Goal: Task Accomplishment & Management: Use online tool/utility

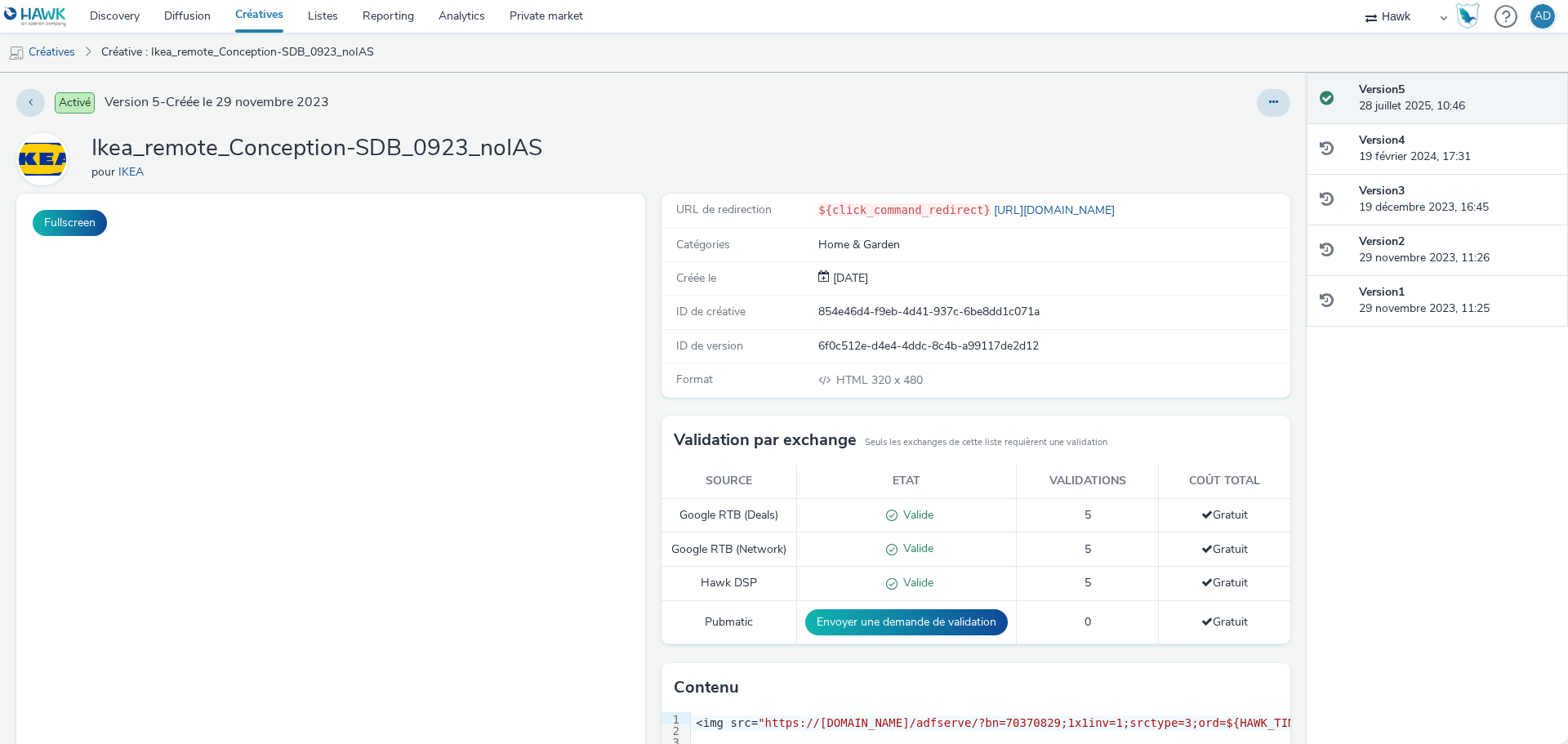
select select "11a7df10-284f-415c-b52a-427acf4c31ae"
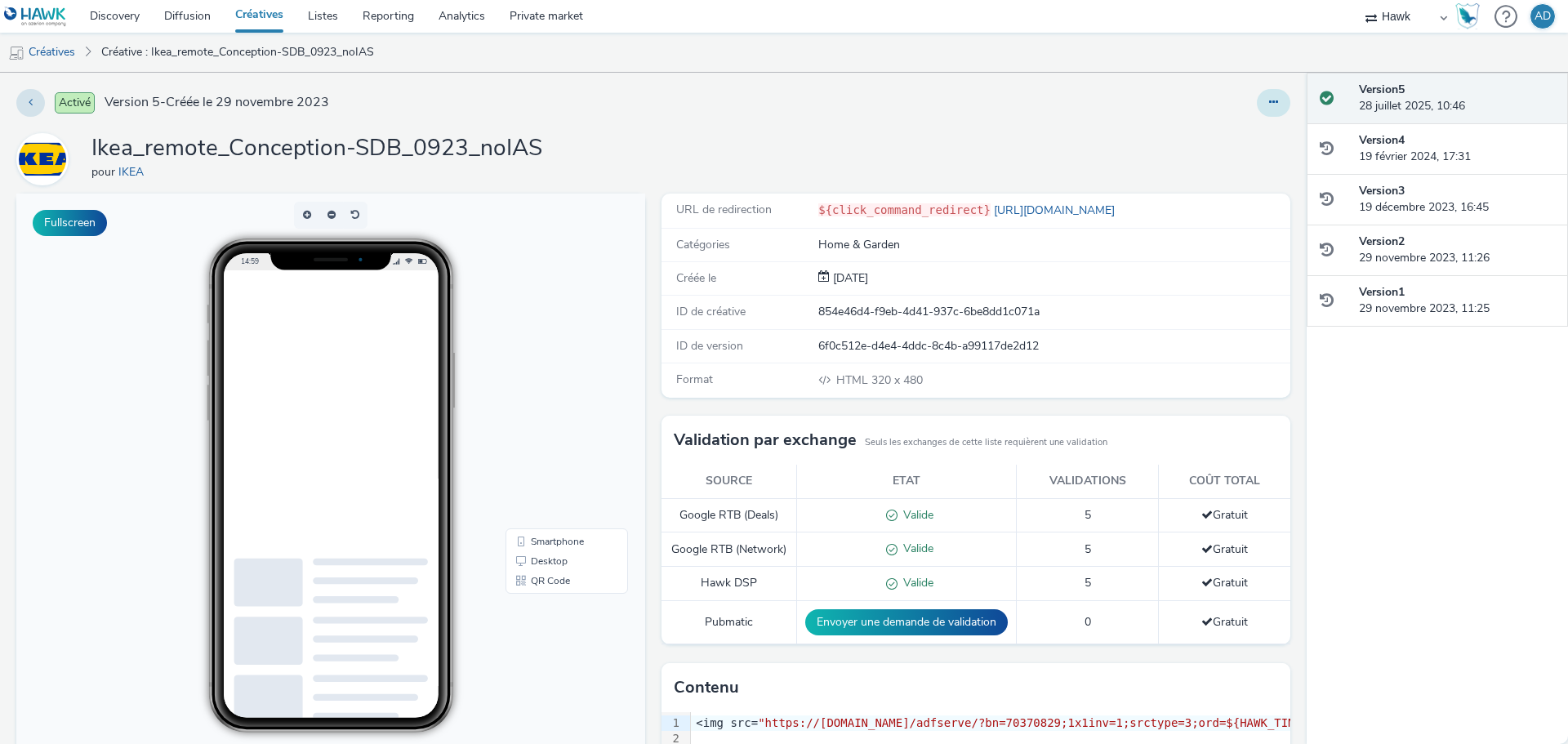
click at [1269, 102] on icon at bounding box center [1273, 102] width 9 height 12
click at [1206, 141] on link "Modifier" at bounding box center [1229, 136] width 122 height 33
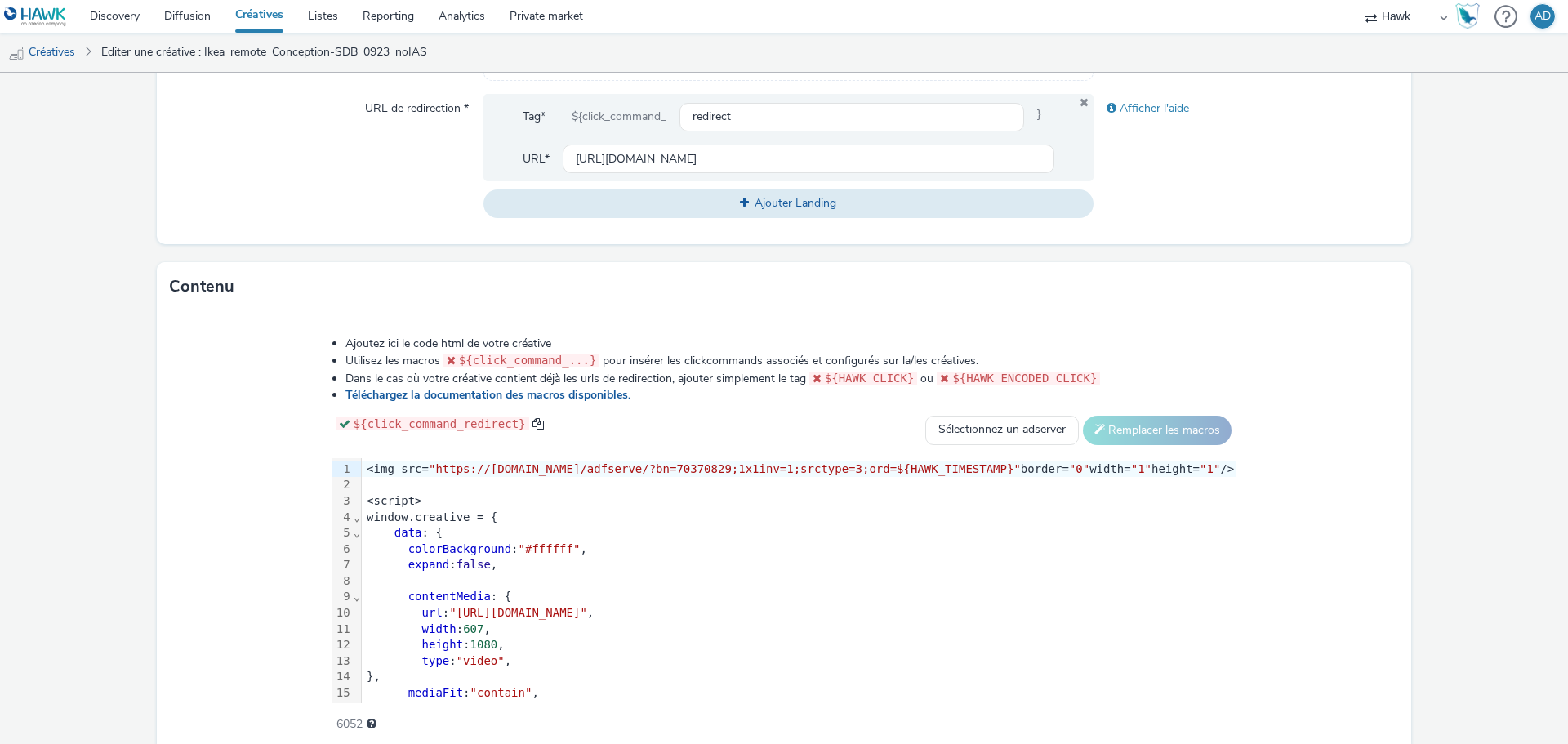
scroll to position [571, 0]
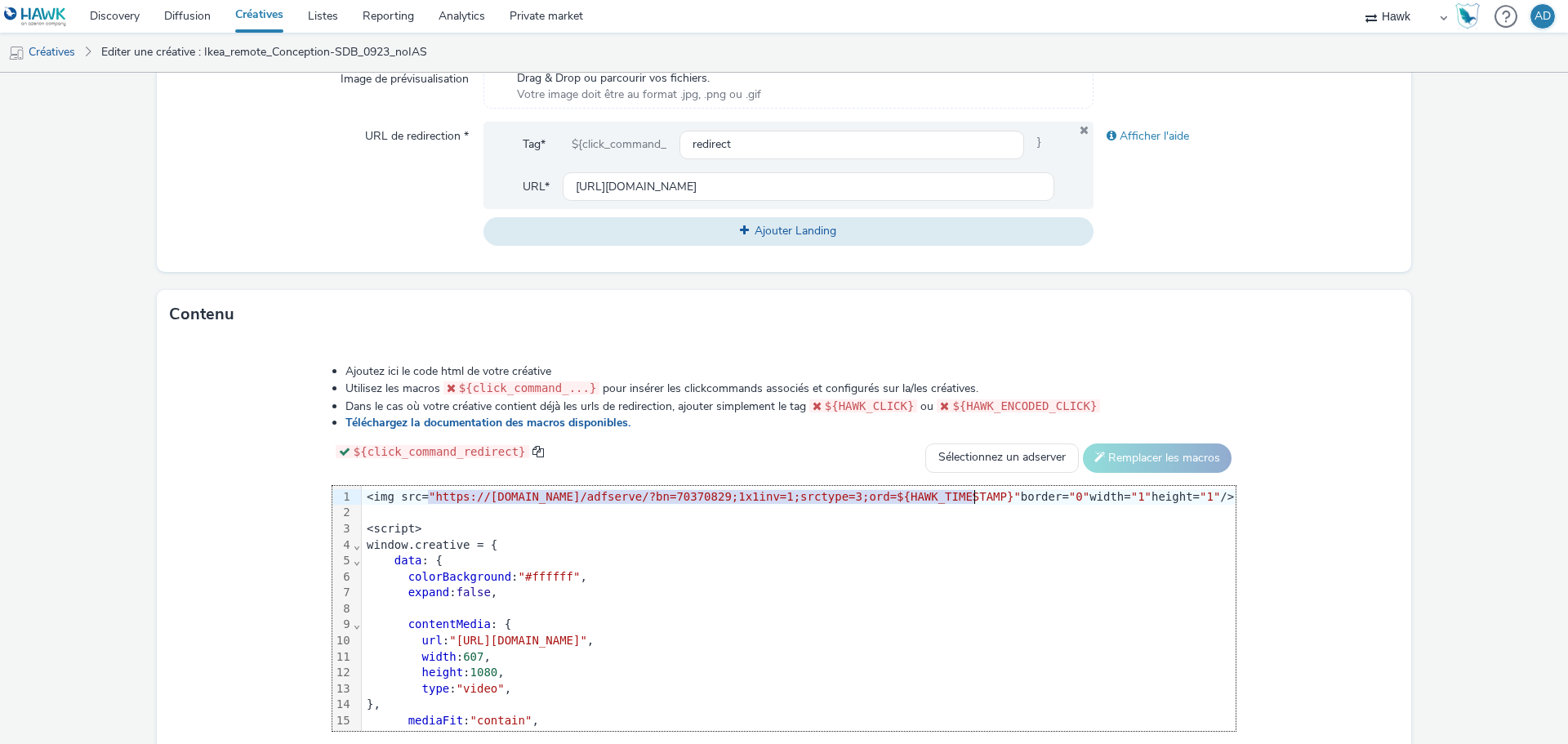
drag, startPoint x: 435, startPoint y: 494, endPoint x: 982, endPoint y: 499, distance: 547.0
click at [982, 499] on span ""https://[DOMAIN_NAME]/adfserve/?bn=70370829;1x1inv=1;srctype=3;ord=${HAWK_TIME…" at bounding box center [724, 495] width 592 height 13
drag, startPoint x: 532, startPoint y: 512, endPoint x: 453, endPoint y: 493, distance: 81.3
click at [532, 512] on div at bounding box center [798, 512] width 873 height 17
drag, startPoint x: 433, startPoint y: 491, endPoint x: 983, endPoint y: 496, distance: 550.0
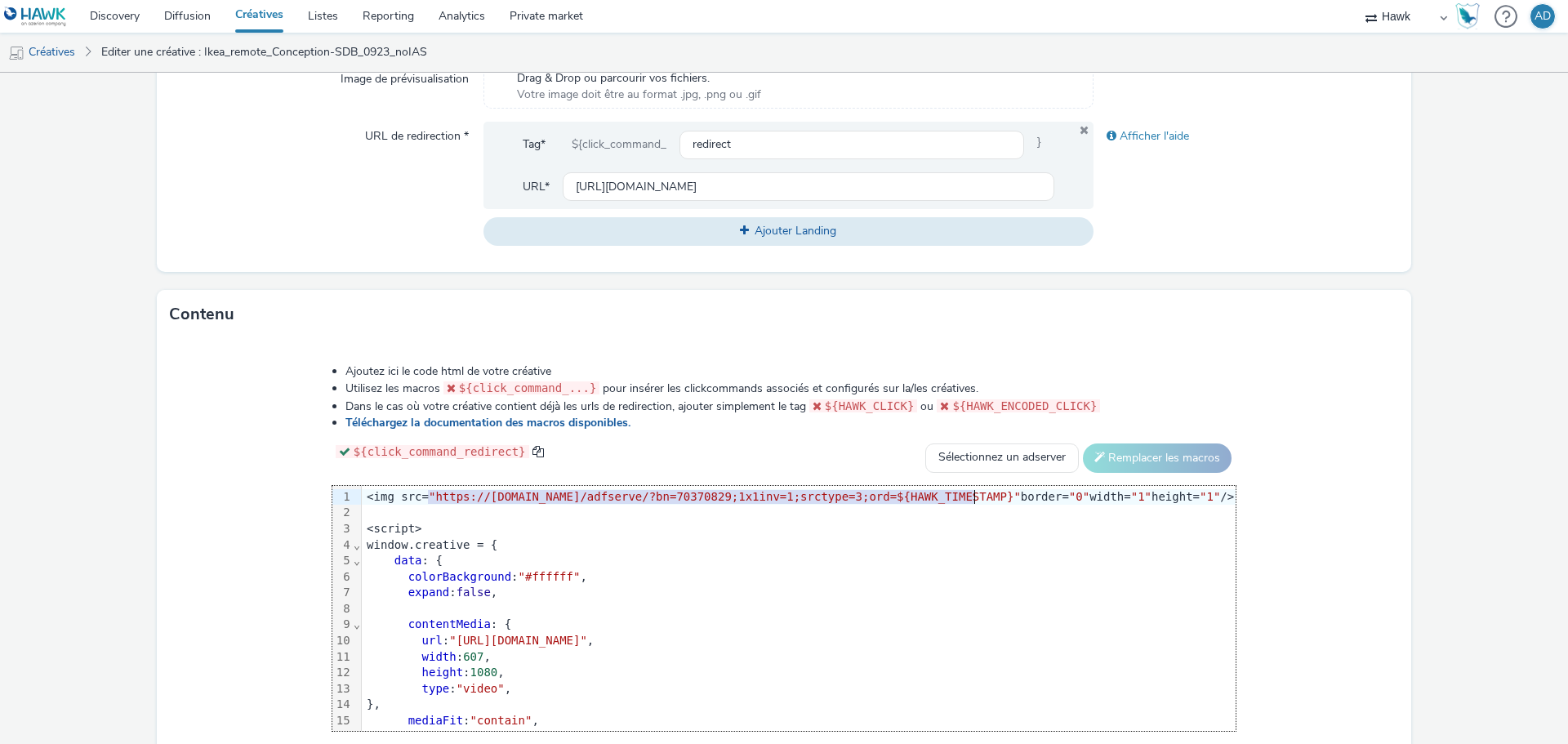
click at [983, 496] on span ""https://[DOMAIN_NAME]/adfserve/?bn=70370829;1x1inv=1;srctype=3;ord=${HAWK_TIME…" at bounding box center [724, 495] width 592 height 13
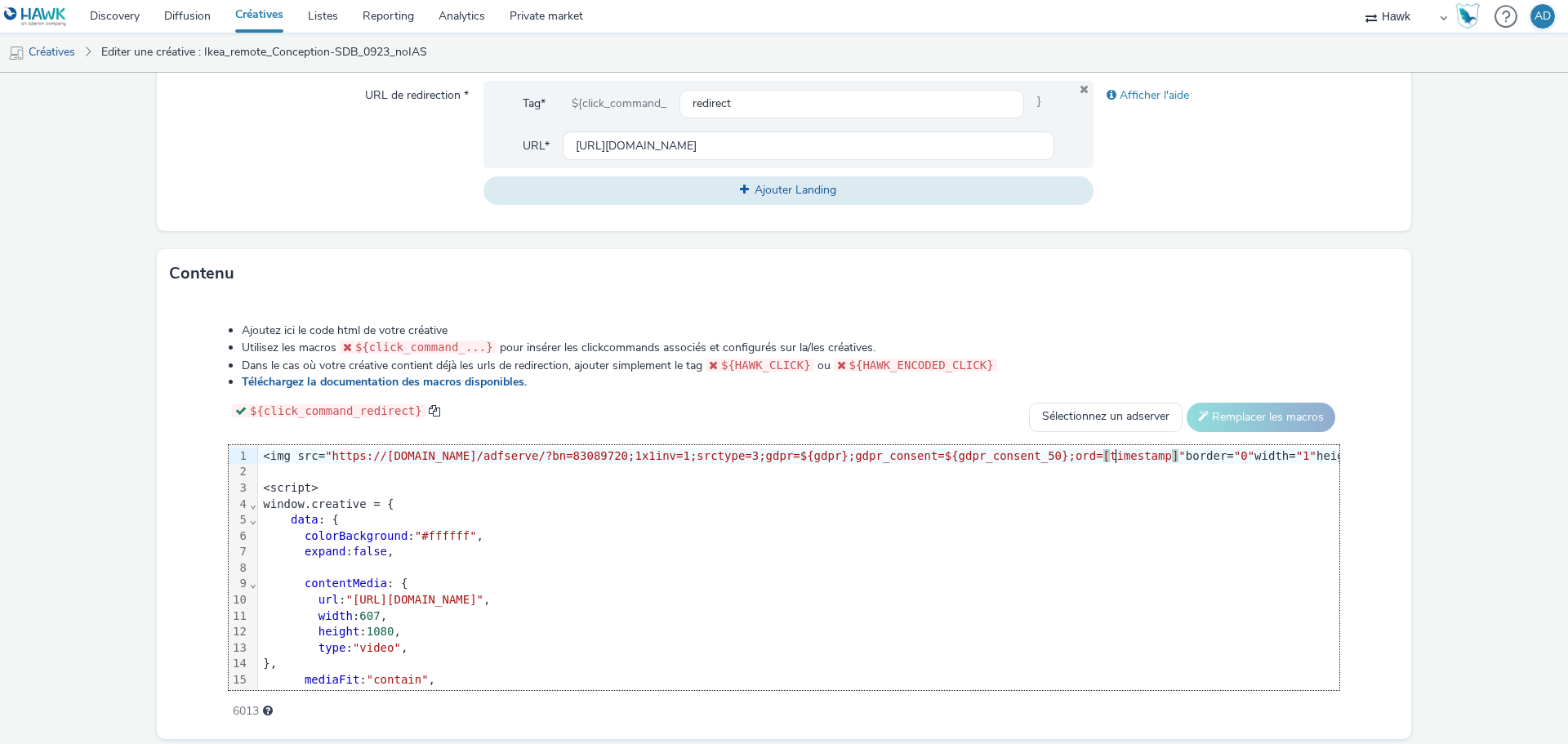
scroll to position [667, 0]
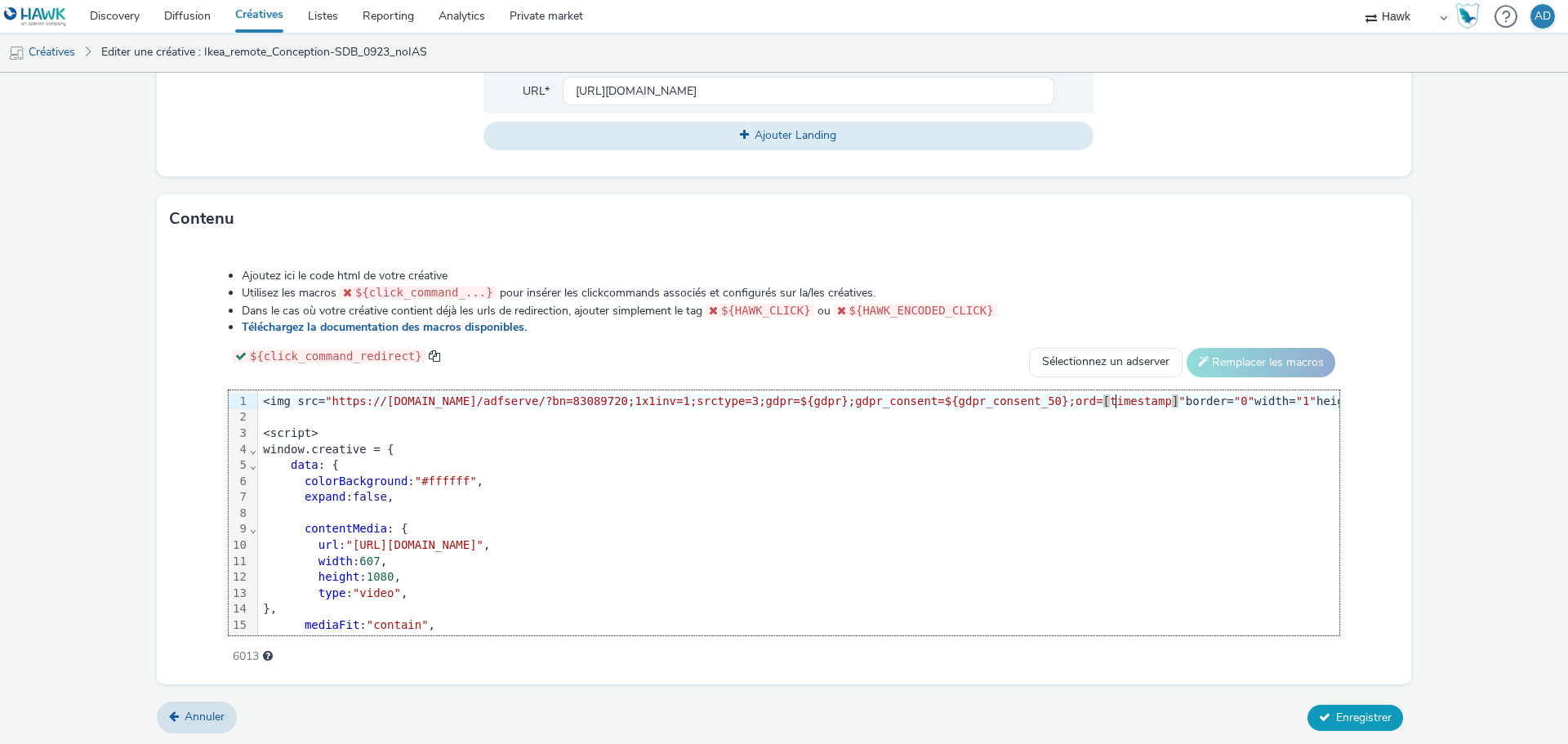
click at [1354, 709] on span "Enregistrer" at bounding box center [1363, 717] width 55 height 16
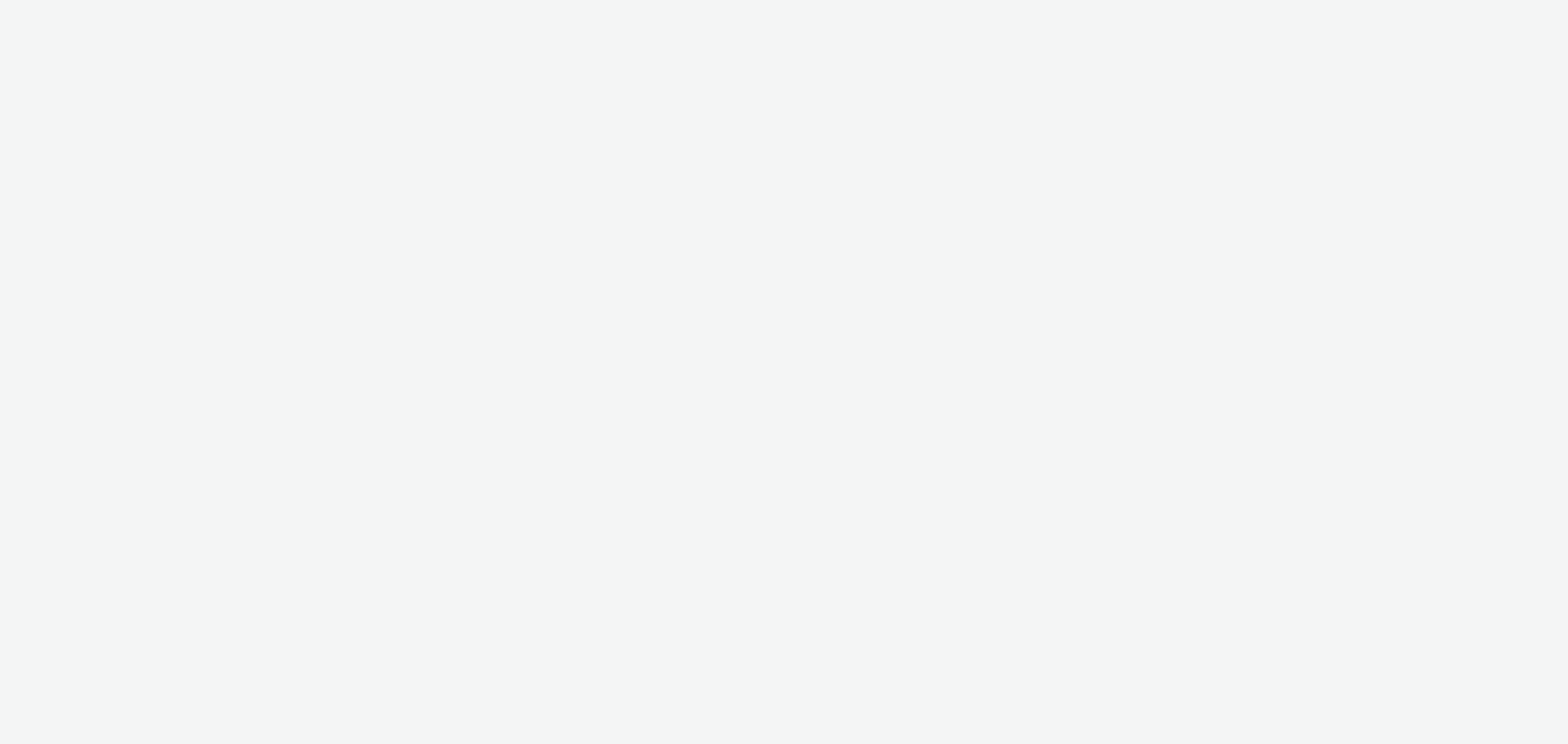
select select "11a7df10-284f-415c-b52a-427acf4c31ae"
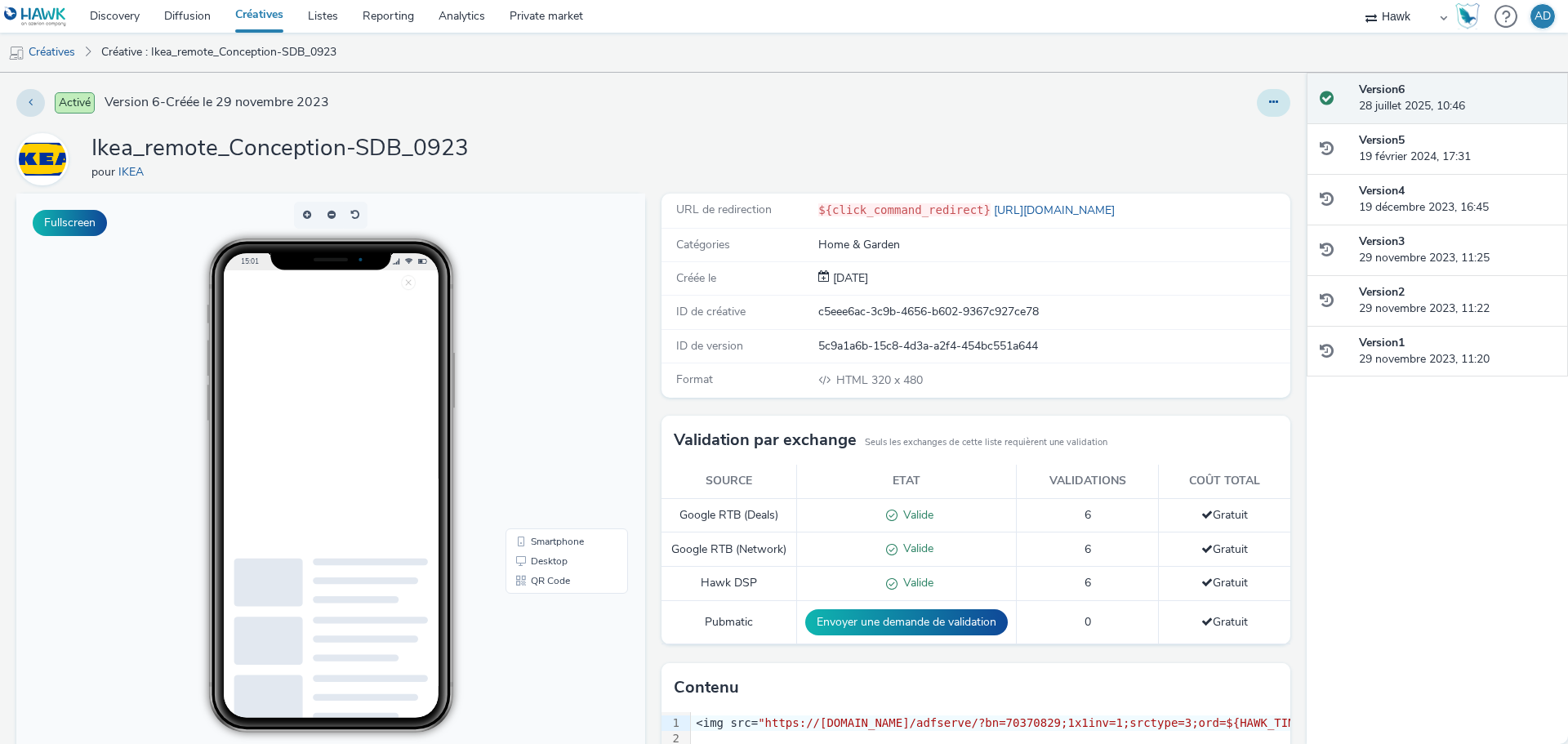
click at [1268, 107] on button at bounding box center [1274, 103] width 33 height 28
click at [1225, 135] on link "Modifier" at bounding box center [1229, 136] width 122 height 33
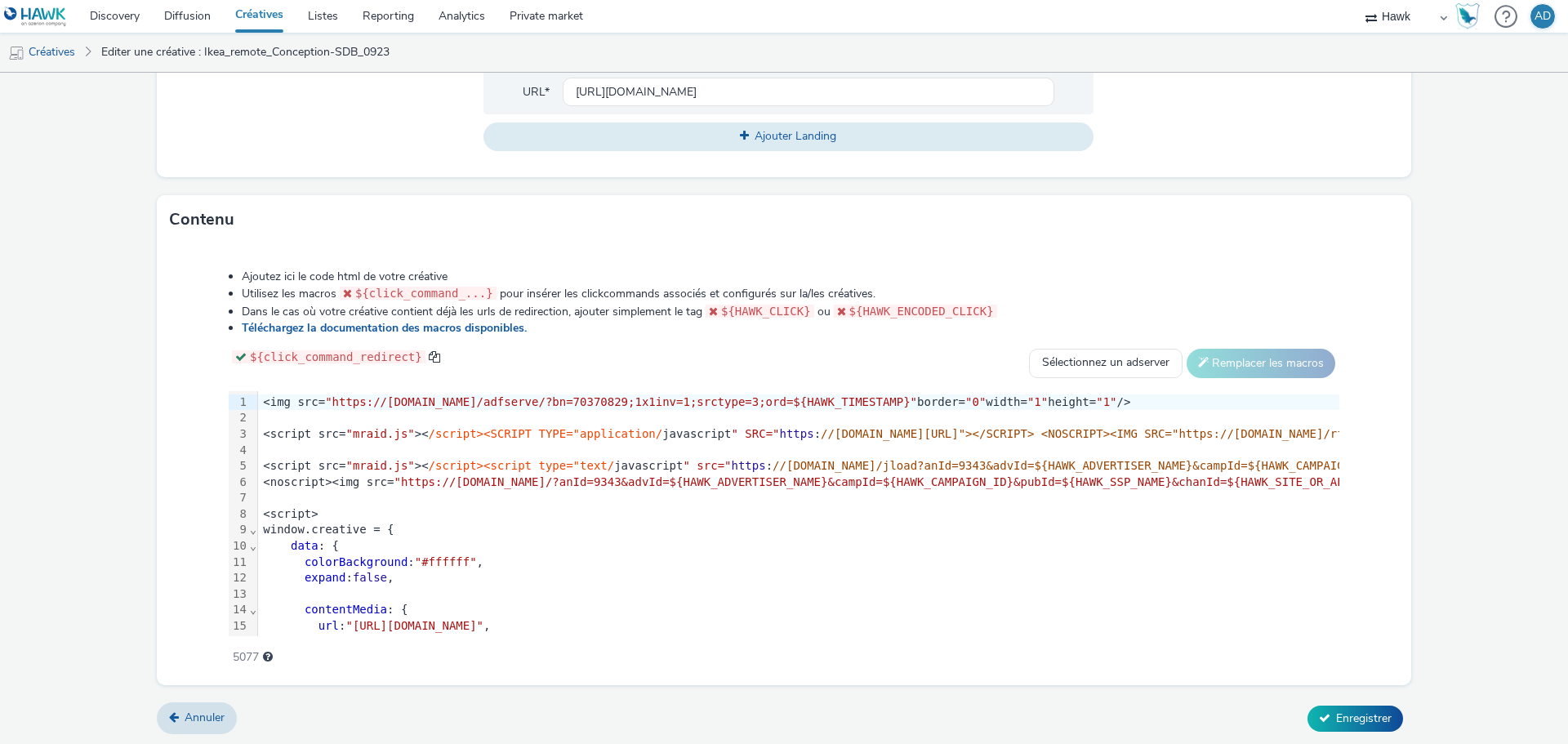
scroll to position [667, 0]
click at [364, 410] on div at bounding box center [1312, 417] width 2106 height 17
drag, startPoint x: 325, startPoint y: 397, endPoint x: 370, endPoint y: 402, distance: 45.3
click at [370, 402] on span ""https://track.adform.net/adfserve/?bn=70370829;1x1inv=1;srctype=3;ord=${HAWK_T…" at bounding box center [621, 400] width 592 height 13
click at [330, 396] on span ""https://track.adform.net/adfserve/?bn=70370829;1x1inv=1;srctype=3;ord=${HAWK_T…" at bounding box center [621, 400] width 592 height 13
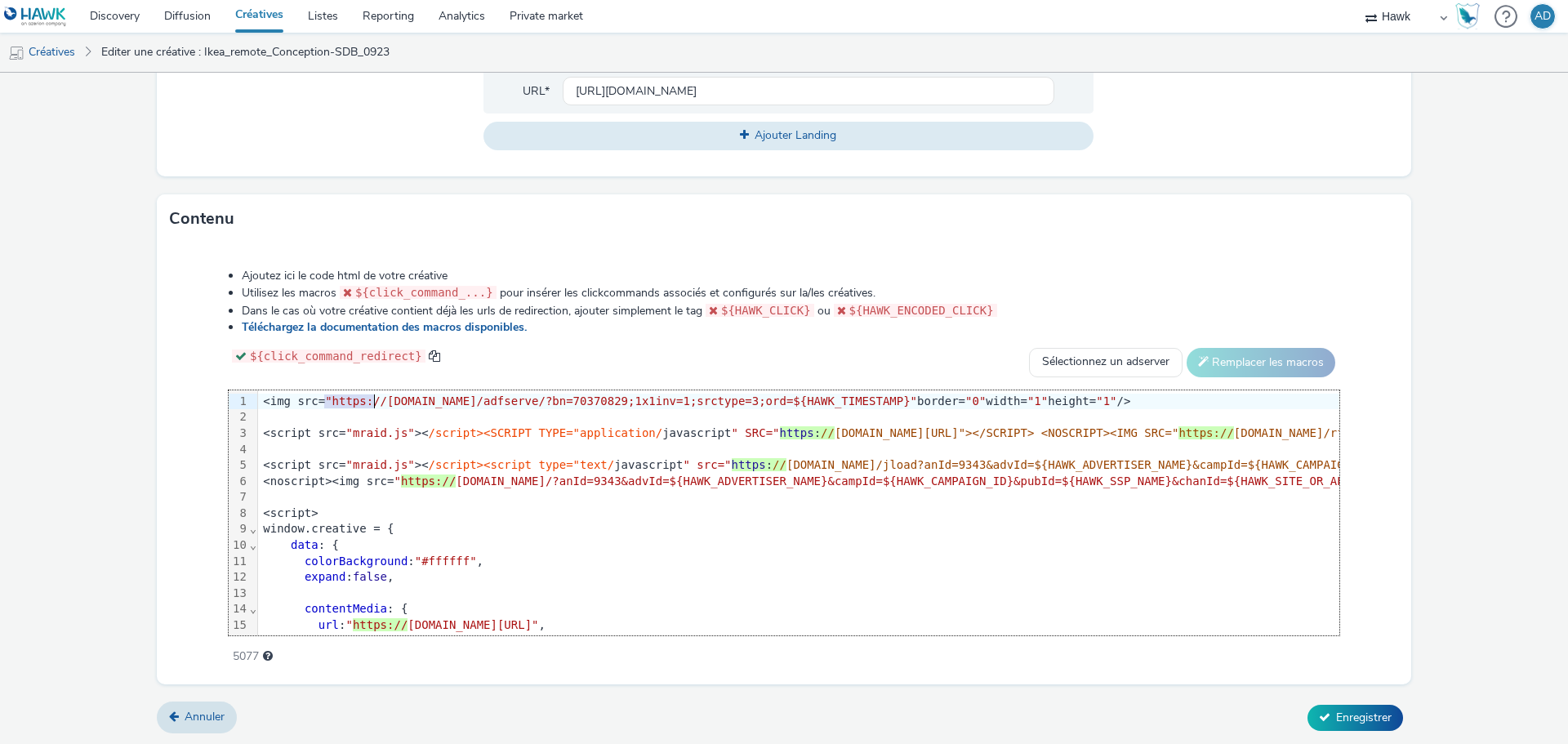
drag, startPoint x: 331, startPoint y: 399, endPoint x: 372, endPoint y: 406, distance: 41.6
click at [372, 406] on span ""https://track.adform.net/adfserve/?bn=70370829;1x1inv=1;srctype=3;ord=${HAWK_T…" at bounding box center [621, 400] width 592 height 13
click at [325, 402] on span ""https://track.adform.net/adfserve/?bn=70370829;1x1inv=1;srctype=3;ord=${HAWK_T…" at bounding box center [621, 400] width 592 height 13
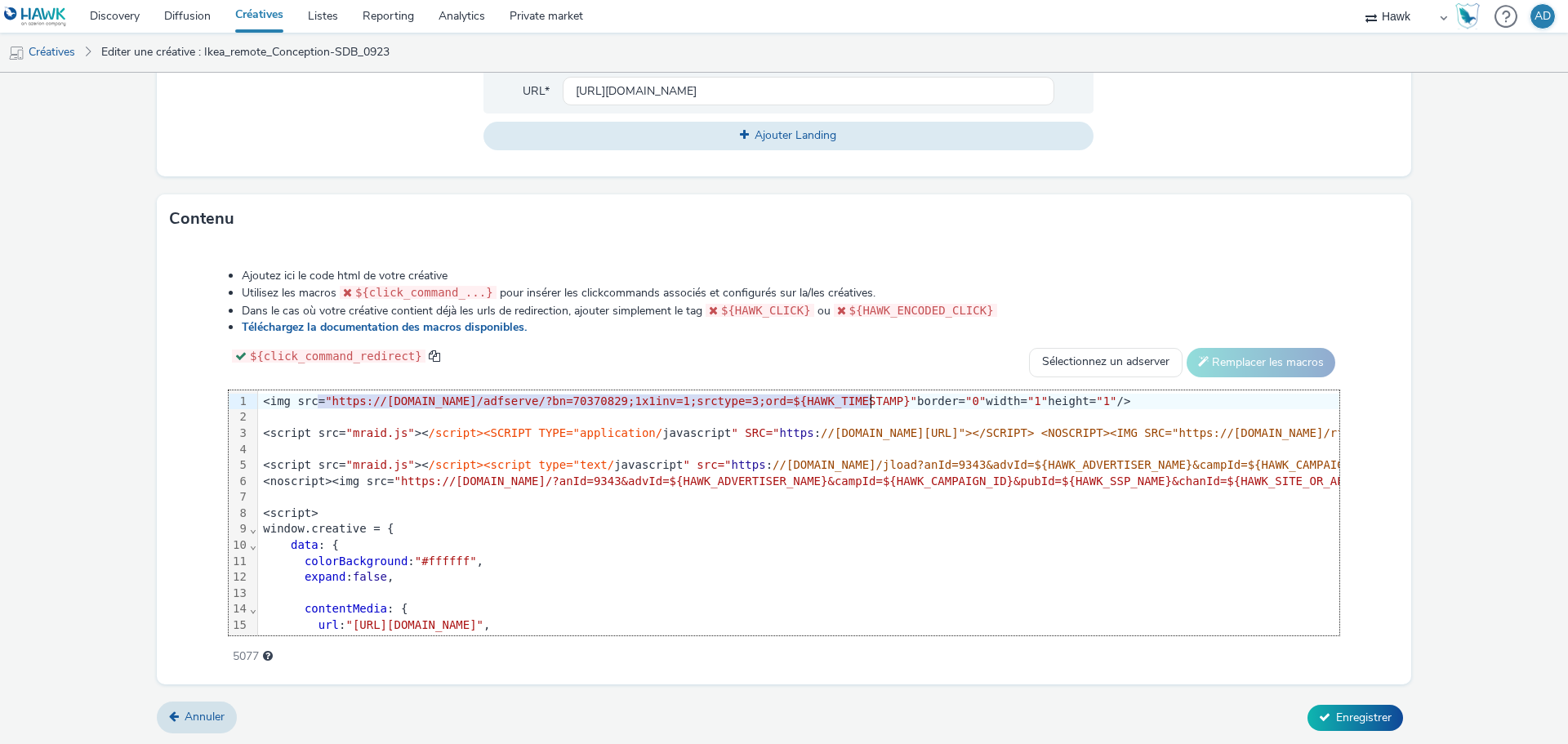
drag, startPoint x: 316, startPoint y: 400, endPoint x: 872, endPoint y: 399, distance: 556.0
click at [872, 399] on span ""https://track.adform.net/adfserve/?bn=70370829;1x1inv=1;srctype=3;ord=${HAWK_T…" at bounding box center [621, 400] width 592 height 13
click at [340, 407] on div "<img src= "https://track.adform.net/adfserve/?bn=70370829;1x1inv=1;srctype=3;or…" at bounding box center [1386, 401] width 2257 height 17
drag, startPoint x: 320, startPoint y: 400, endPoint x: 868, endPoint y: 406, distance: 548.0
click at [868, 406] on span ""https://track.adform.net/adfserve/?bn=70370829;1x1inv=1;srctype=3;ord=${HAWK_T…" at bounding box center [621, 400] width 592 height 13
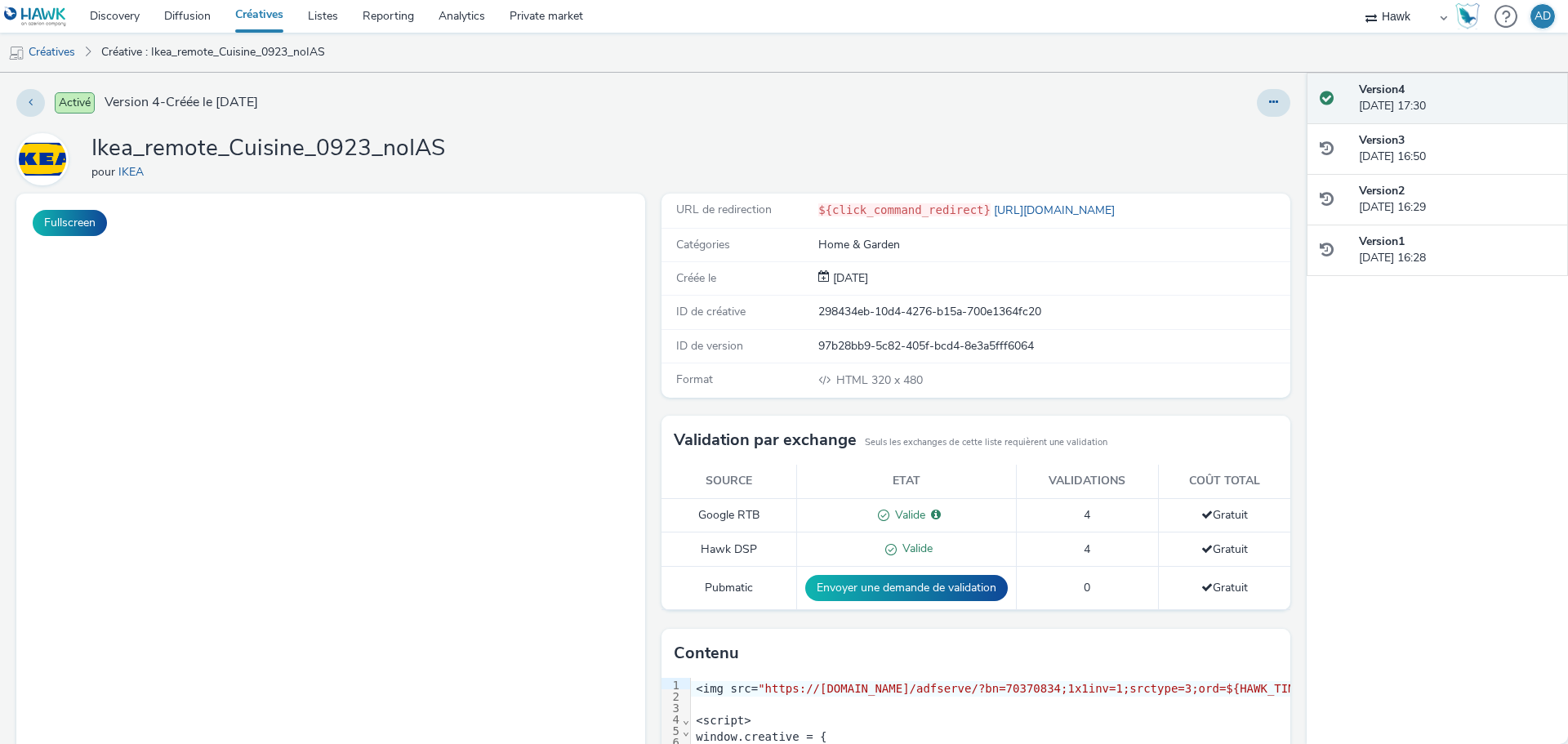
select select "11a7df10-284f-415c-b52a-427acf4c31ae"
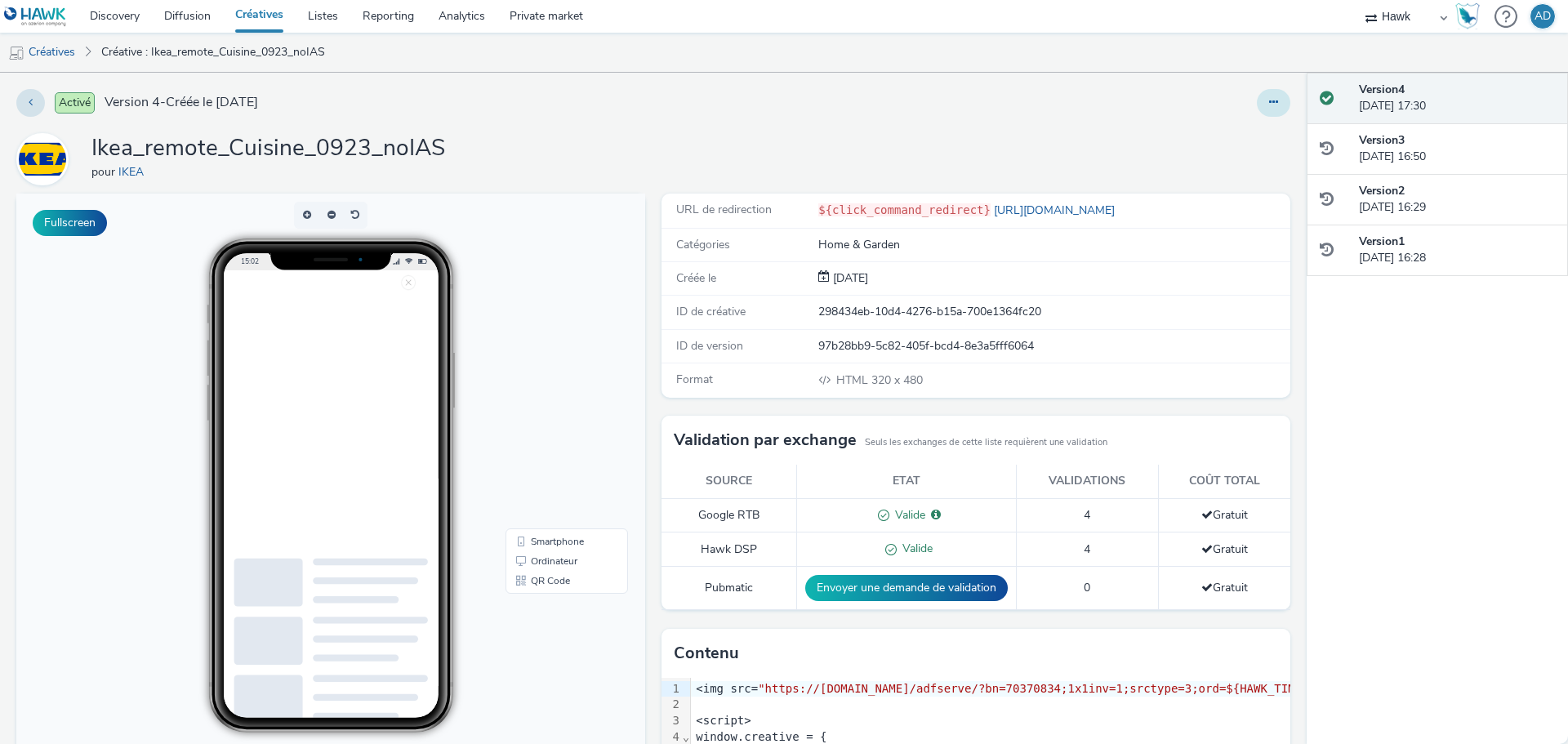
click at [1270, 111] on button at bounding box center [1274, 103] width 33 height 28
click at [1213, 136] on link "Modifier" at bounding box center [1229, 136] width 122 height 33
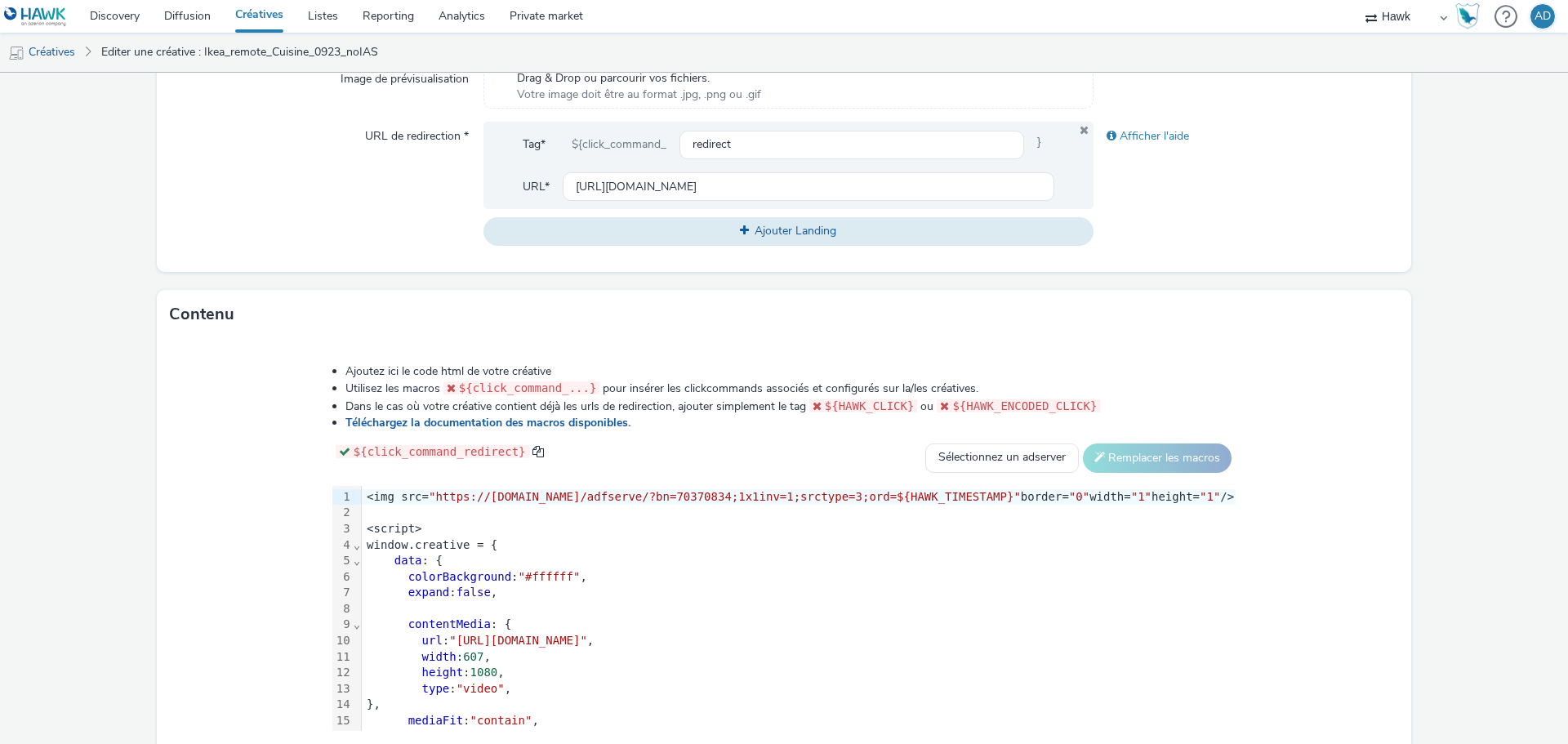
click at [473, 501] on span ""https://track.adform.net/adfserve/?bn=70370834;1x1inv=1;srctype=3;ord=${HAWK_T…" at bounding box center [724, 495] width 592 height 13
drag, startPoint x: 435, startPoint y: 498, endPoint x: 982, endPoint y: 499, distance: 547.0
click at [982, 499] on span ""https://track.adform.net/adfserve/?bn=70370834;1x1inv=1;srctype=3;ord=${HAWK_T…" at bounding box center [724, 495] width 592 height 13
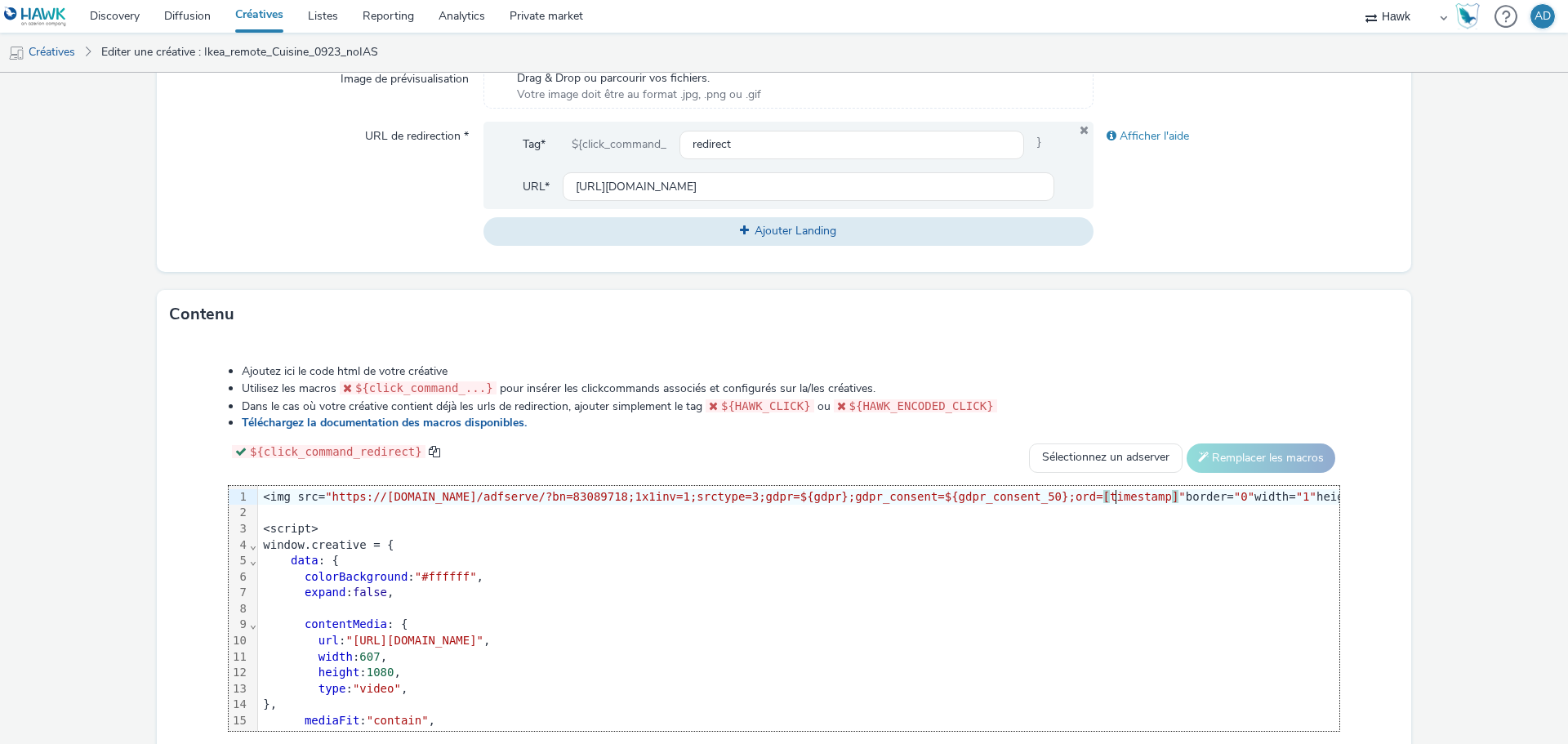
click at [1374, 430] on div "Ajoutez ici le code html de votre créative Utilisez les macros ${click_command_…" at bounding box center [784, 553] width 1228 height 402
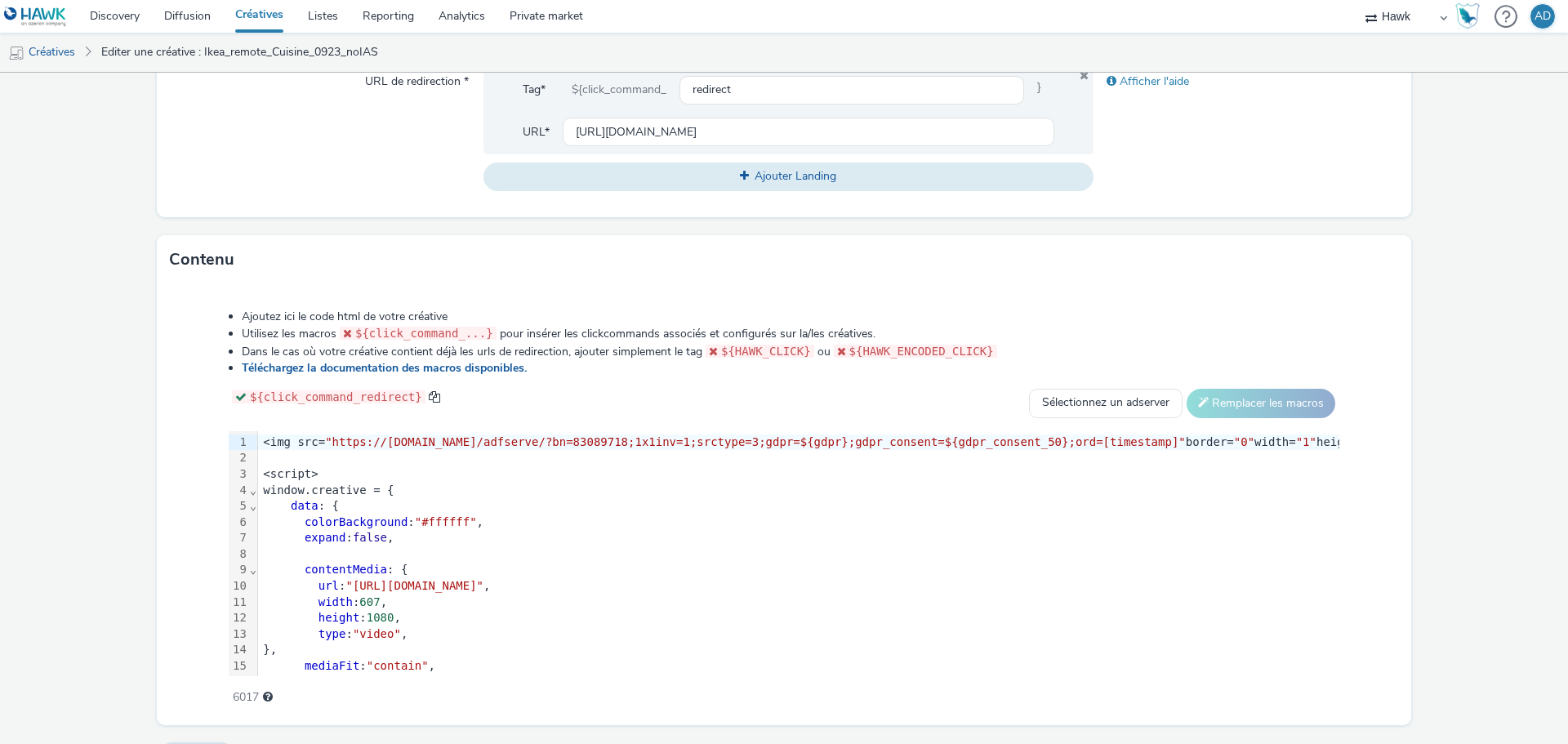
scroll to position [667, 0]
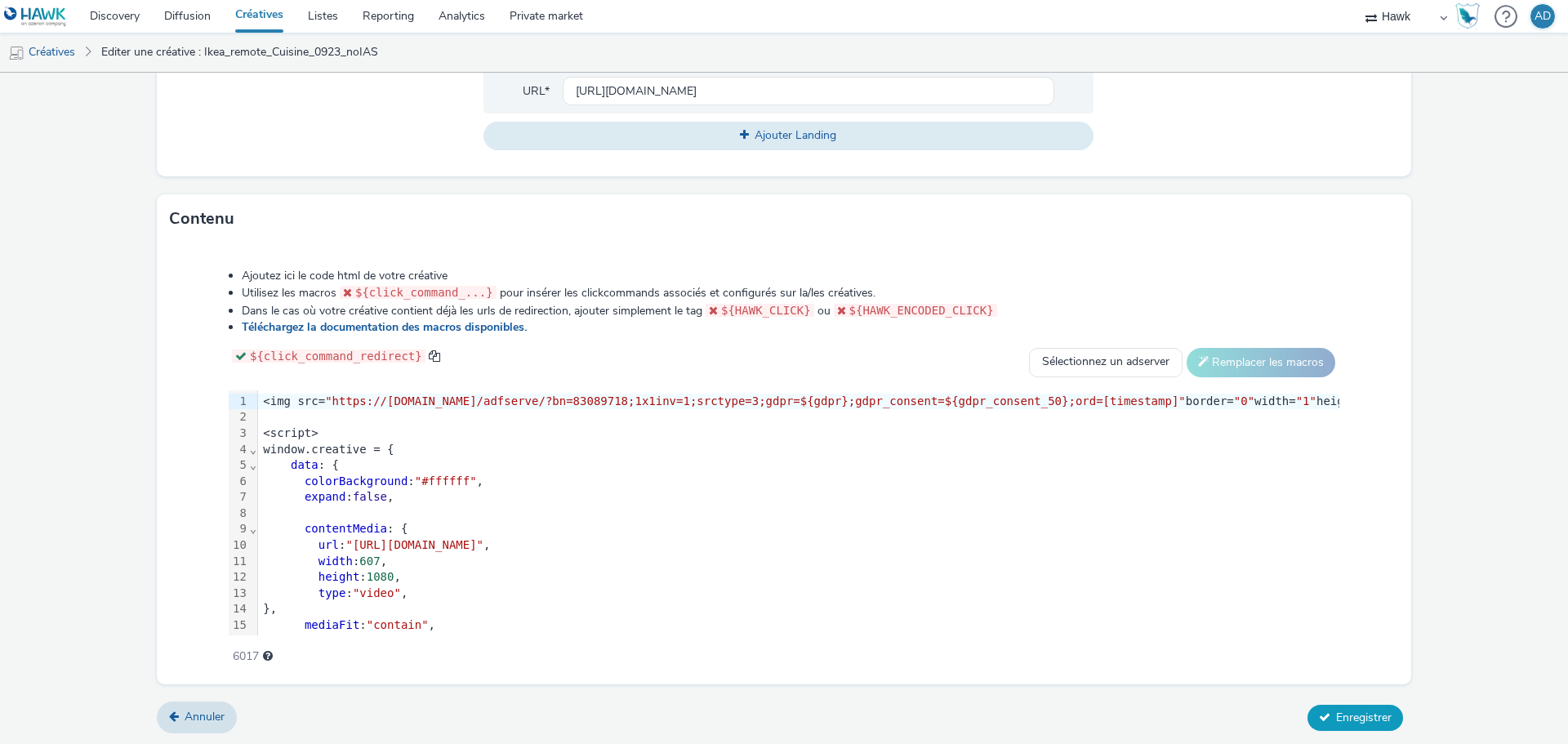
drag, startPoint x: 1335, startPoint y: 714, endPoint x: 1334, endPoint y: 702, distance: 12.0
click at [1336, 711] on span "Enregistrer" at bounding box center [1363, 717] width 55 height 16
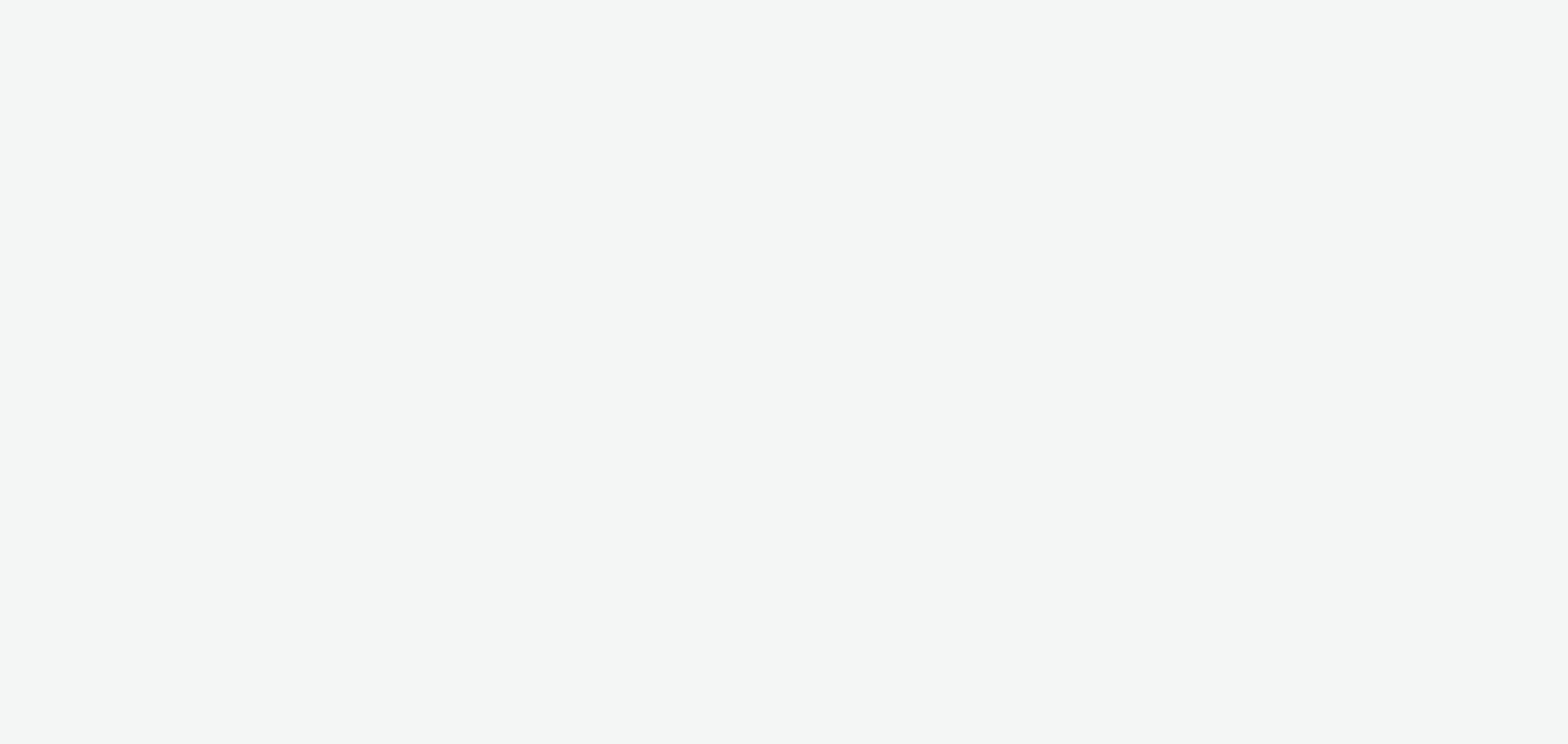
select select "11a7df10-284f-415c-b52a-427acf4c31ae"
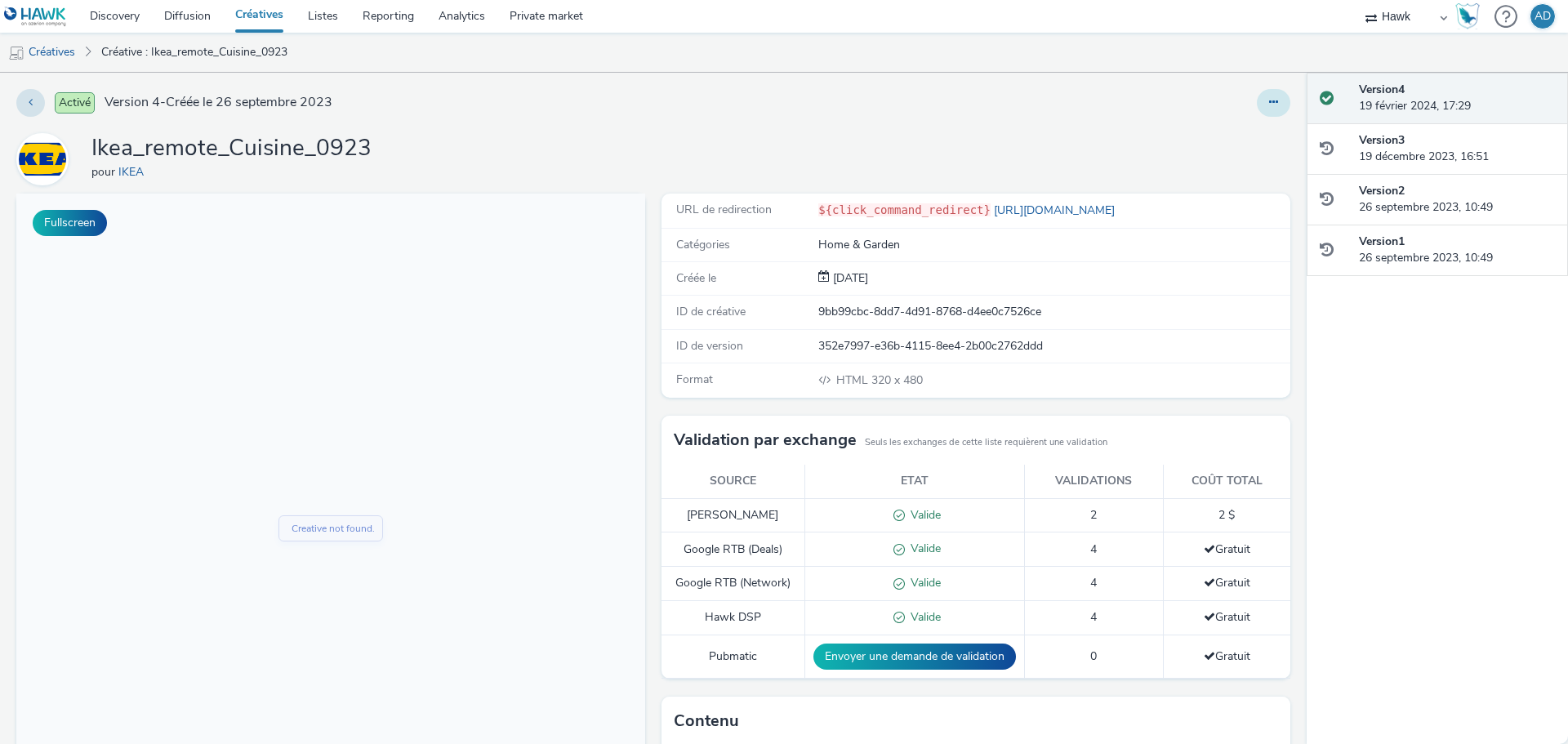
click at [1267, 104] on button at bounding box center [1274, 103] width 33 height 28
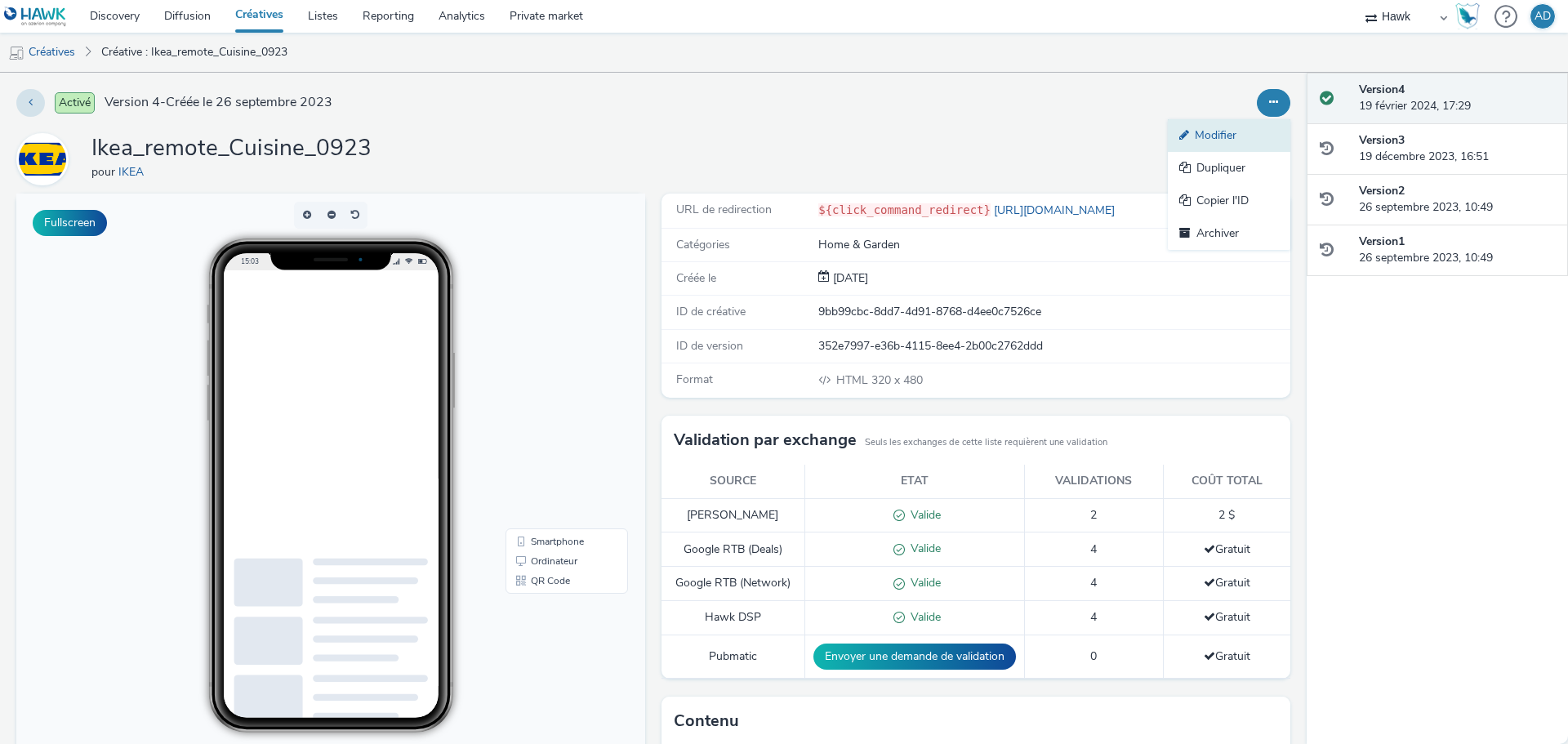
click at [1233, 132] on link "Modifier" at bounding box center [1229, 136] width 122 height 33
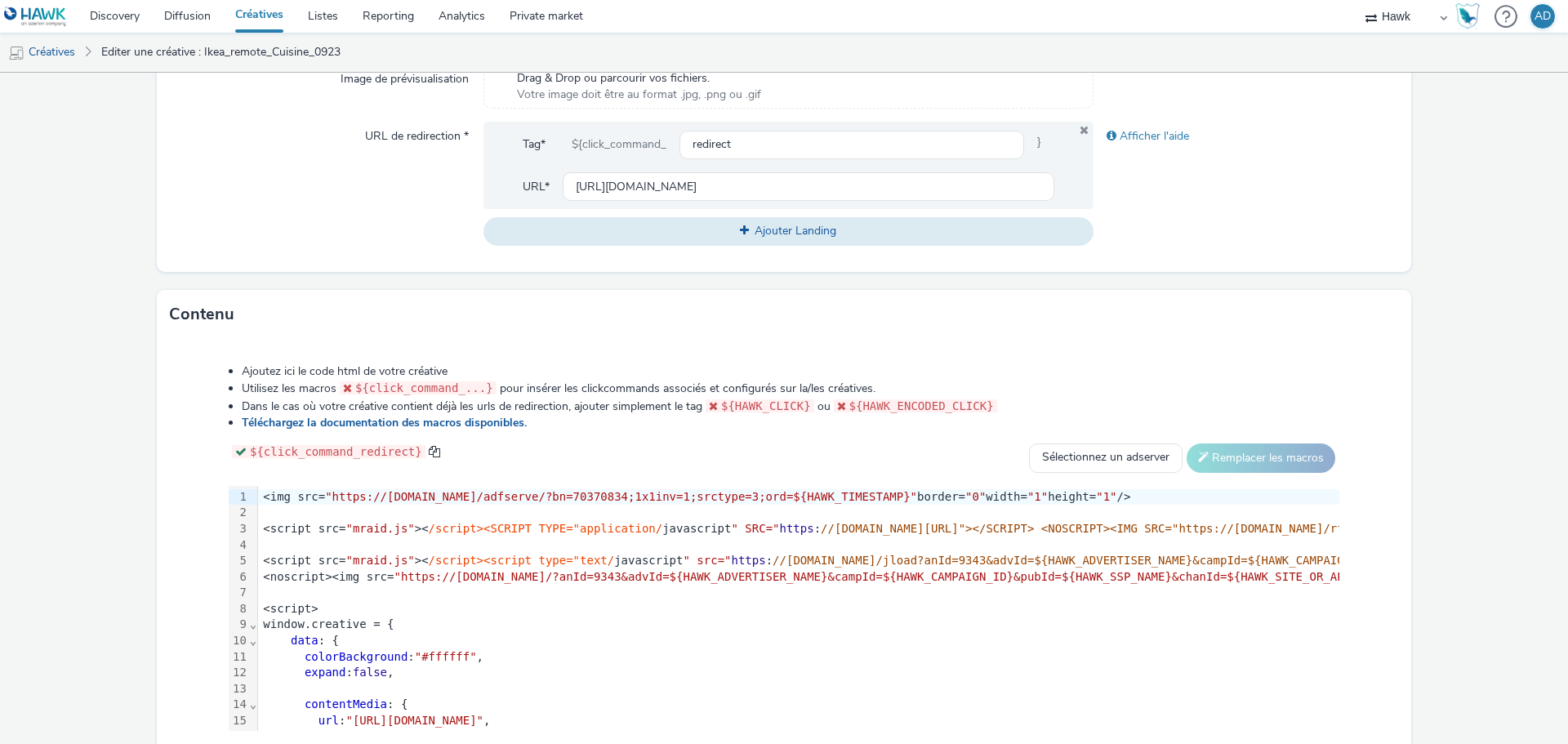
scroll to position [653, 0]
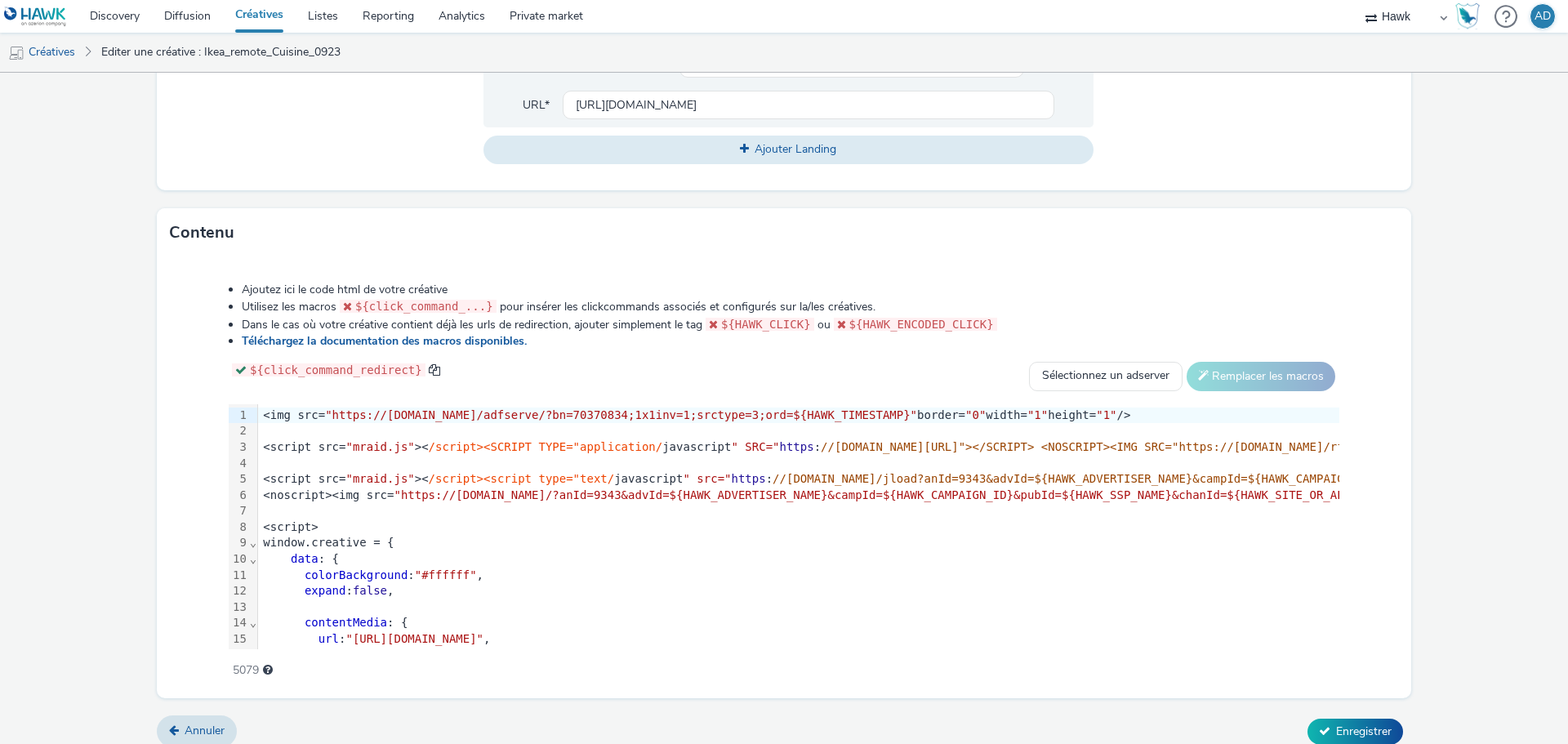
click at [332, 415] on span ""https://track.adform.net/adfserve/?bn=70370834;1x1inv=1;srctype=3;ord=${HAWK_T…" at bounding box center [621, 414] width 592 height 13
click at [337, 416] on div "<img src= "https://track.adform.net/adfserve/?bn=70370834;1x1inv=1;srctype=3;or…" at bounding box center [1312, 415] width 2106 height 17
click at [327, 415] on span ""https://track.adform.net/adfserve/?bn=70370834;1x1inv=1;srctype=3;ord=${HAWK_T…" at bounding box center [621, 414] width 592 height 13
drag, startPoint x: 323, startPoint y: 415, endPoint x: 869, endPoint y: 414, distance: 546.0
click at [869, 414] on span ""https://track.adform.net/adfserve/?bn=70370834;1x1inv=1;srctype=3;ord=${HAWK_T…" at bounding box center [621, 414] width 592 height 13
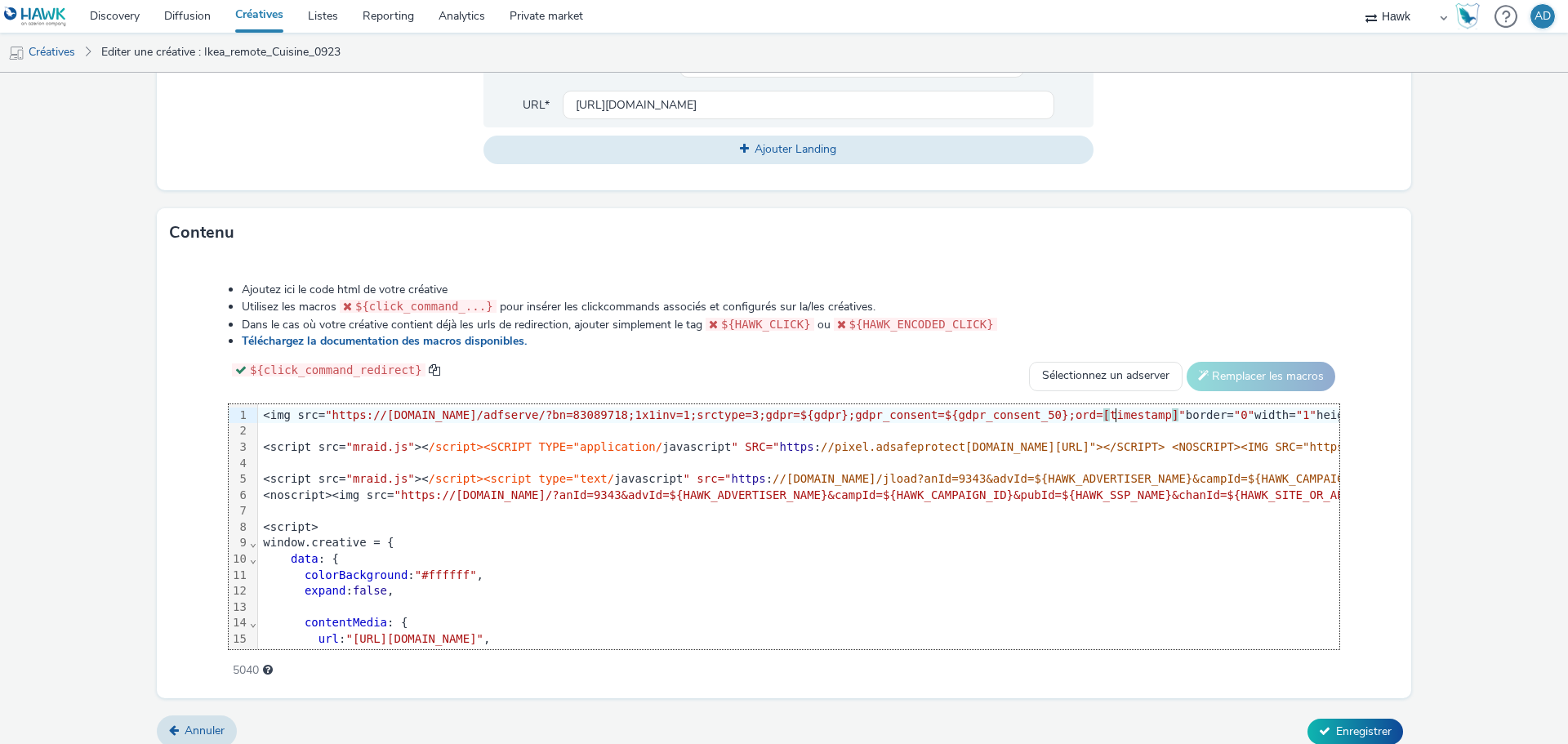
click at [1488, 524] on form "Editer une créative Général Annonceur * IKEA Nom * Ikea_remote_Cuisine_0923 231…" at bounding box center [784, 88] width 1568 height 1339
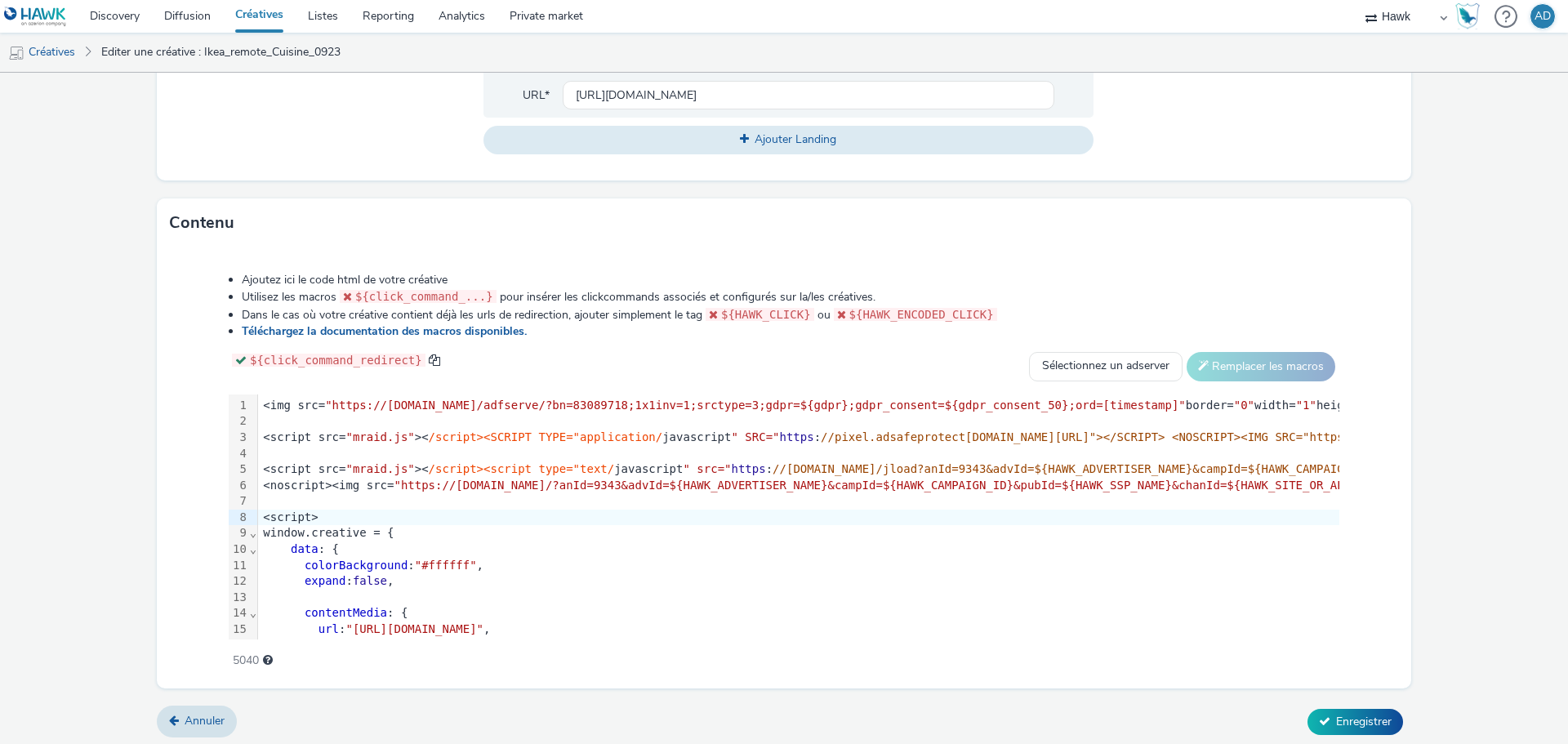
scroll to position [667, 0]
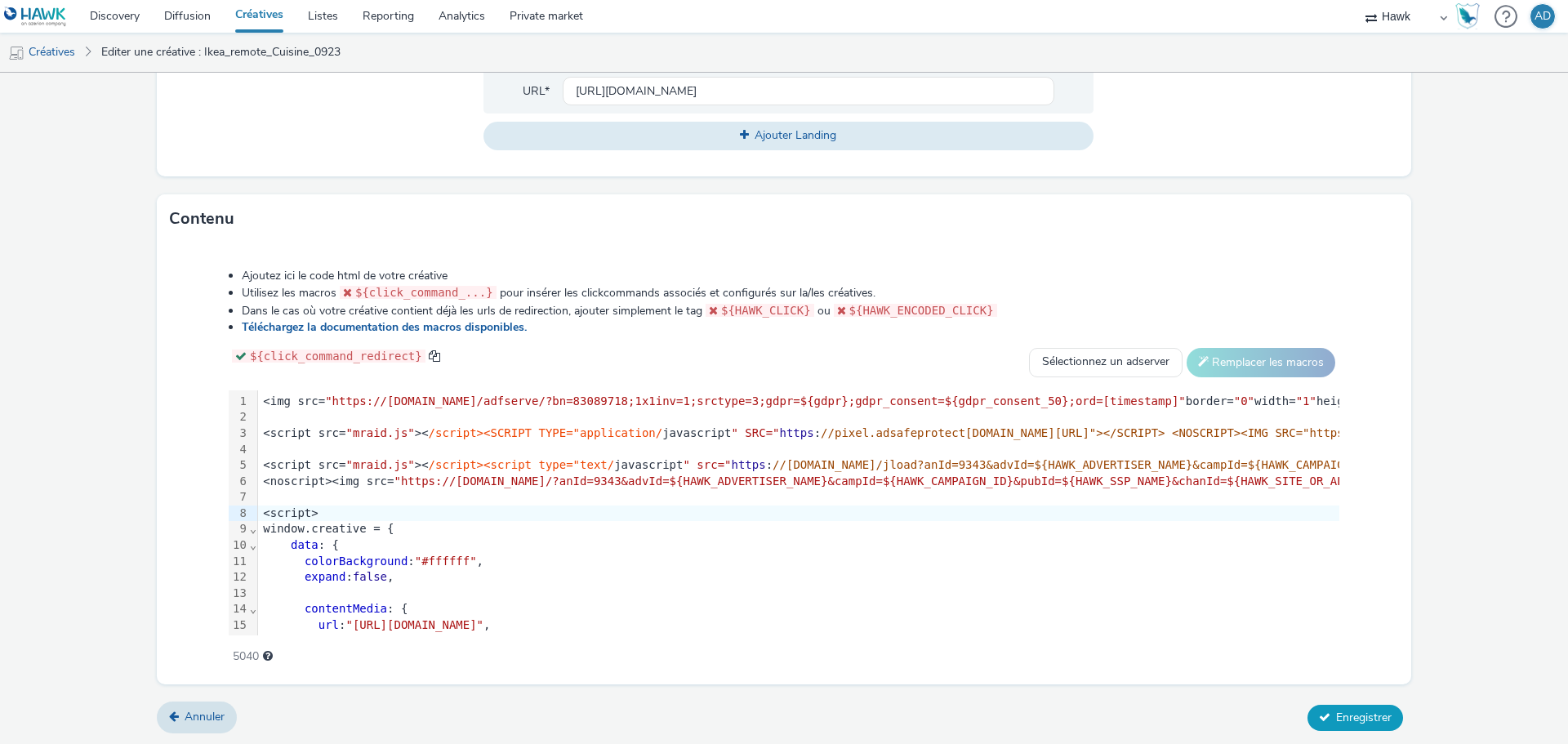
click at [1358, 705] on button "Enregistrer" at bounding box center [1355, 717] width 95 height 26
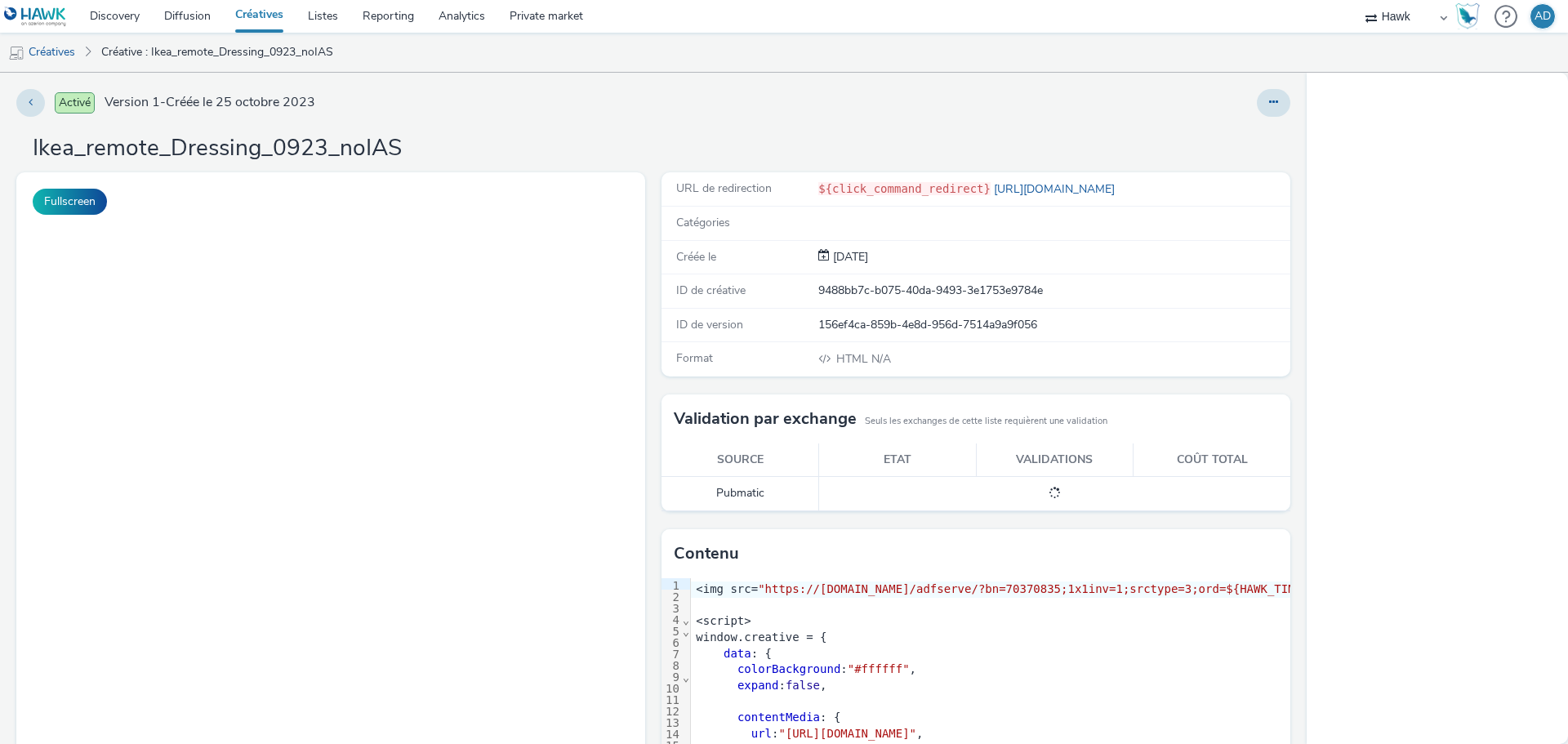
select select "11a7df10-284f-415c-b52a-427acf4c31ae"
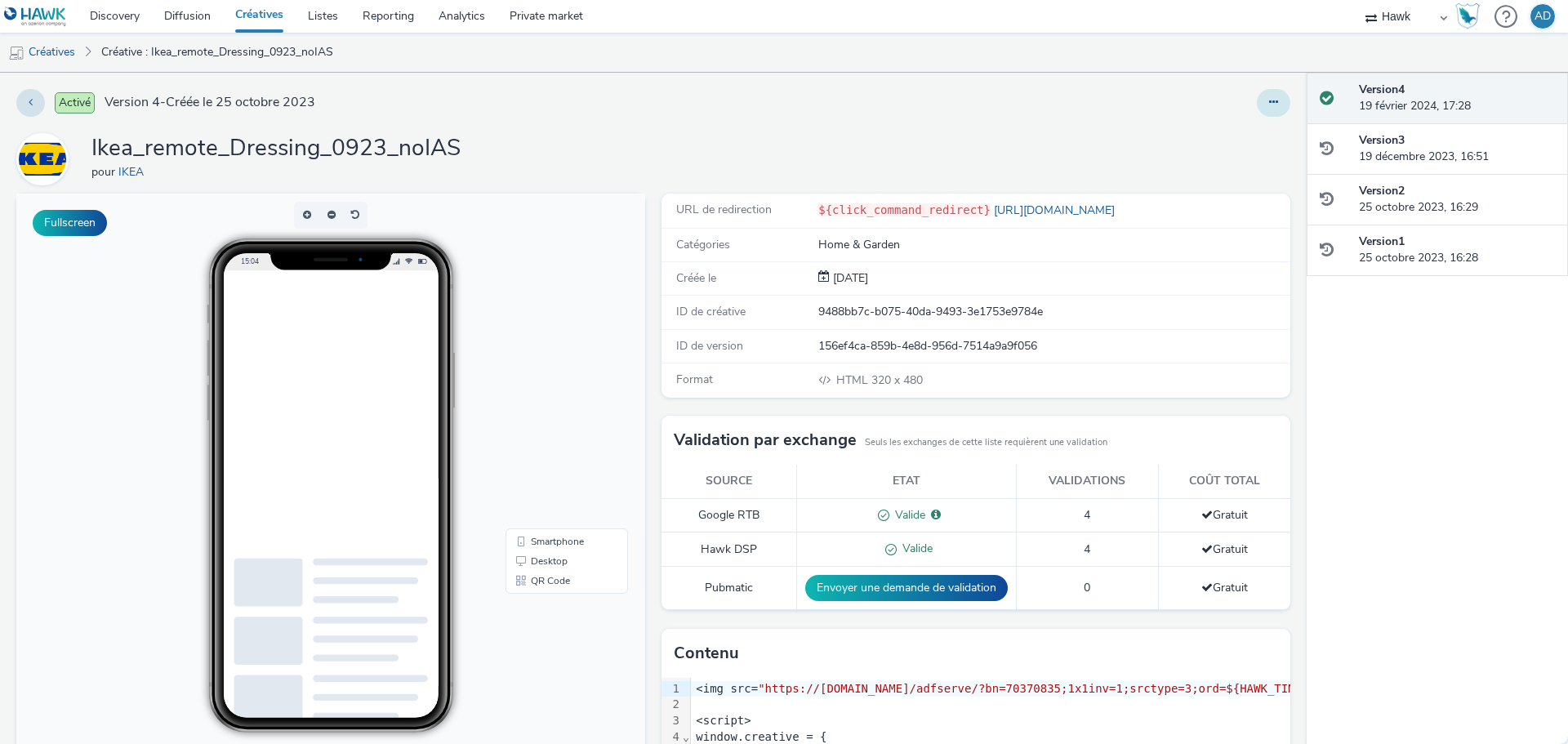
click at [1269, 104] on icon at bounding box center [1273, 102] width 9 height 12
click at [1209, 130] on link "Modifier" at bounding box center [1229, 136] width 122 height 33
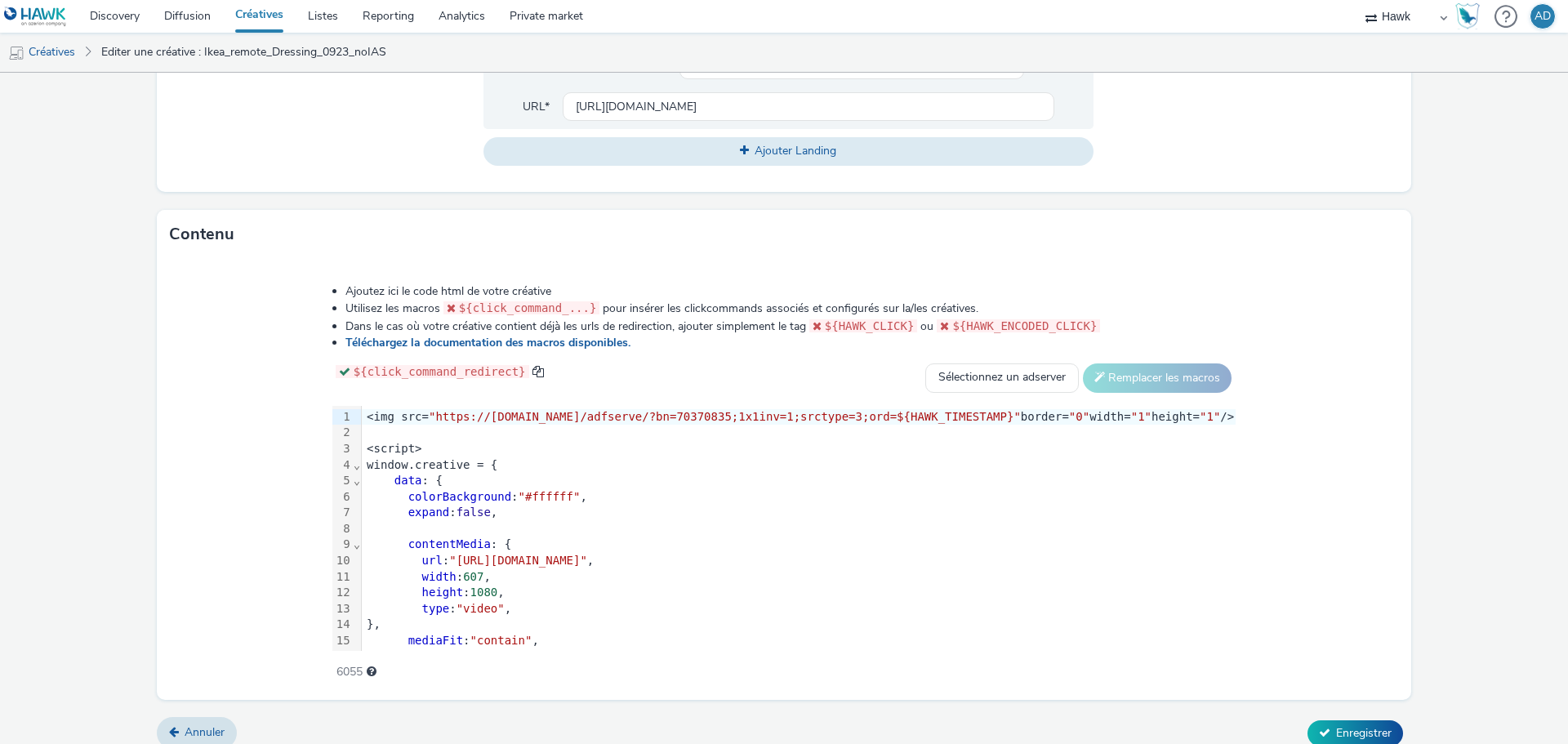
scroll to position [667, 0]
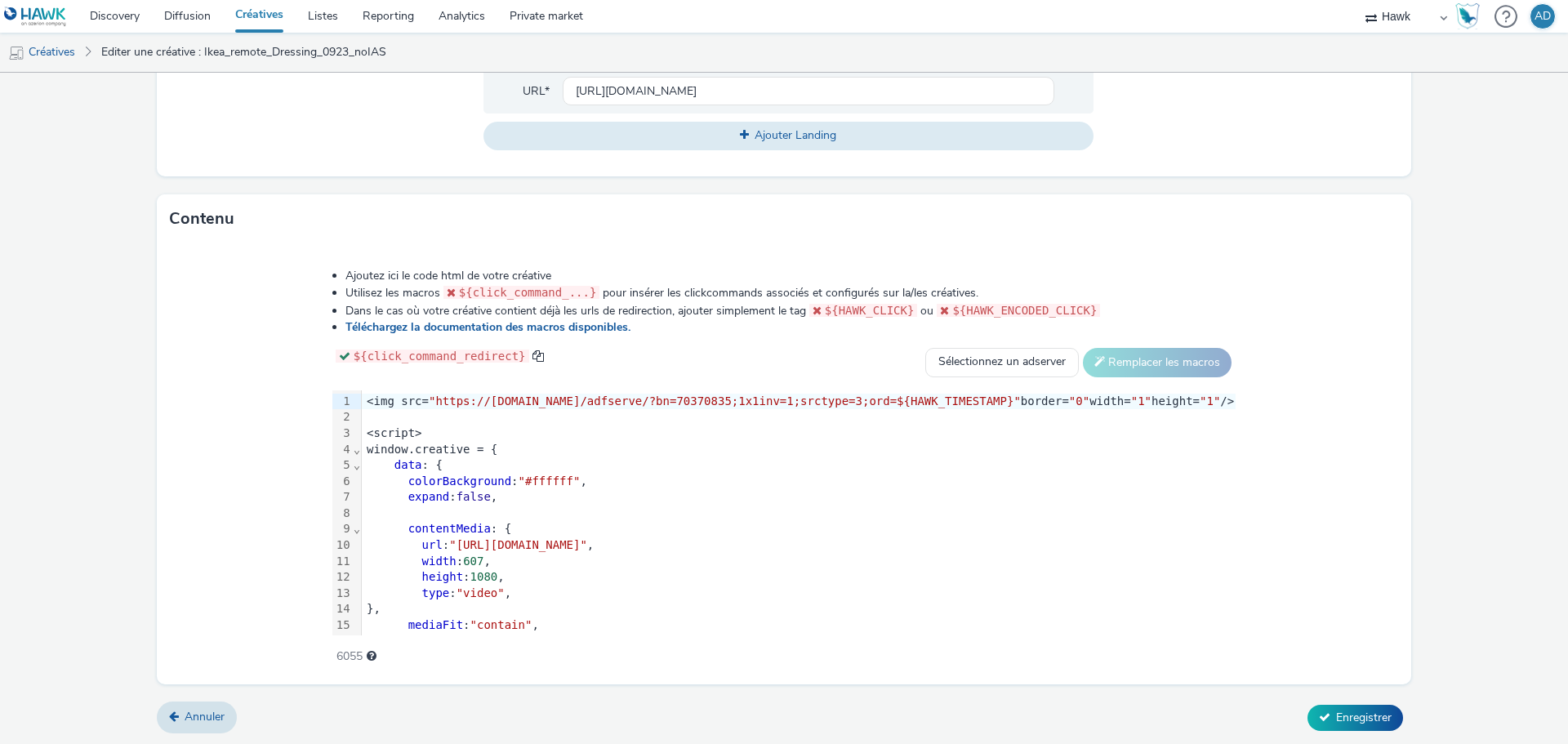
click at [438, 403] on span ""https://track.adform.net/adfserve/?bn=70370835;1x1inv=1;srctype=3;ord=${HAWK_T…" at bounding box center [724, 400] width 592 height 13
drag, startPoint x: 435, startPoint y: 401, endPoint x: 980, endPoint y: 403, distance: 545.0
click at [980, 403] on span ""https://track.adform.net/adfserve/?bn=70370835;1x1inv=1;srctype=3;ord=${HAWK_T…" at bounding box center [724, 400] width 592 height 13
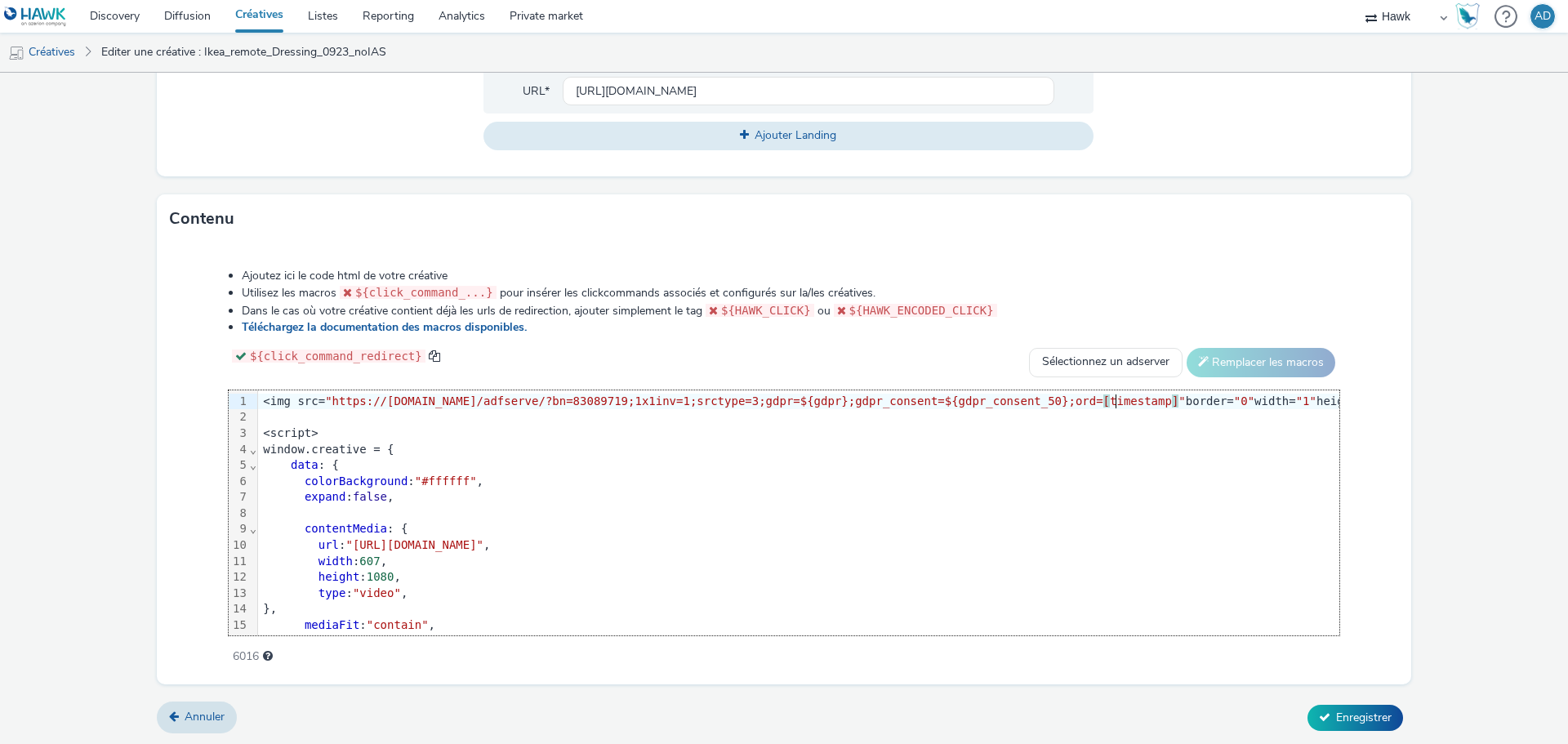
click at [1441, 435] on form "Editer une créative Général Annonceur * IKEA Nom * Ikea_remote_Dressing_0923_no…" at bounding box center [784, 75] width 1568 height 1339
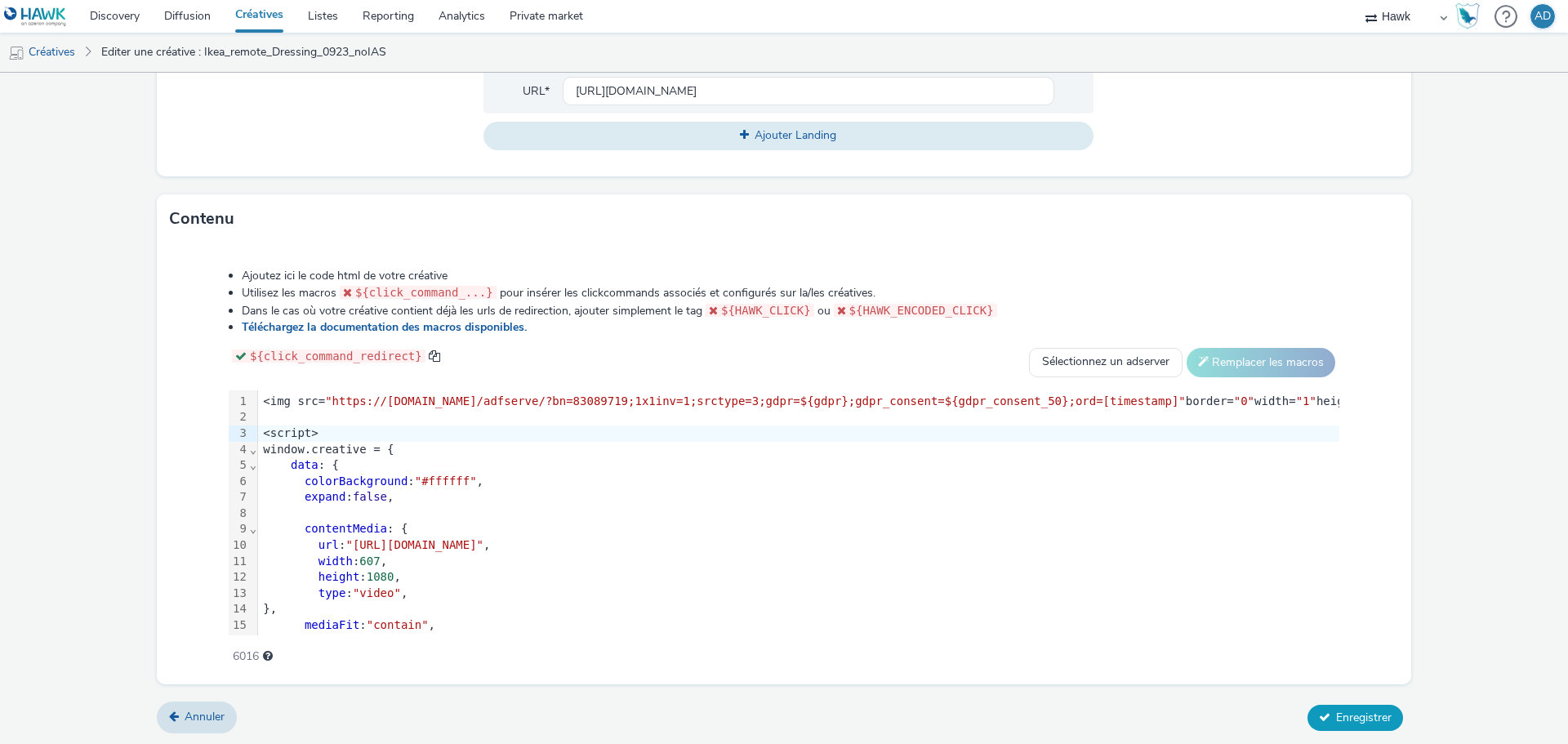
click at [1348, 709] on span "Enregistrer" at bounding box center [1363, 717] width 55 height 16
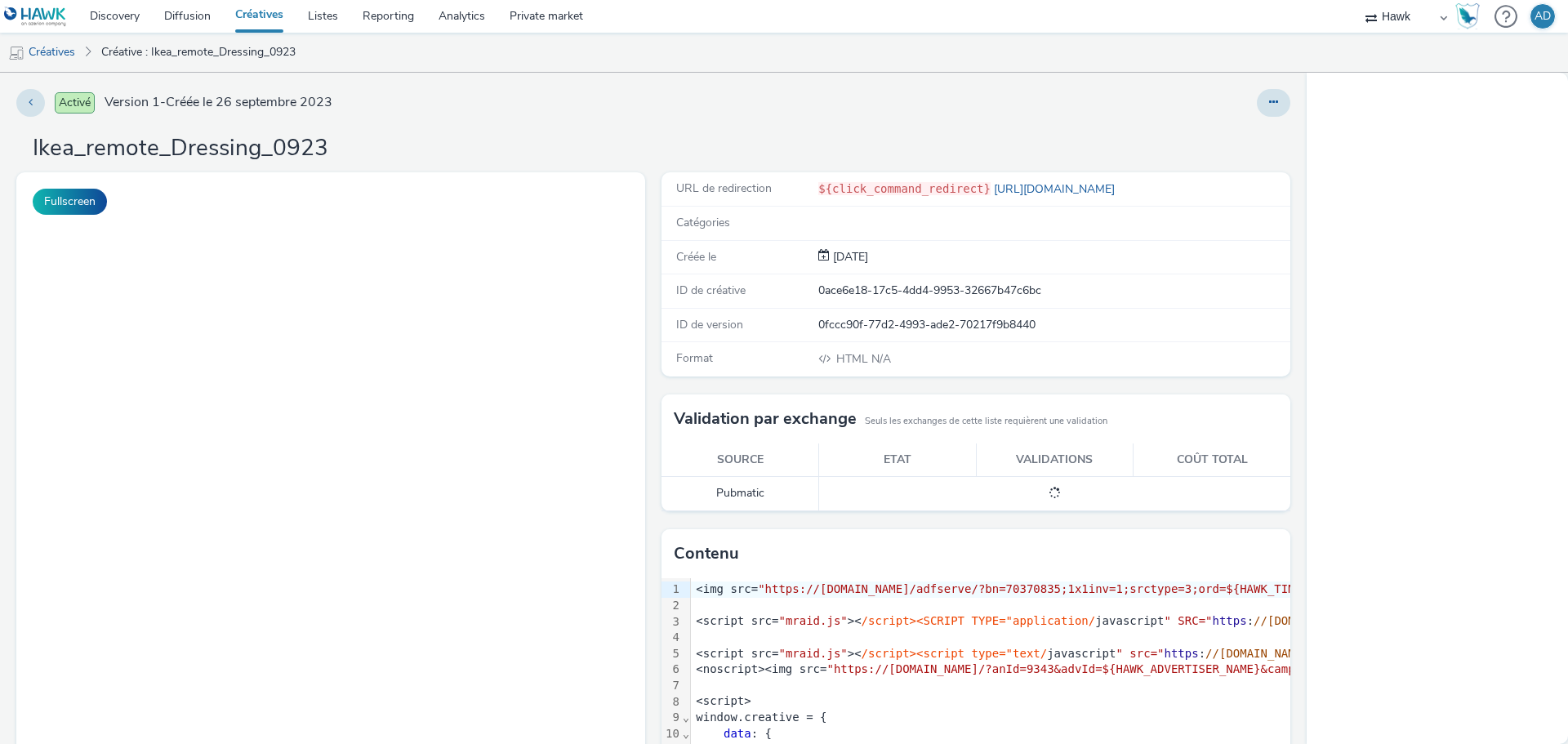
select select "11a7df10-284f-415c-b52a-427acf4c31ae"
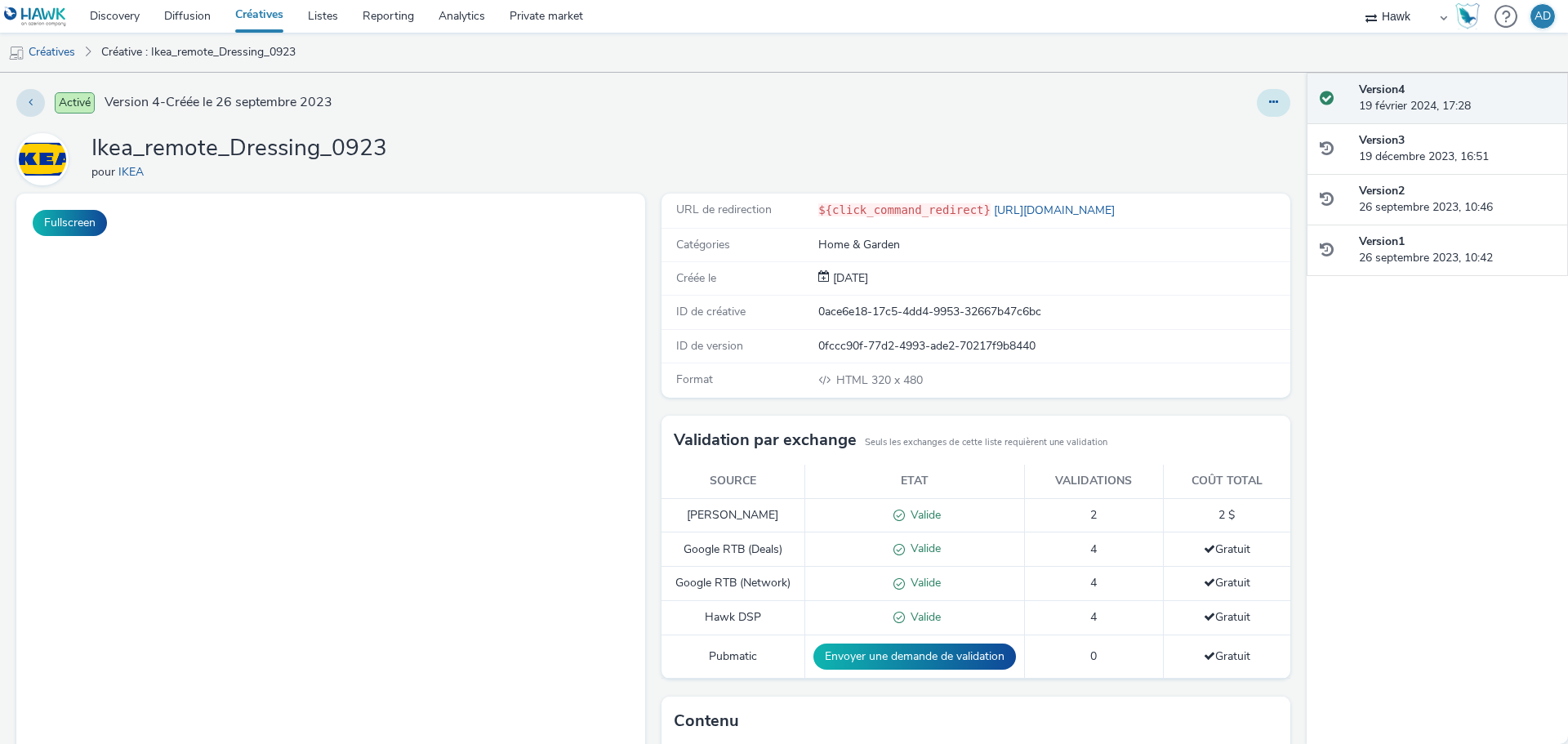
click at [1276, 107] on button at bounding box center [1274, 103] width 33 height 28
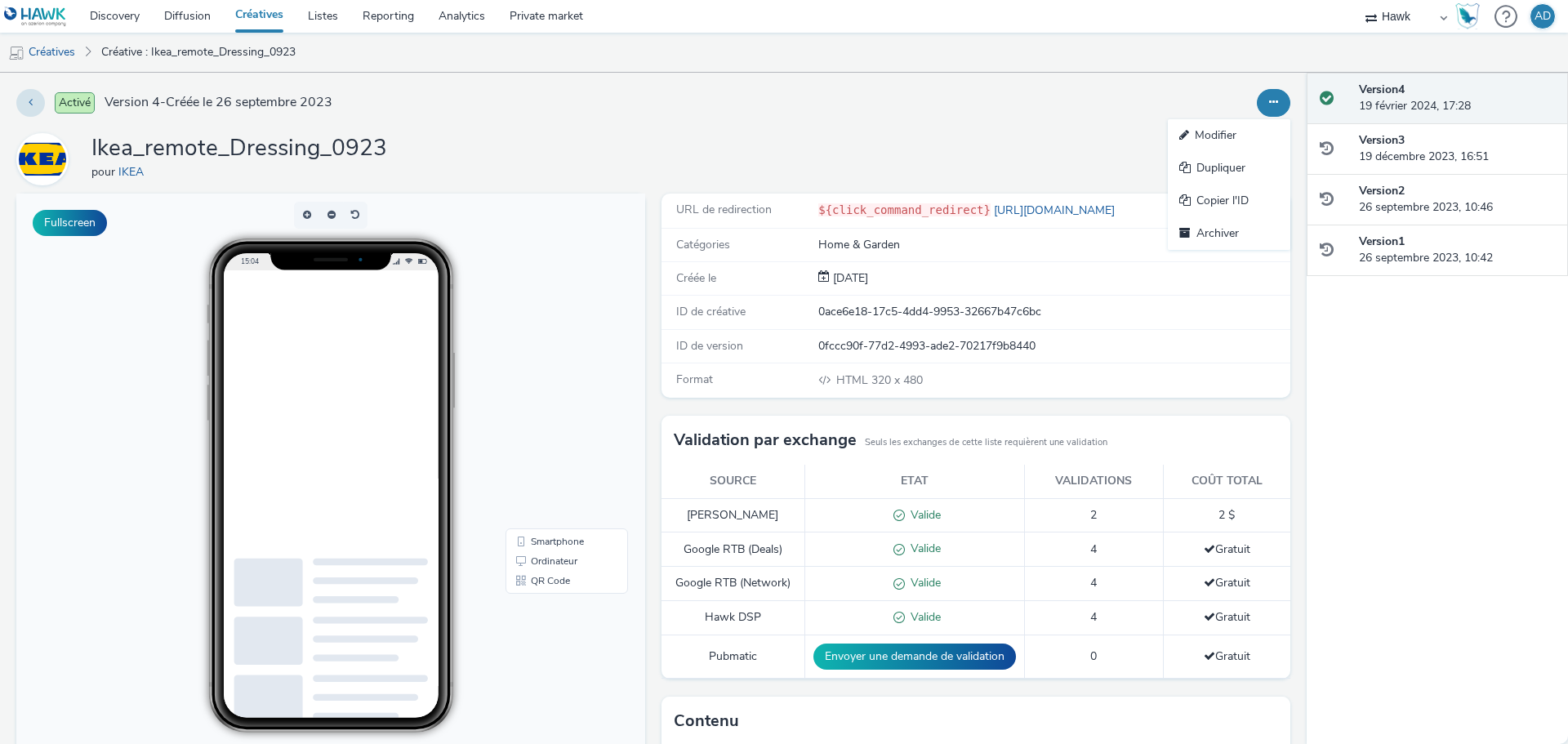
click at [1242, 135] on link "Modifier" at bounding box center [1229, 136] width 122 height 33
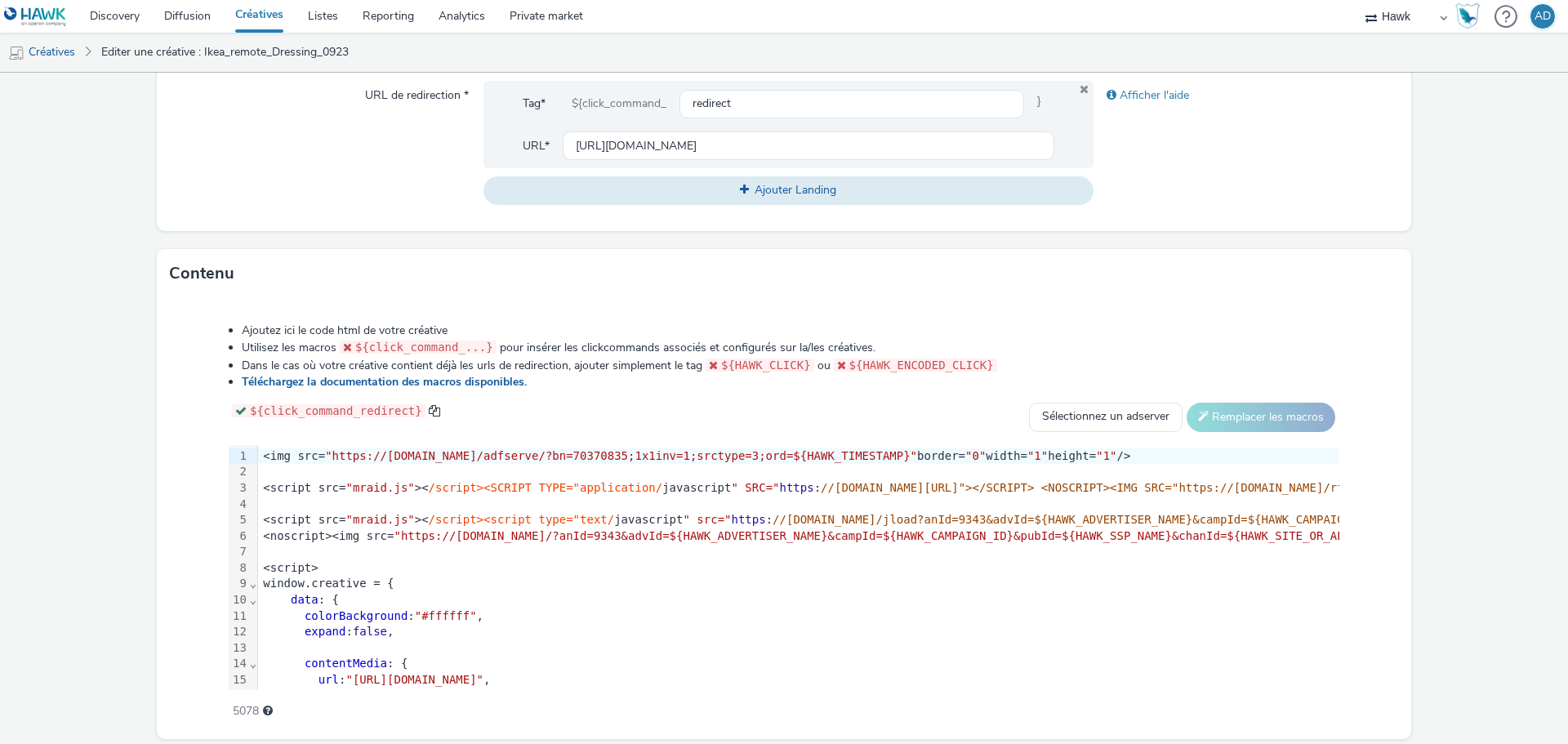
scroll to position [586, 0]
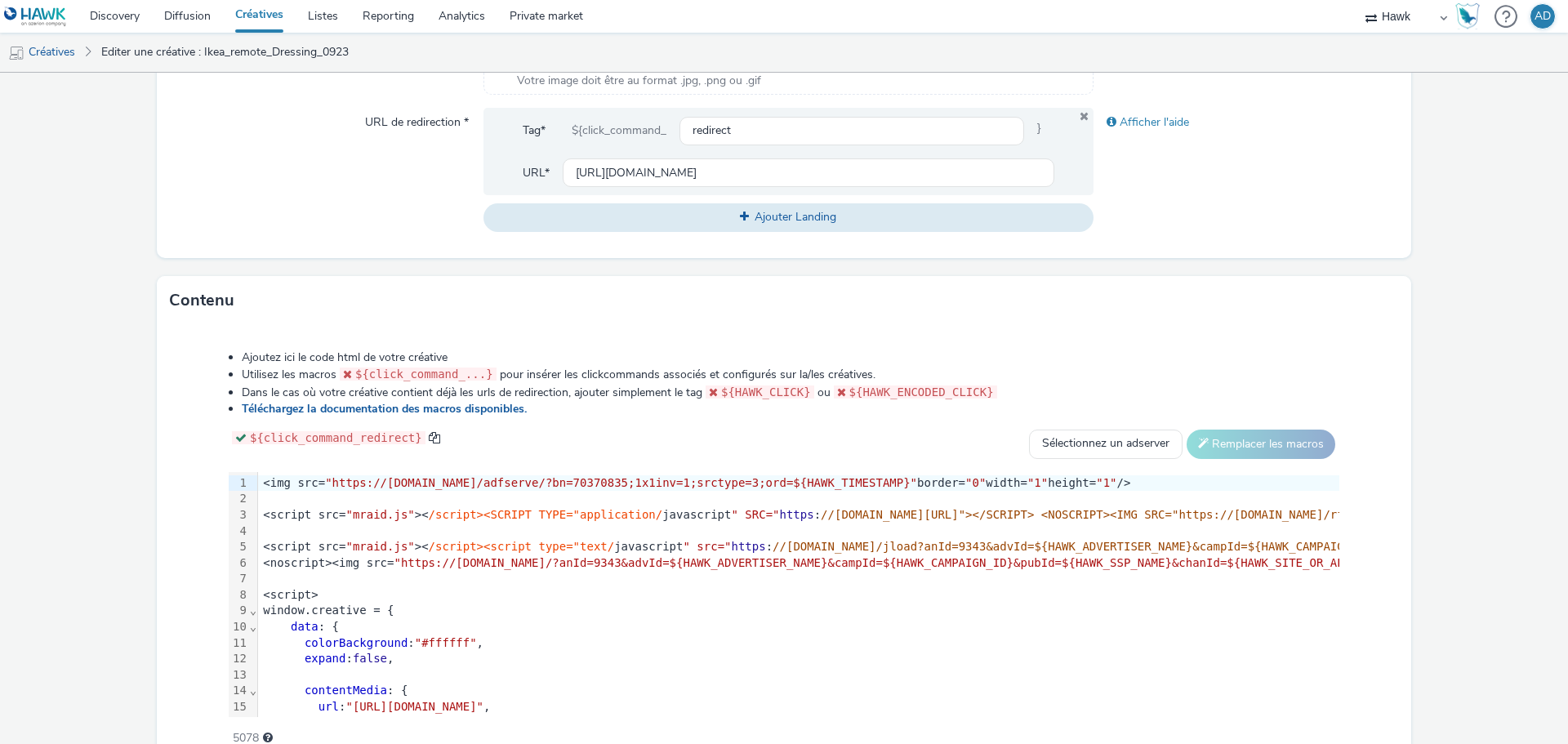
click at [368, 479] on span ""https://[DOMAIN_NAME]/adfserve/?bn=70370835;1x1inv=1;srctype=3;ord=${HAWK_TIME…" at bounding box center [621, 482] width 592 height 13
drag, startPoint x: 323, startPoint y: 482, endPoint x: 868, endPoint y: 485, distance: 545.0
click at [868, 485] on span ""https://[DOMAIN_NAME]/adfserve/?bn=70370835;1x1inv=1;srctype=3;ord=${HAWK_TIME…" at bounding box center [621, 482] width 592 height 13
click at [1467, 540] on form "Editer une créative Général Annonceur * IKEA Nom * Ikea_remote_Dressing_0923 23…" at bounding box center [784, 156] width 1568 height 1339
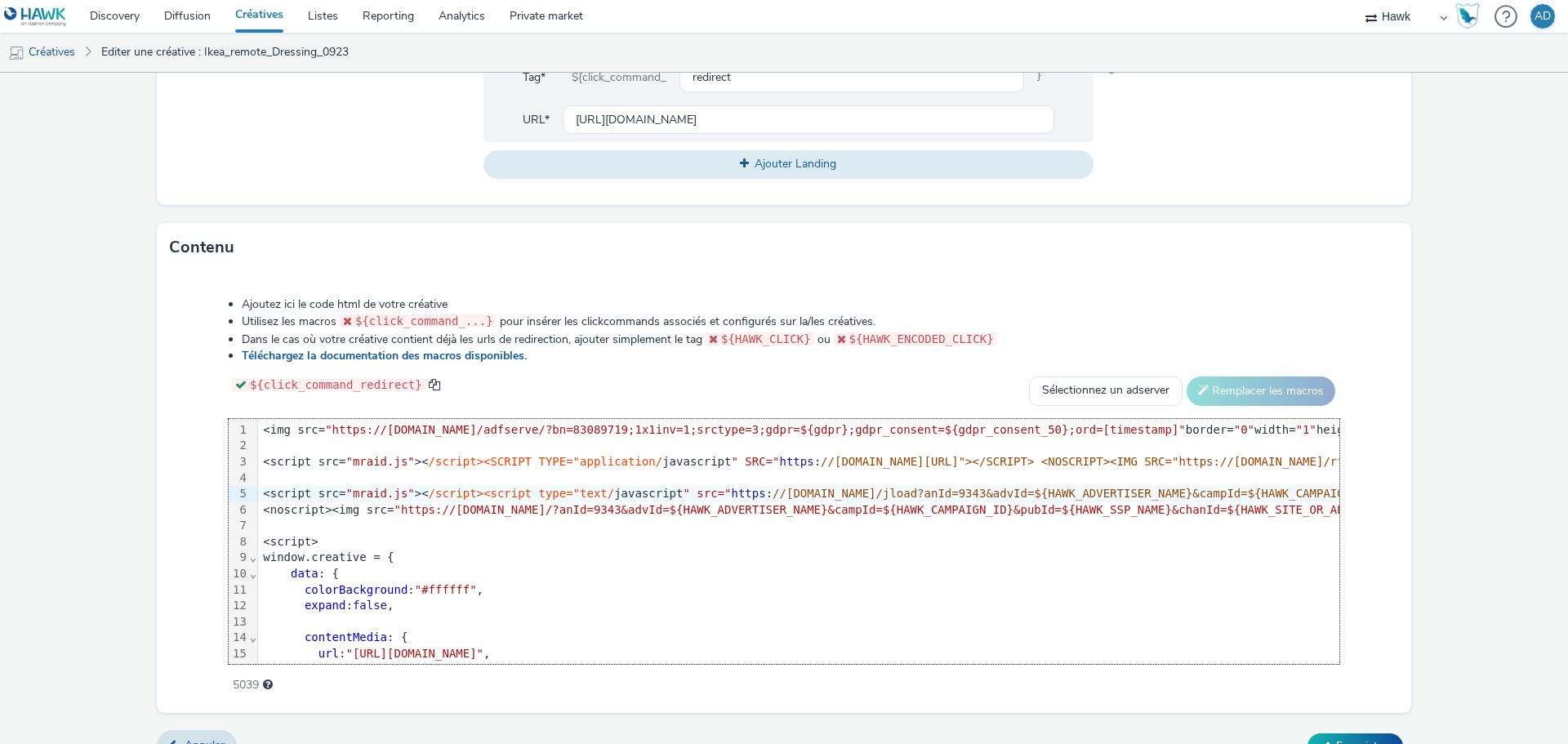
scroll to position [667, 0]
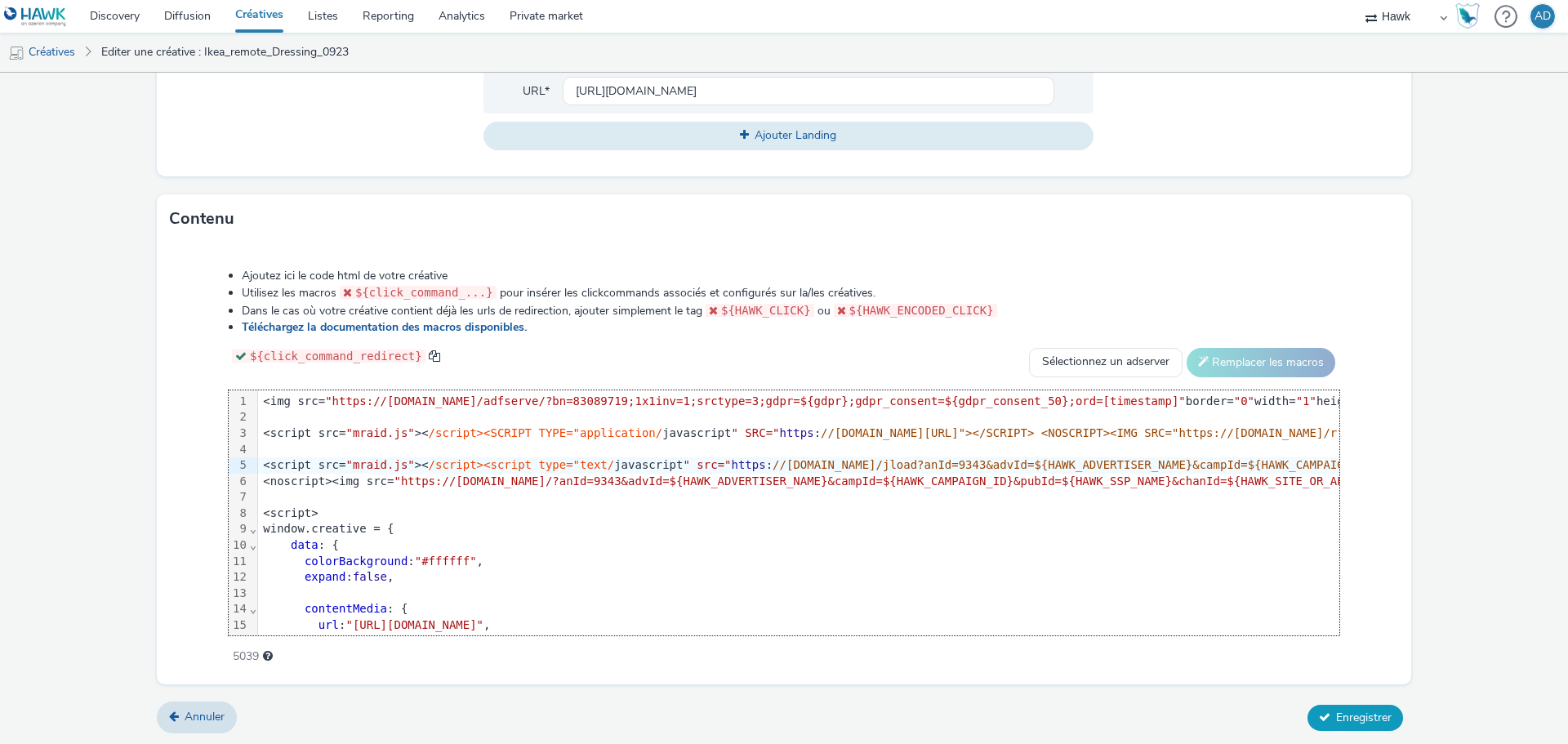
click at [1366, 711] on span "Enregistrer" at bounding box center [1363, 717] width 55 height 16
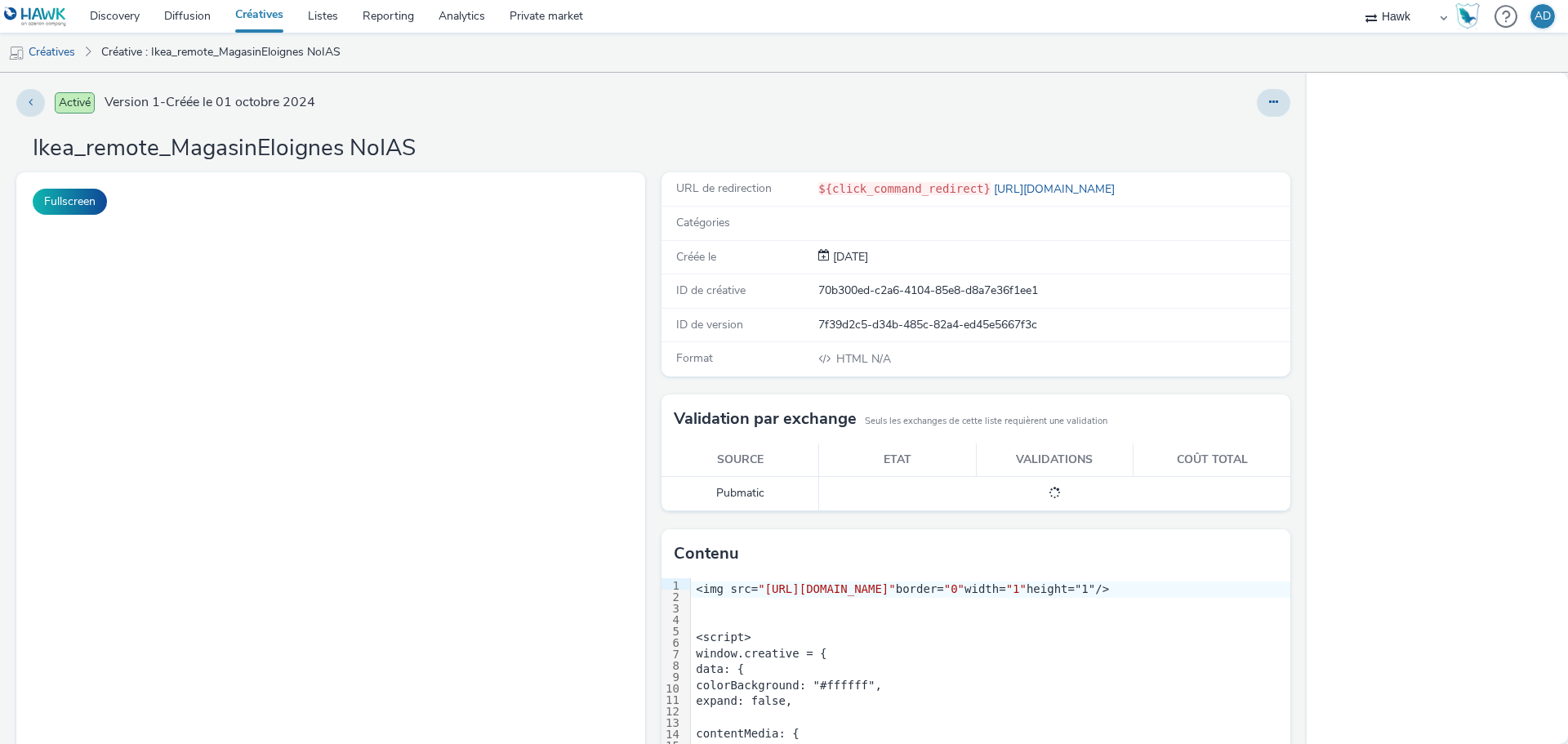
select select "11a7df10-284f-415c-b52a-427acf4c31ae"
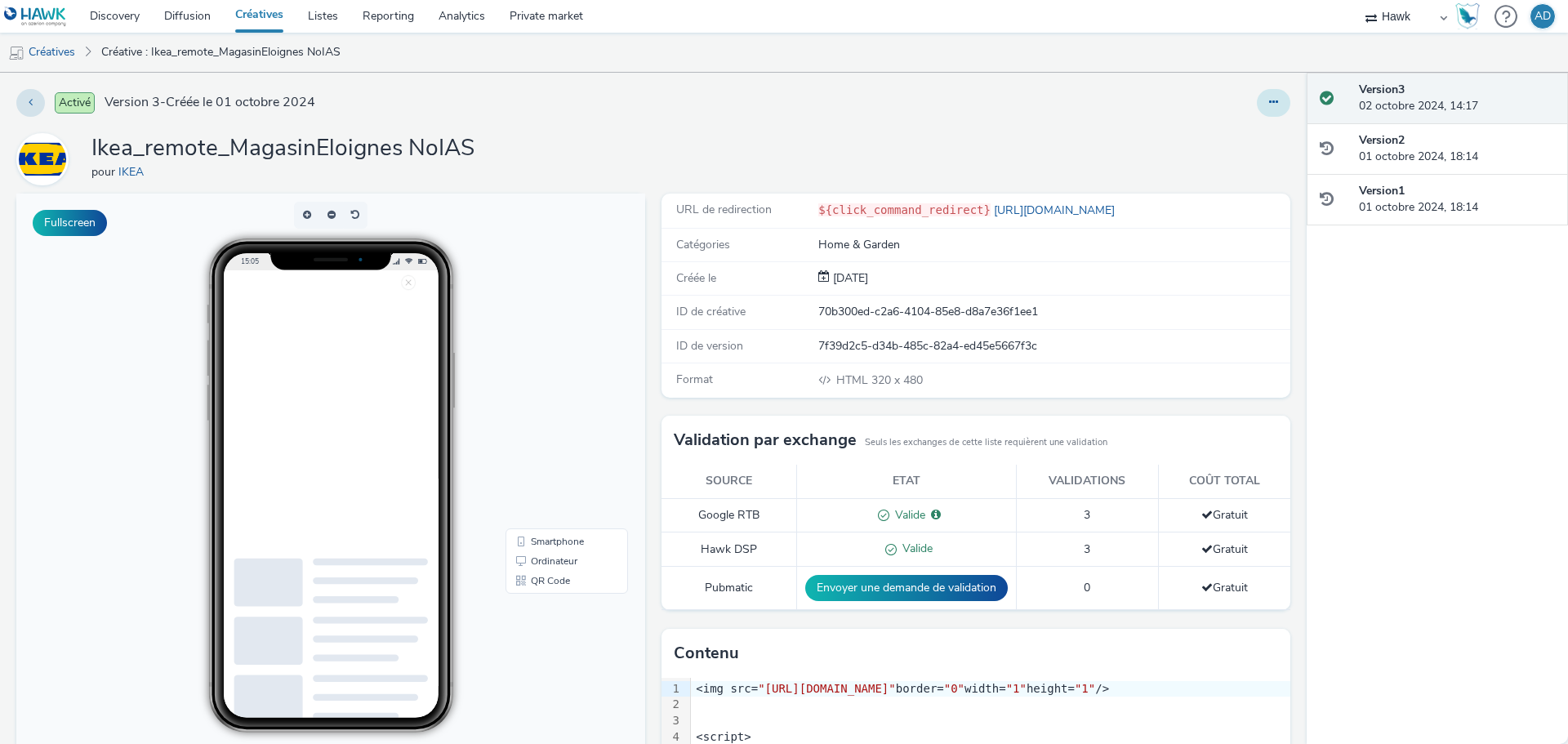
click at [1257, 105] on button at bounding box center [1274, 103] width 33 height 28
click at [1210, 134] on link "Modifier" at bounding box center [1229, 136] width 122 height 33
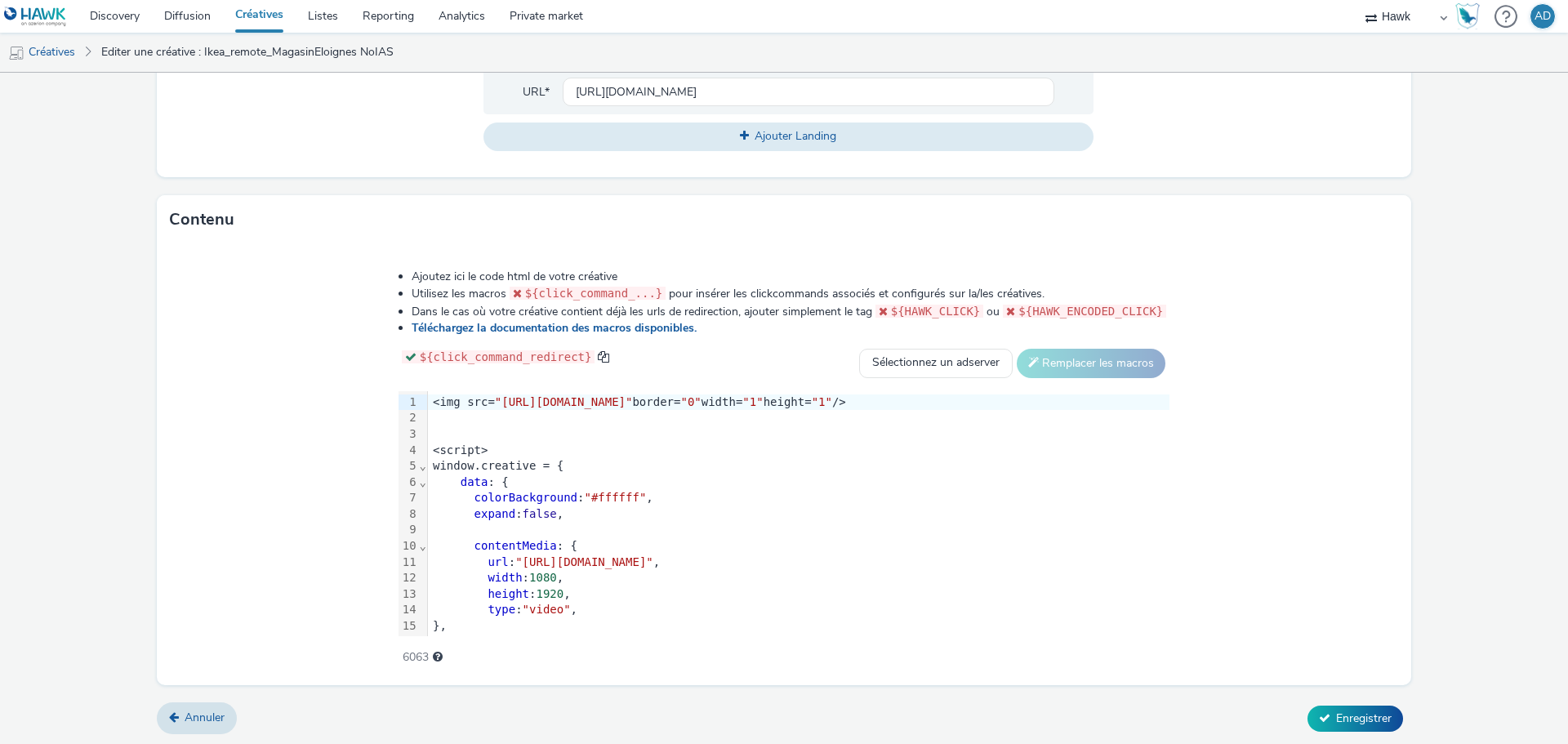
scroll to position [667, 0]
click at [517, 415] on div at bounding box center [798, 417] width 741 height 17
drag, startPoint x: 454, startPoint y: 402, endPoint x: 960, endPoint y: 401, distance: 506.0
click at [632, 401] on span ""https://track.adform.net/adfserve/?bn=76742004;1x1inv=1;srctype=3;ord=[timesta…" at bounding box center [563, 400] width 138 height 13
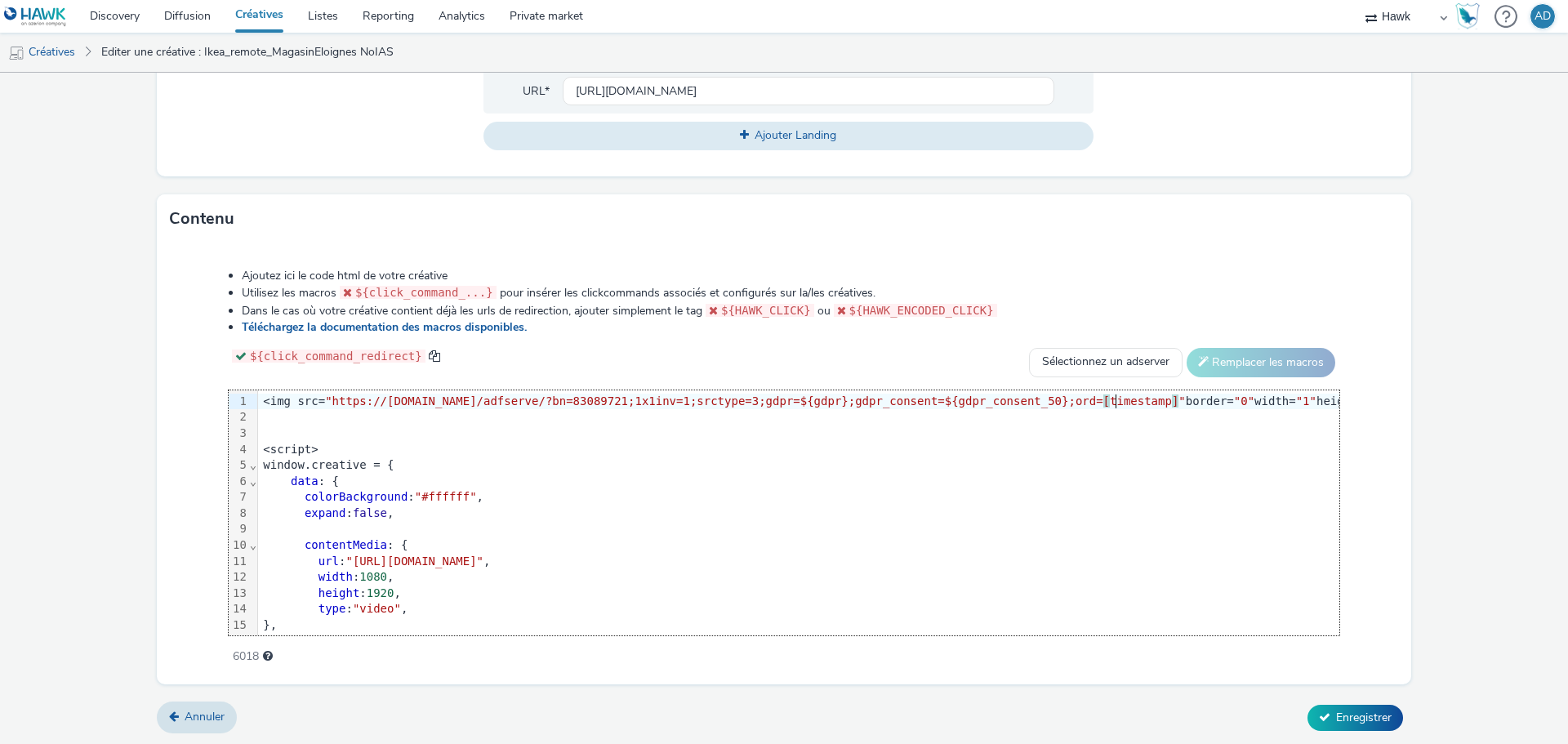
click at [1444, 401] on form "Editer une créative Général Annonceur * IKEA Nom * Ikea_remote_MagasinEloignes …" at bounding box center [784, 75] width 1568 height 1339
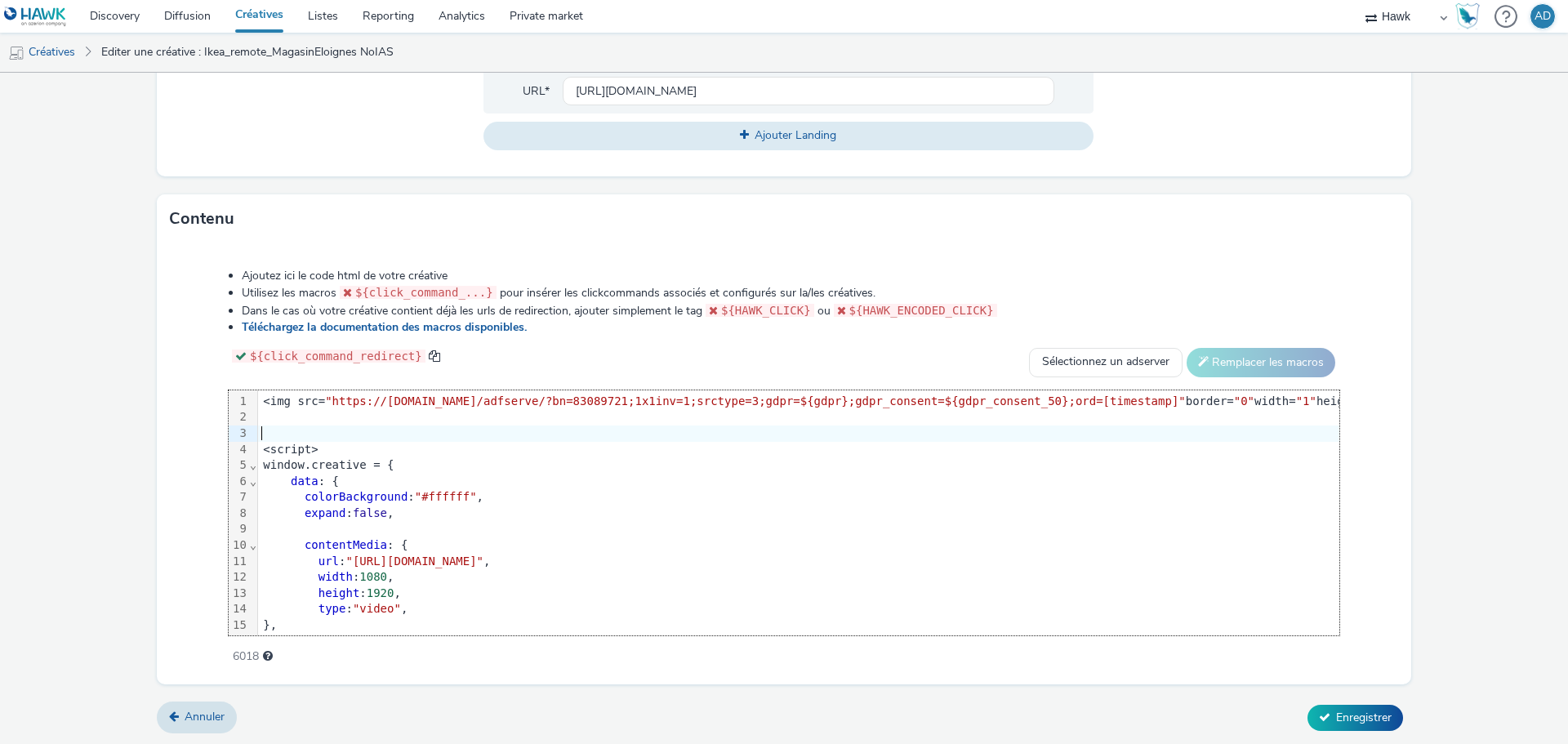
click at [293, 427] on div at bounding box center [830, 433] width 1142 height 17
click at [1336, 712] on span "Enregistrer" at bounding box center [1363, 717] width 55 height 16
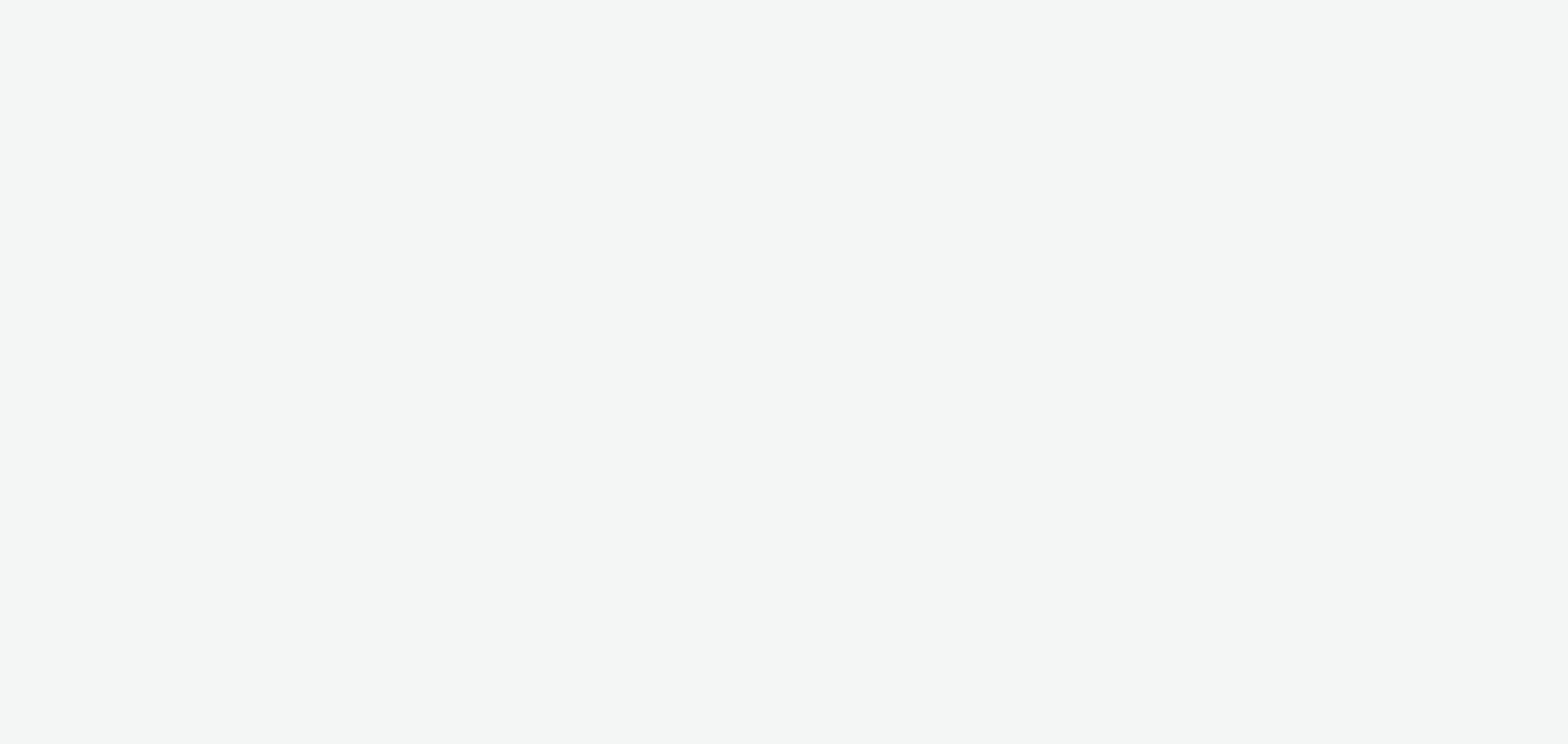
select select "11a7df10-284f-415c-b52a-427acf4c31ae"
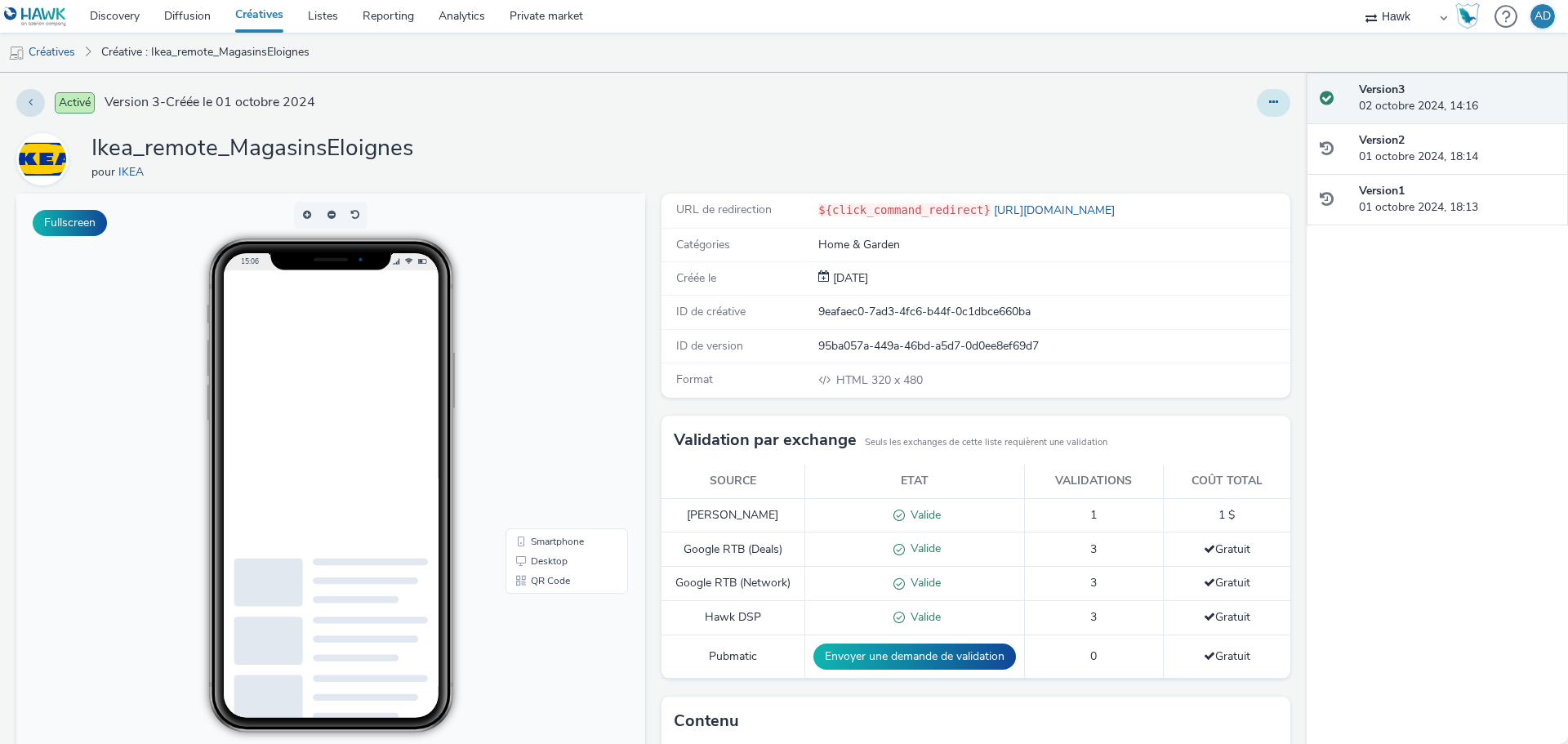
click at [1267, 106] on button at bounding box center [1274, 103] width 33 height 28
click at [1203, 136] on link "Modifier" at bounding box center [1229, 136] width 122 height 33
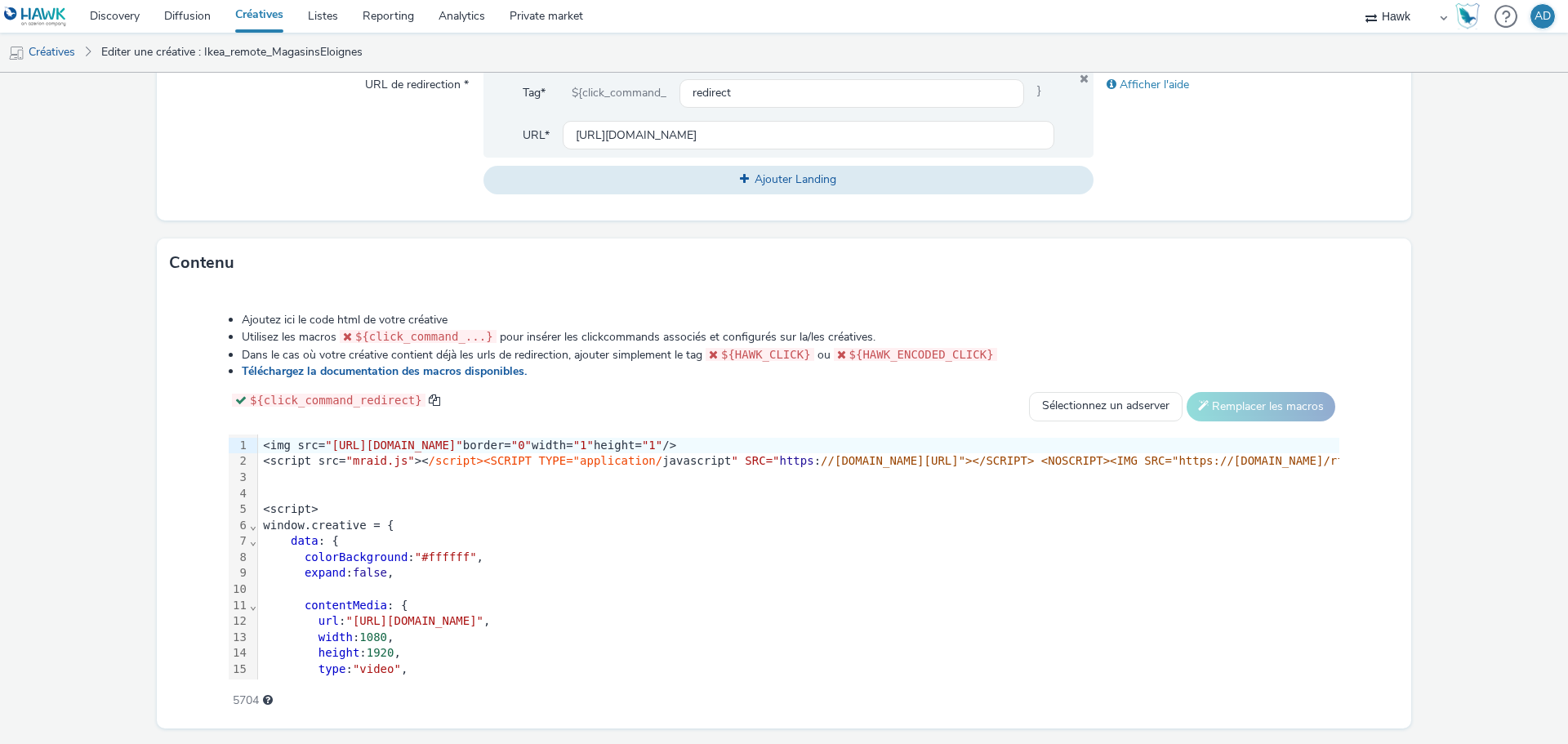
scroll to position [667, 0]
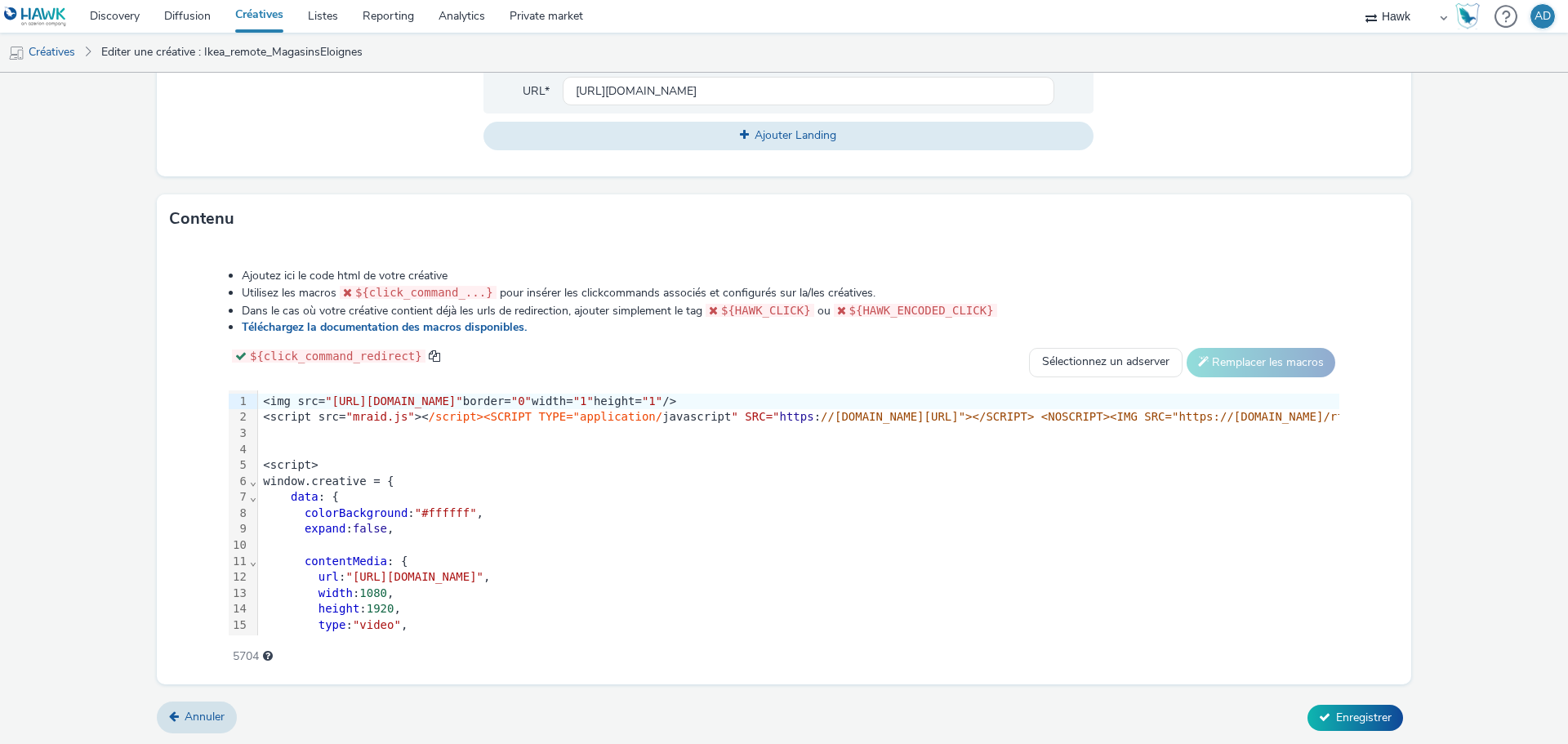
click at [325, 395] on span ""[URL][DOMAIN_NAME]"" at bounding box center [394, 400] width 138 height 13
drag, startPoint x: 324, startPoint y: 400, endPoint x: 832, endPoint y: 396, distance: 508.0
click at [463, 396] on span ""[URL][DOMAIN_NAME]"" at bounding box center [394, 400] width 138 height 13
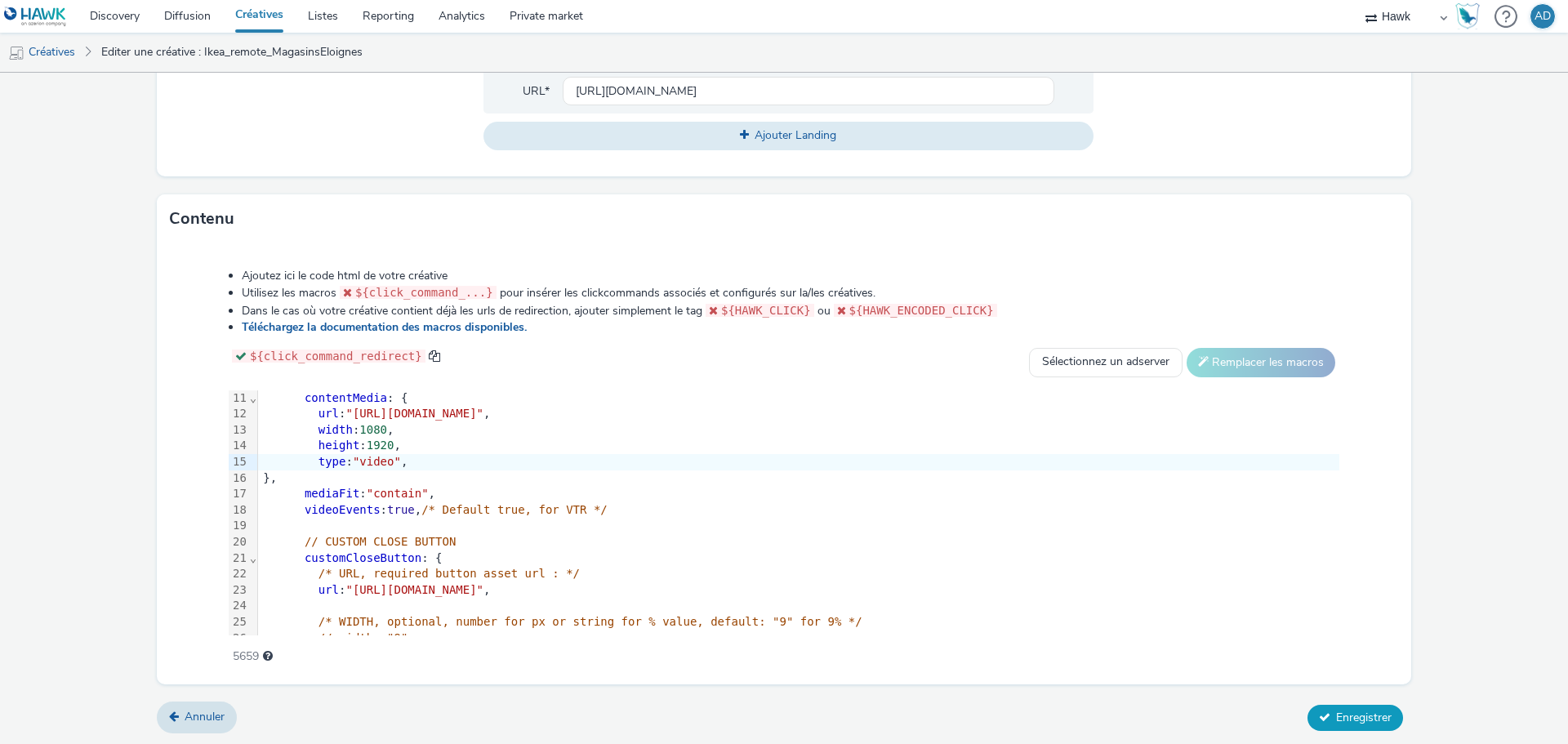
click at [1352, 727] on button "Enregistrer" at bounding box center [1355, 717] width 95 height 26
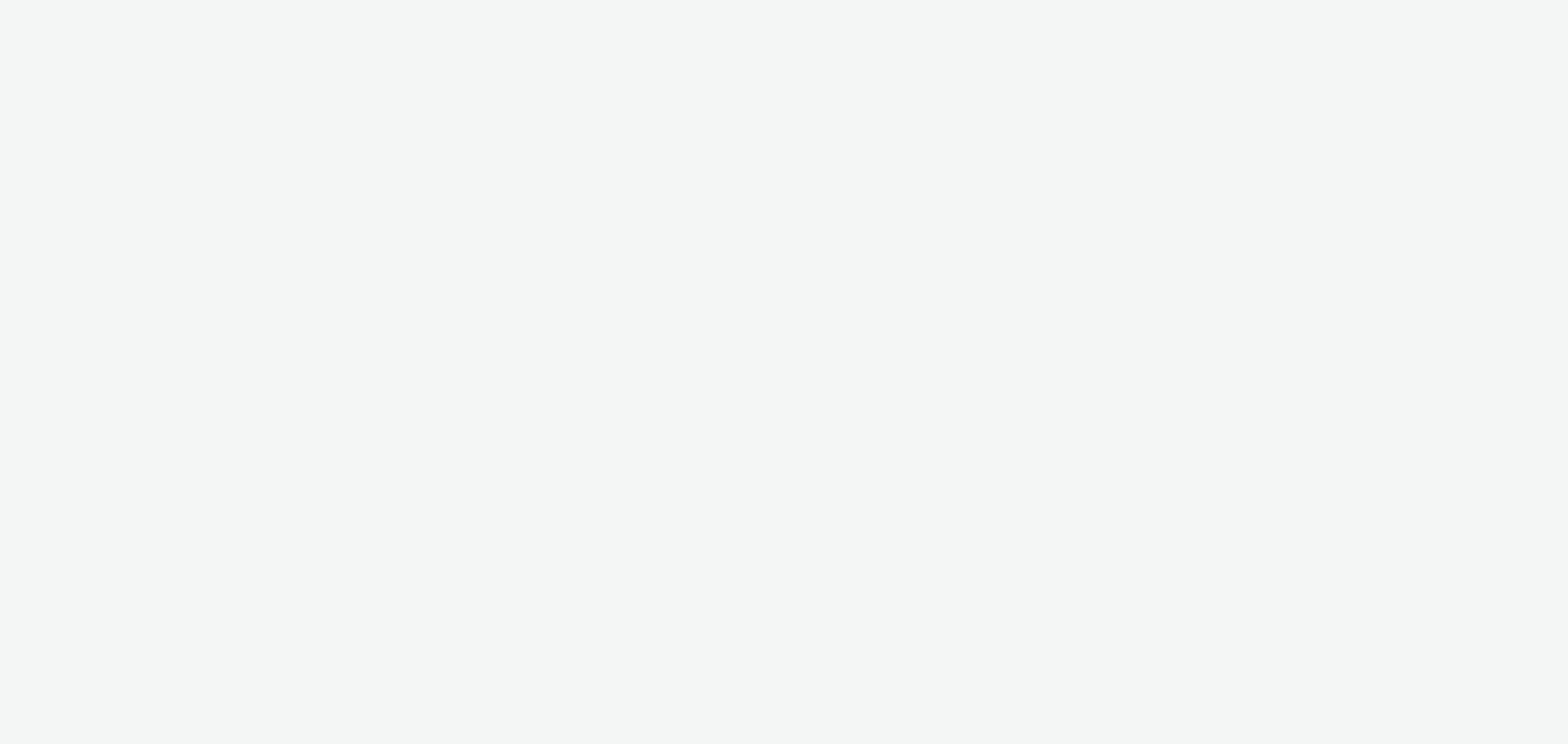
select select "11a7df10-284f-415c-b52a-427acf4c31ae"
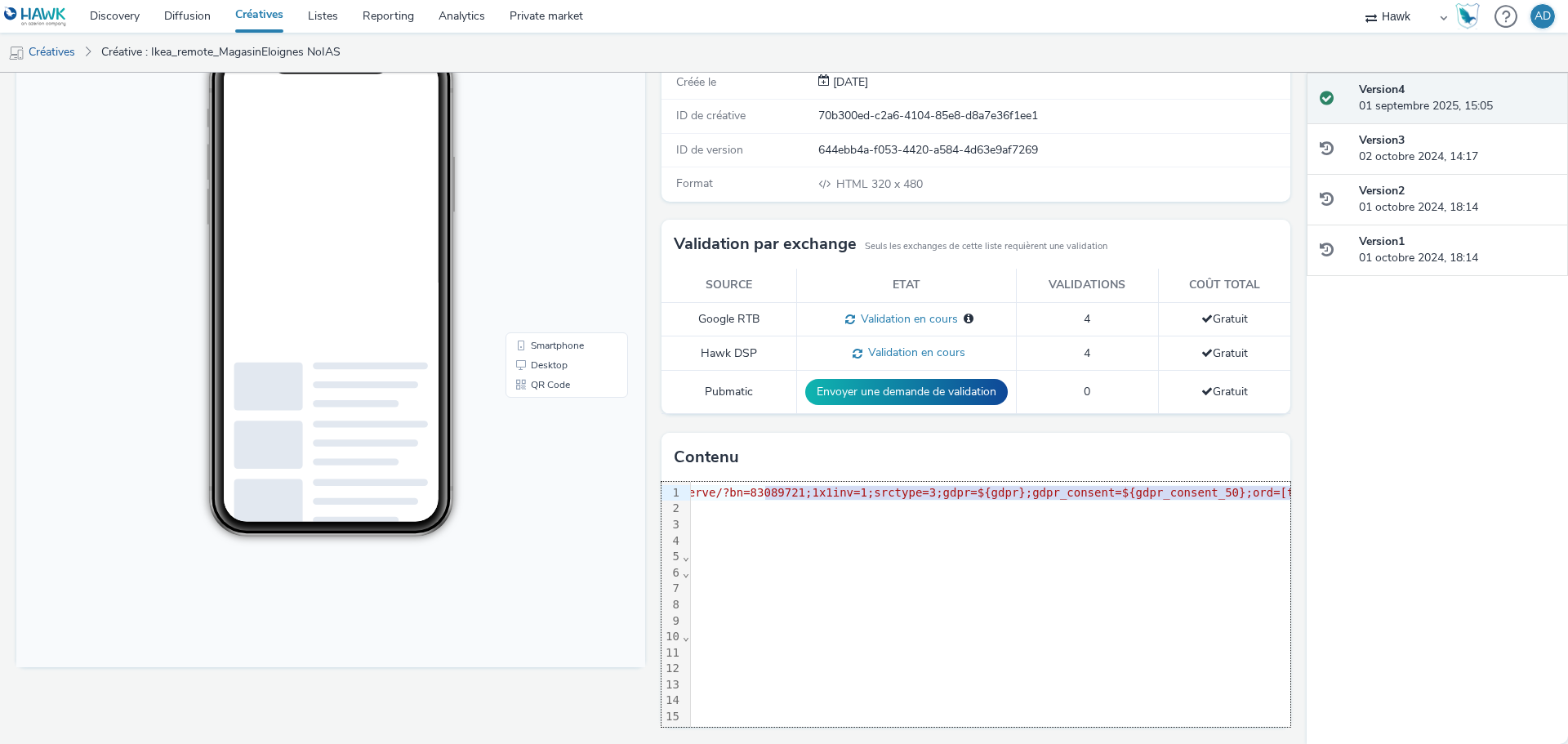
scroll to position [0, 299]
drag, startPoint x: 1012, startPoint y: 492, endPoint x: 1219, endPoint y: 493, distance: 207.0
click at [1219, 493] on span ""https://[DOMAIN_NAME]/adfserve/?bn=83089721;1x1inv=1;srctype=3;gdpr=${gdpr};gd…" at bounding box center [889, 491] width 861 height 13
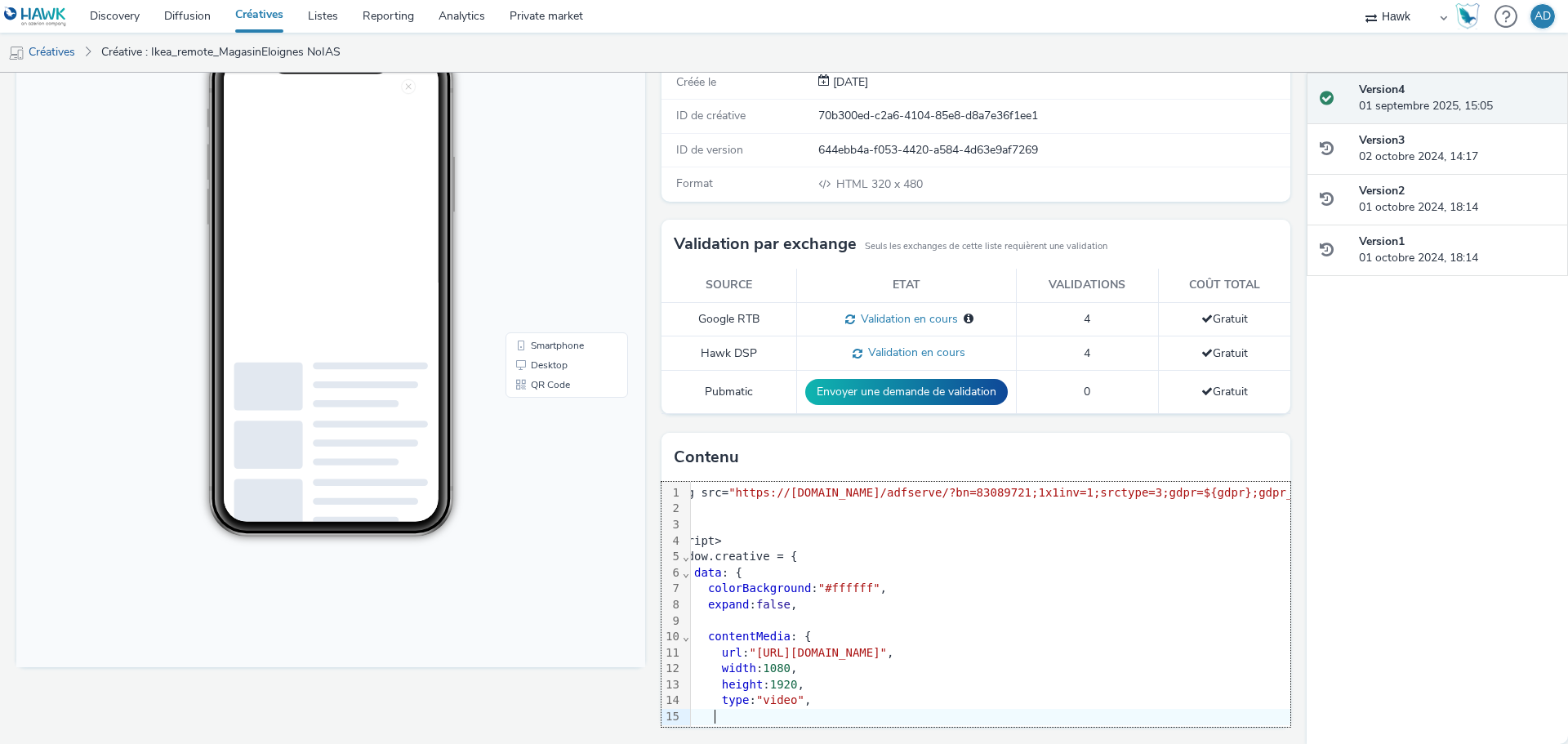
scroll to position [0, 23]
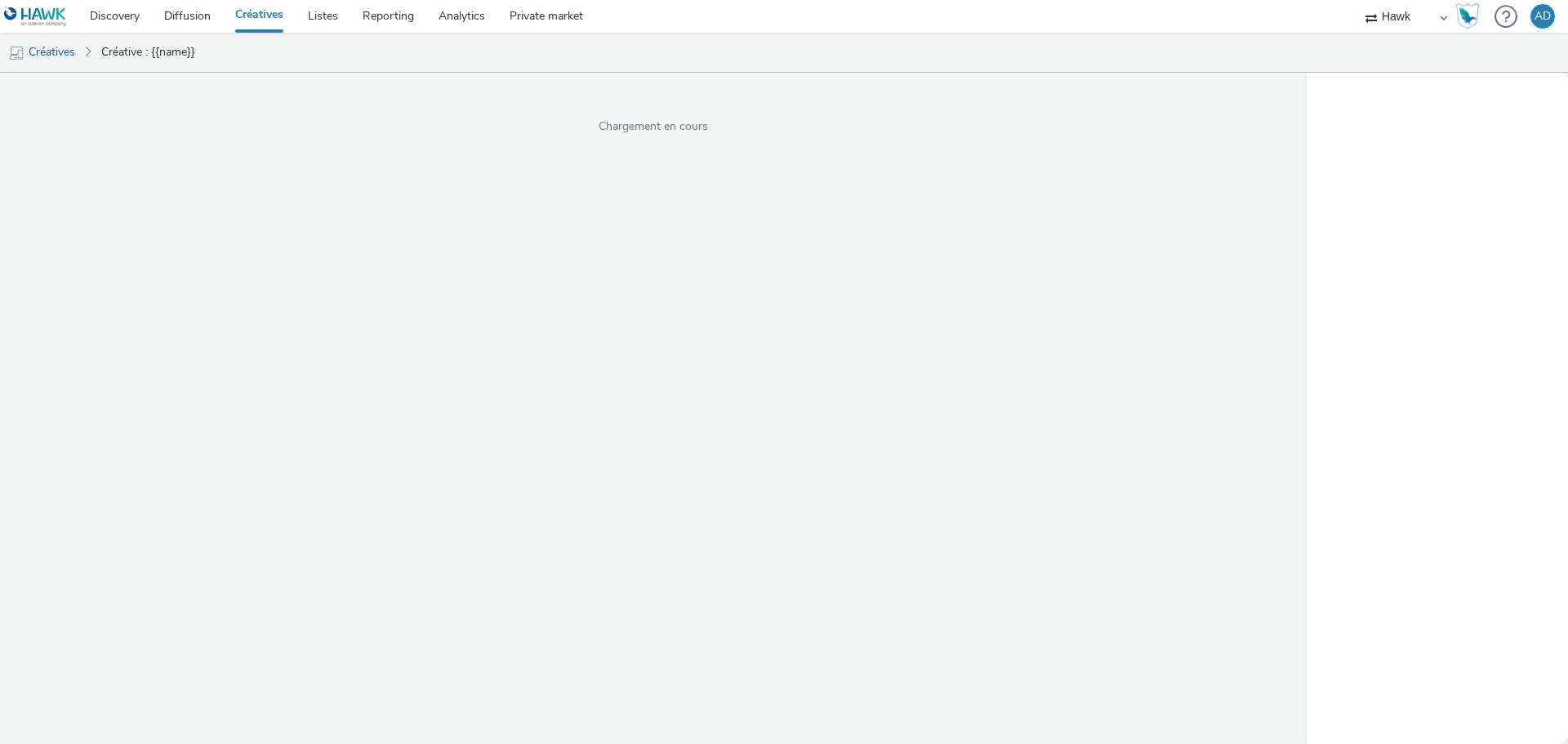
select select "11a7df10-284f-415c-b52a-427acf4c31ae"
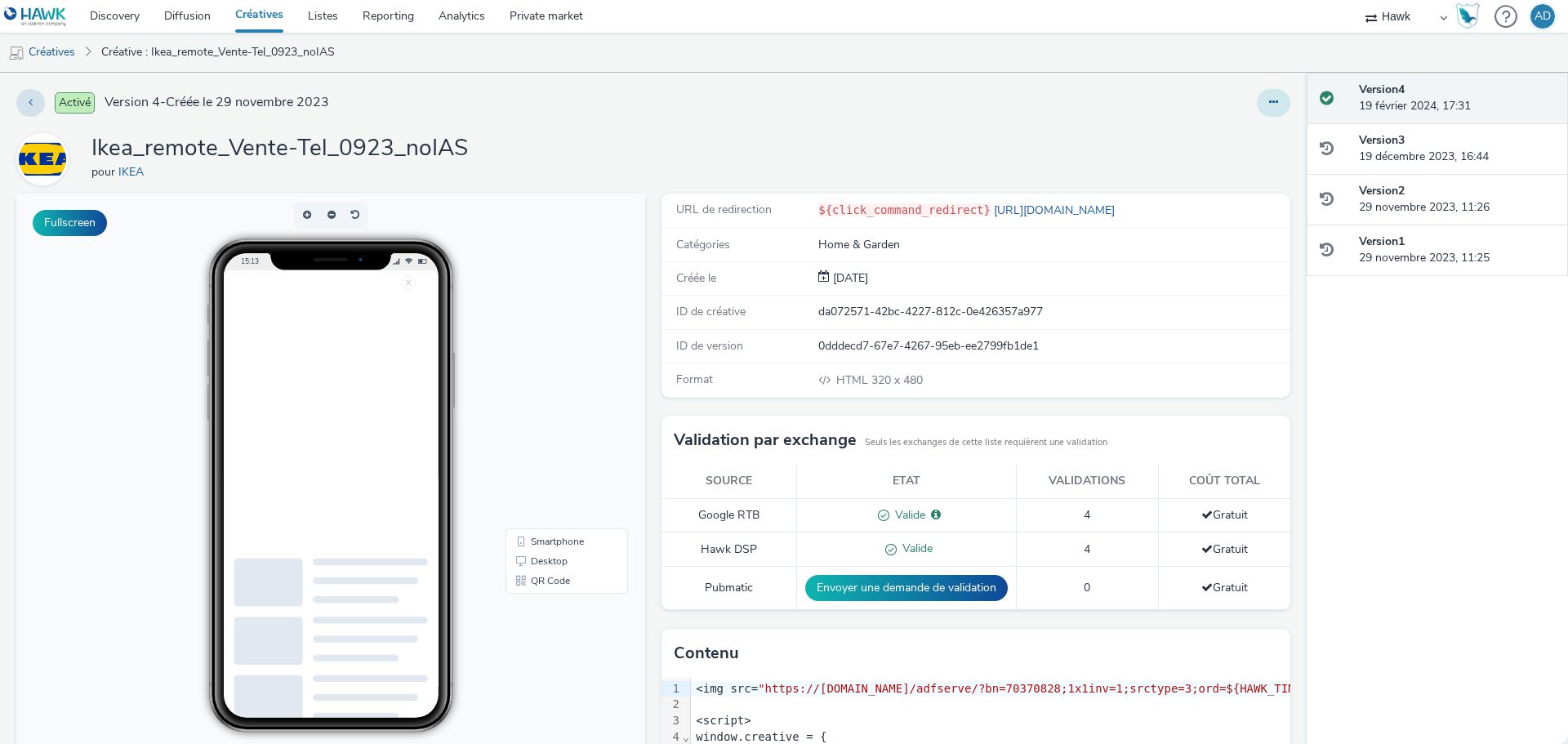
click at [1268, 104] on button at bounding box center [1274, 103] width 33 height 28
click at [1220, 135] on link "Modifier" at bounding box center [1229, 136] width 122 height 33
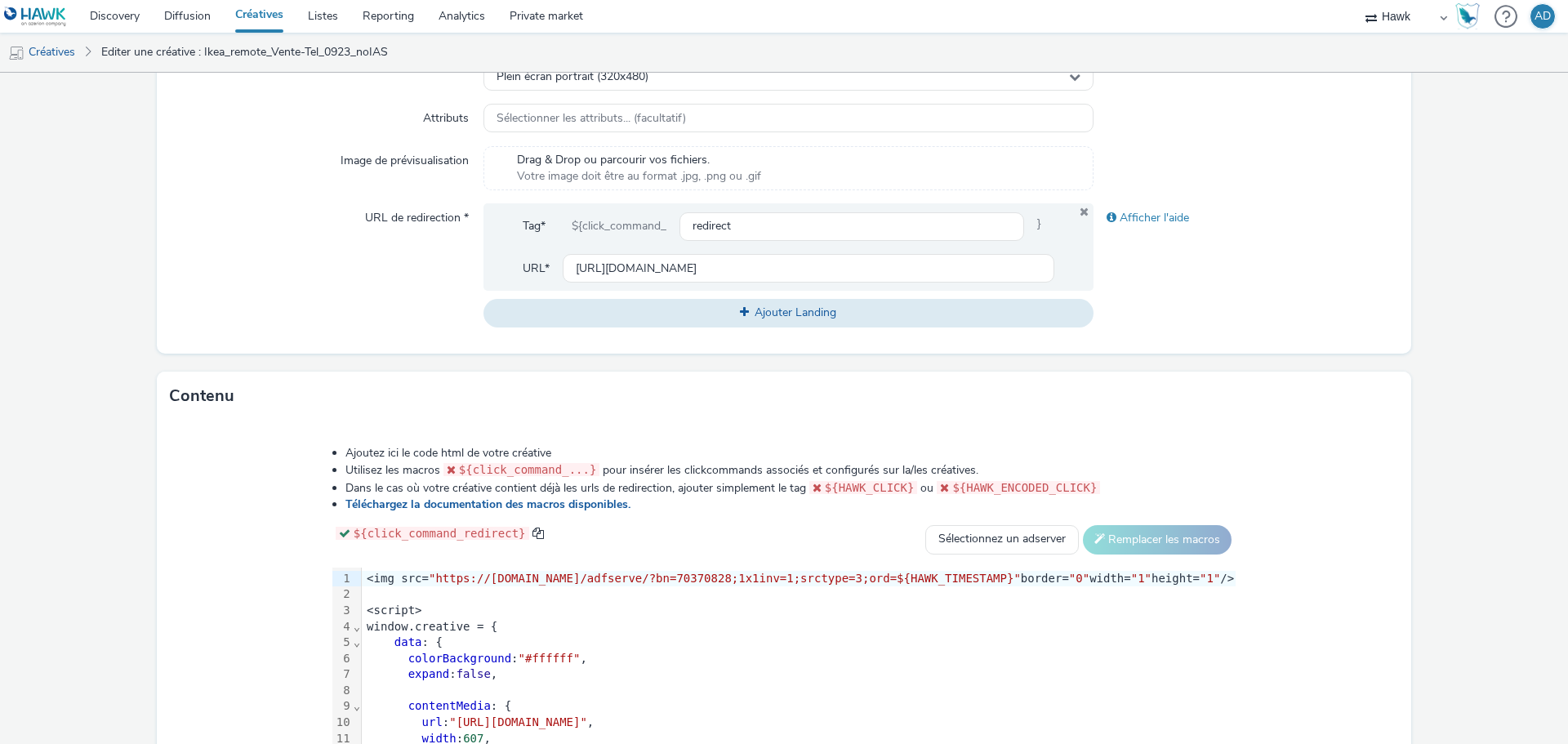
scroll to position [667, 0]
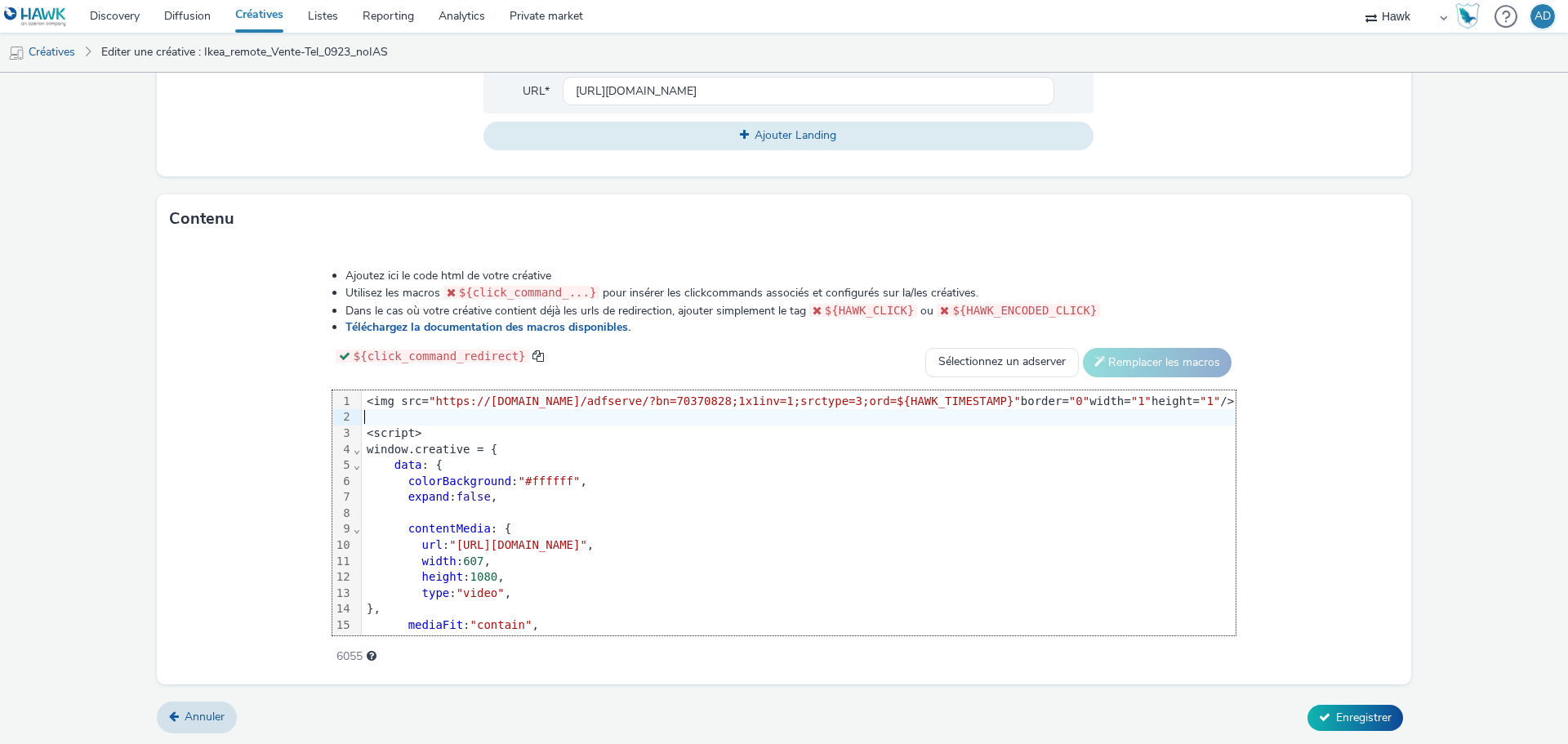
click at [483, 419] on div at bounding box center [798, 417] width 873 height 17
drag, startPoint x: 448, startPoint y: 399, endPoint x: 980, endPoint y: 402, distance: 532.0
click at [980, 402] on span ""https://[DOMAIN_NAME]/adfserve/?bn=70370828;1x1inv=1;srctype=3;ord=${HAWK_TIME…" at bounding box center [724, 400] width 592 height 13
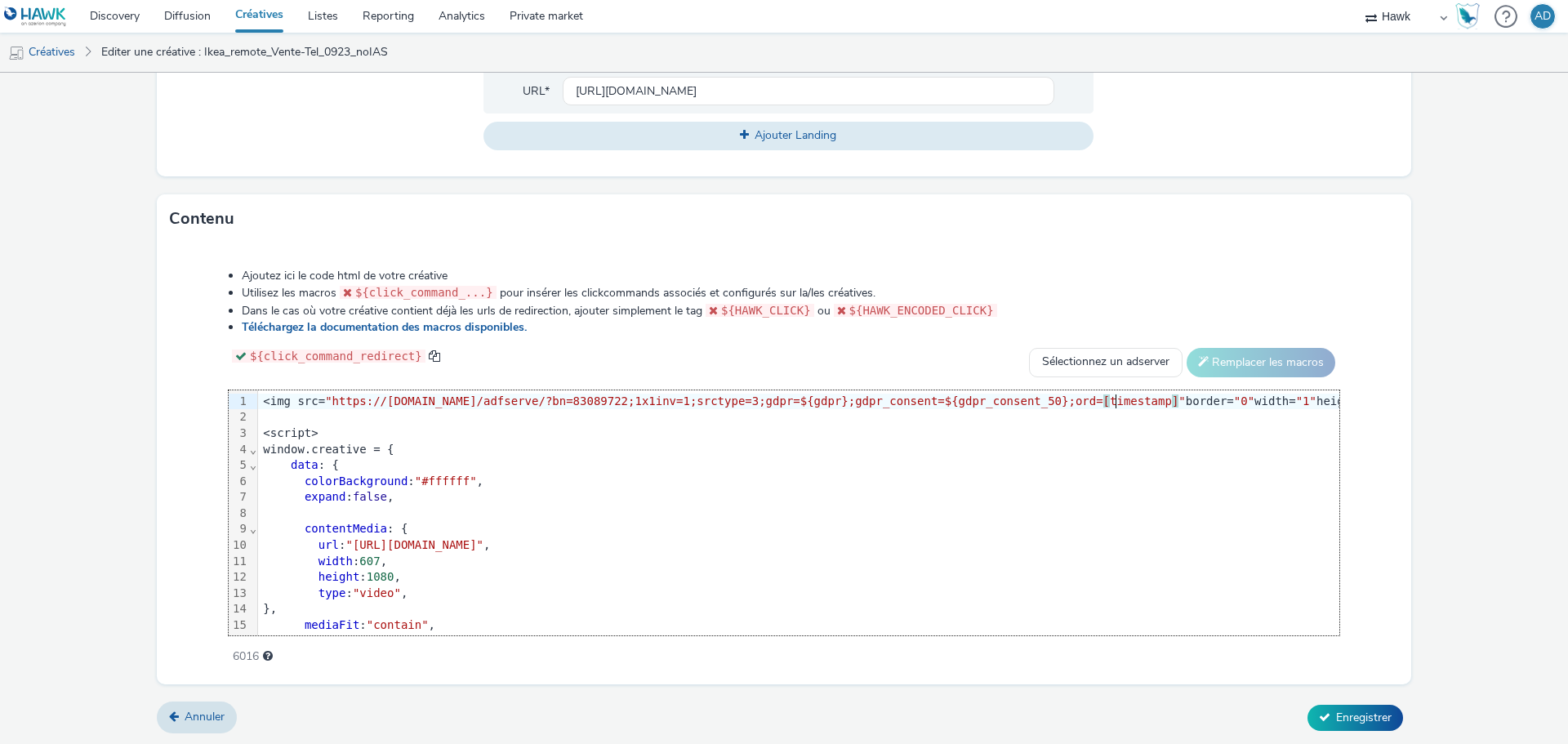
click at [1446, 383] on form "Editer une créative Général Annonceur * IKEA Nom * Ikea_remote_Vente-Tel_0923_n…" at bounding box center [784, 75] width 1568 height 1339
click at [182, 714] on link "Annuler" at bounding box center [196, 717] width 80 height 31
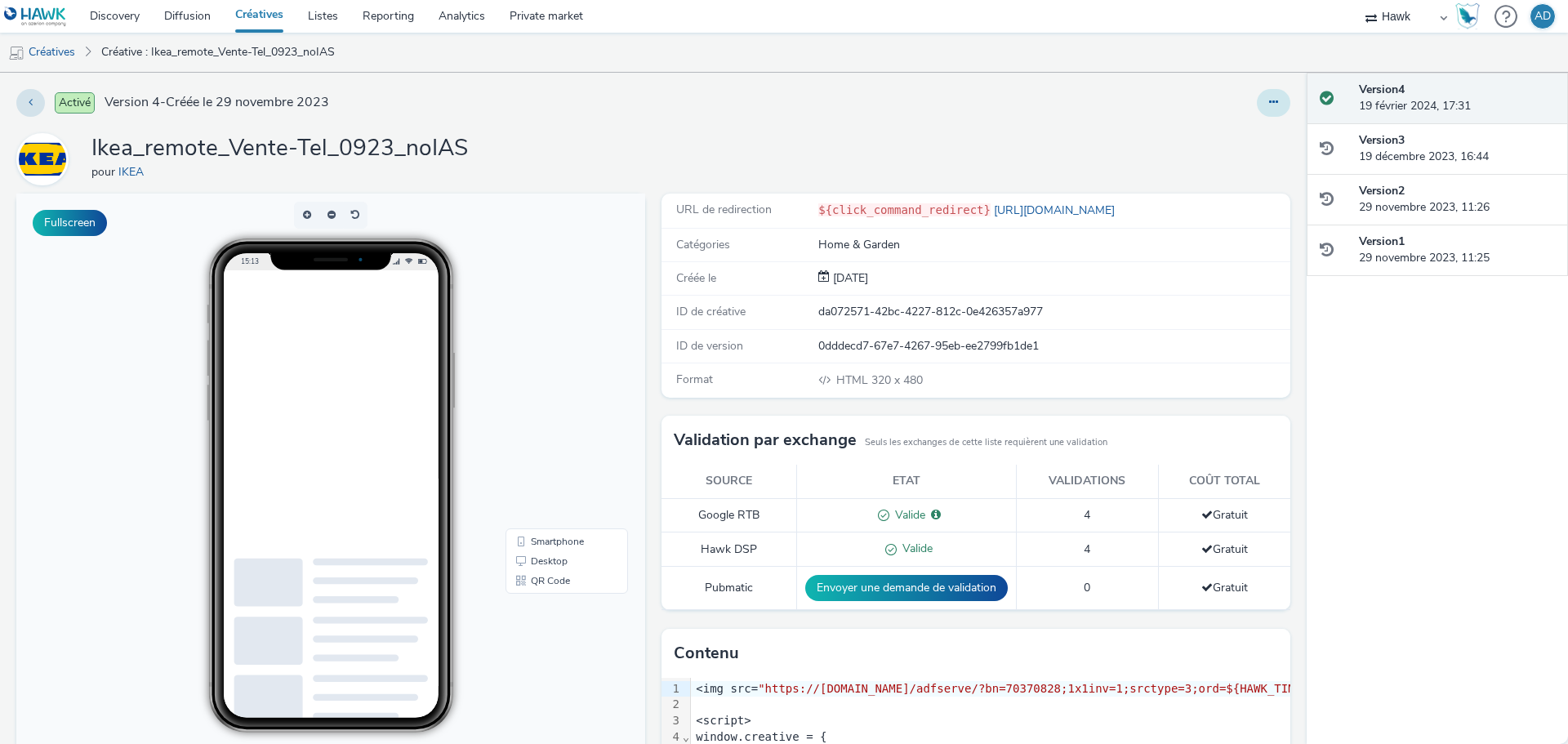
click at [1262, 108] on button at bounding box center [1274, 103] width 33 height 28
click at [1230, 141] on link "Modifier" at bounding box center [1229, 136] width 122 height 33
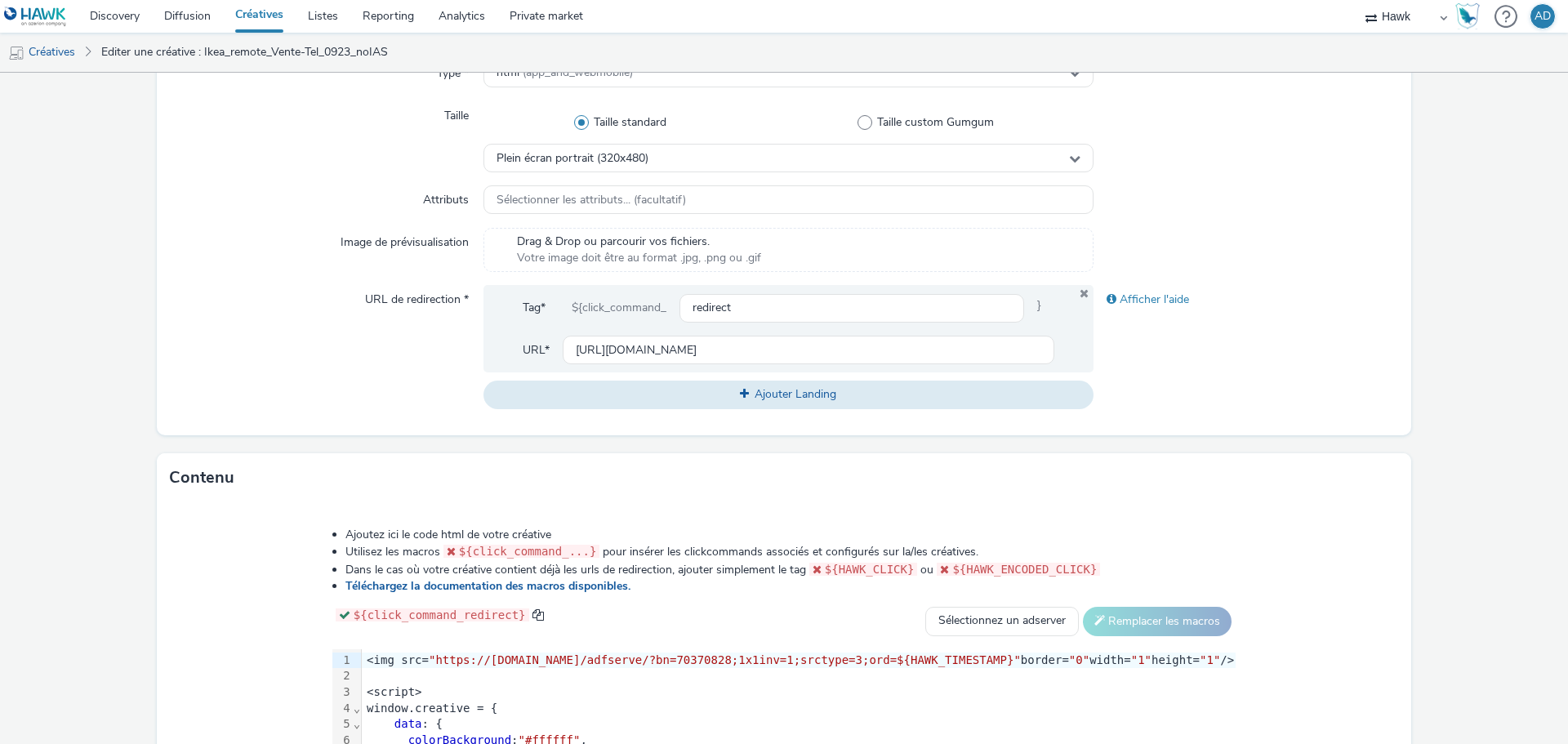
scroll to position [667, 0]
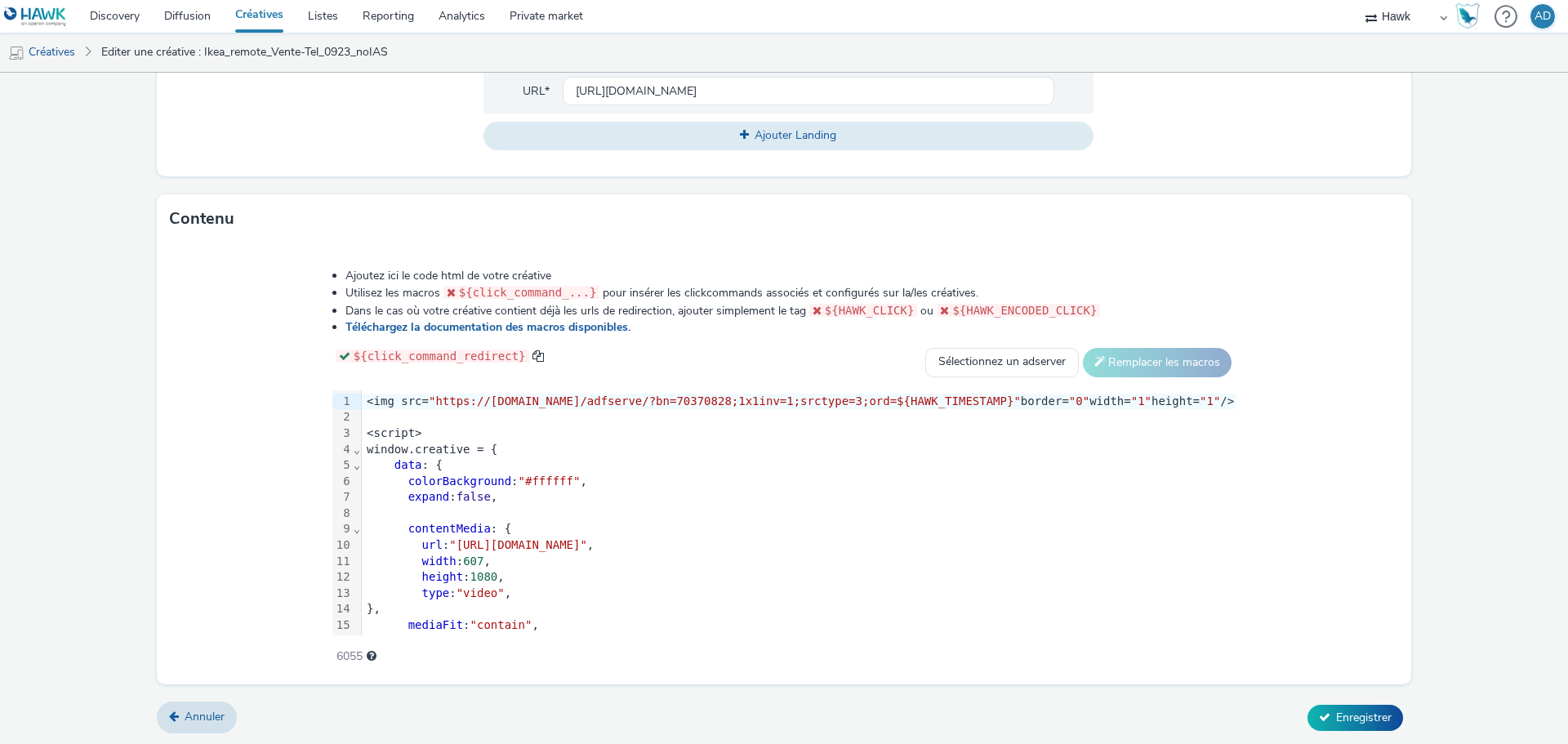
click at [438, 398] on span ""https://[DOMAIN_NAME]/adfserve/?bn=70370828;1x1inv=1;srctype=3;ord=${HAWK_TIME…" at bounding box center [724, 400] width 592 height 13
drag, startPoint x: 438, startPoint y: 400, endPoint x: 981, endPoint y: 401, distance: 543.0
click at [981, 401] on span ""https://[DOMAIN_NAME]/adfserve/?bn=70370828;1x1inv=1;srctype=3;ord=${HAWK_TIME…" at bounding box center [724, 400] width 592 height 13
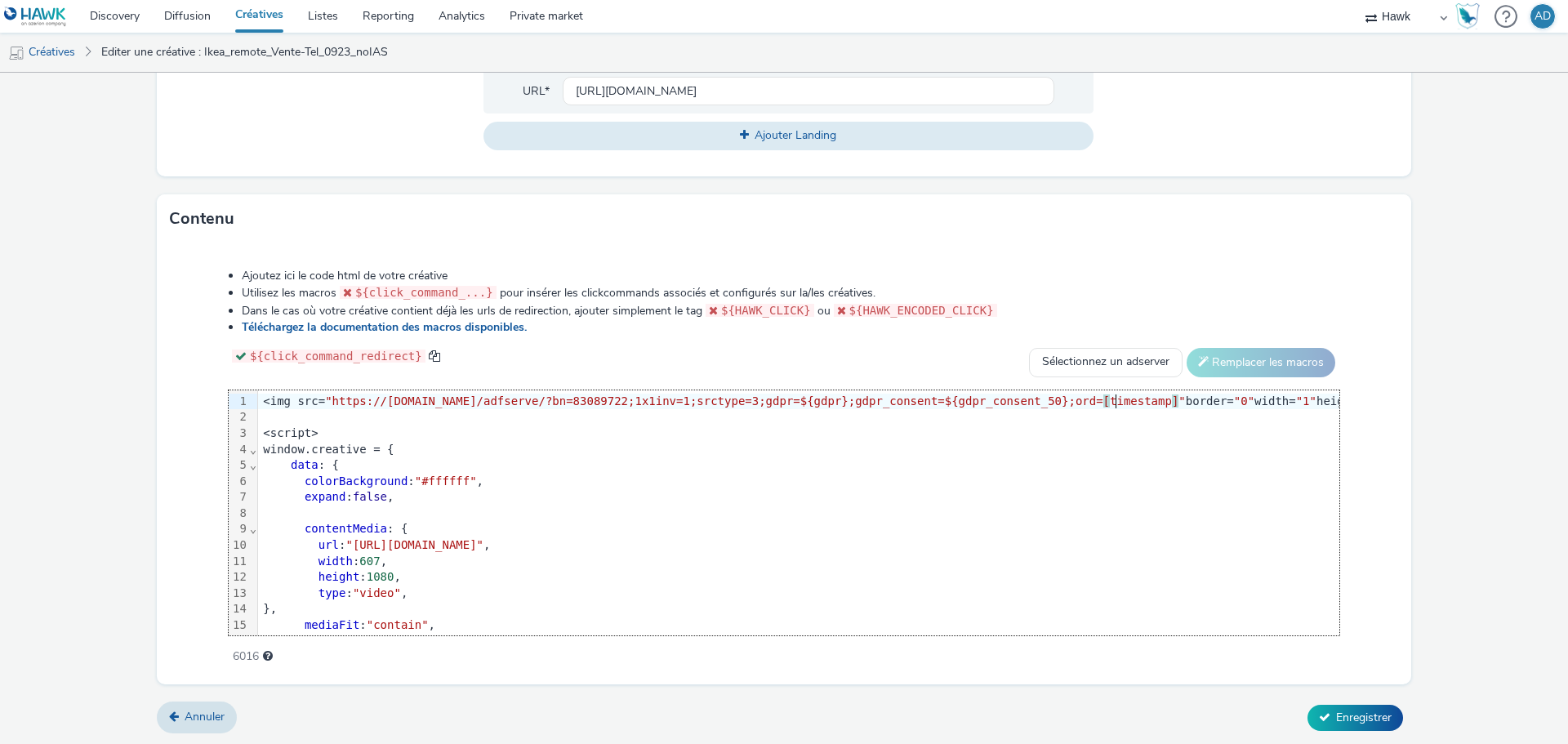
click at [1434, 417] on form "Editer une créative Général Annonceur * IKEA Nom * Ikea_remote_Vente-Tel_0923_n…" at bounding box center [784, 75] width 1568 height 1339
click at [1364, 706] on button "Enregistrer" at bounding box center [1355, 717] width 95 height 26
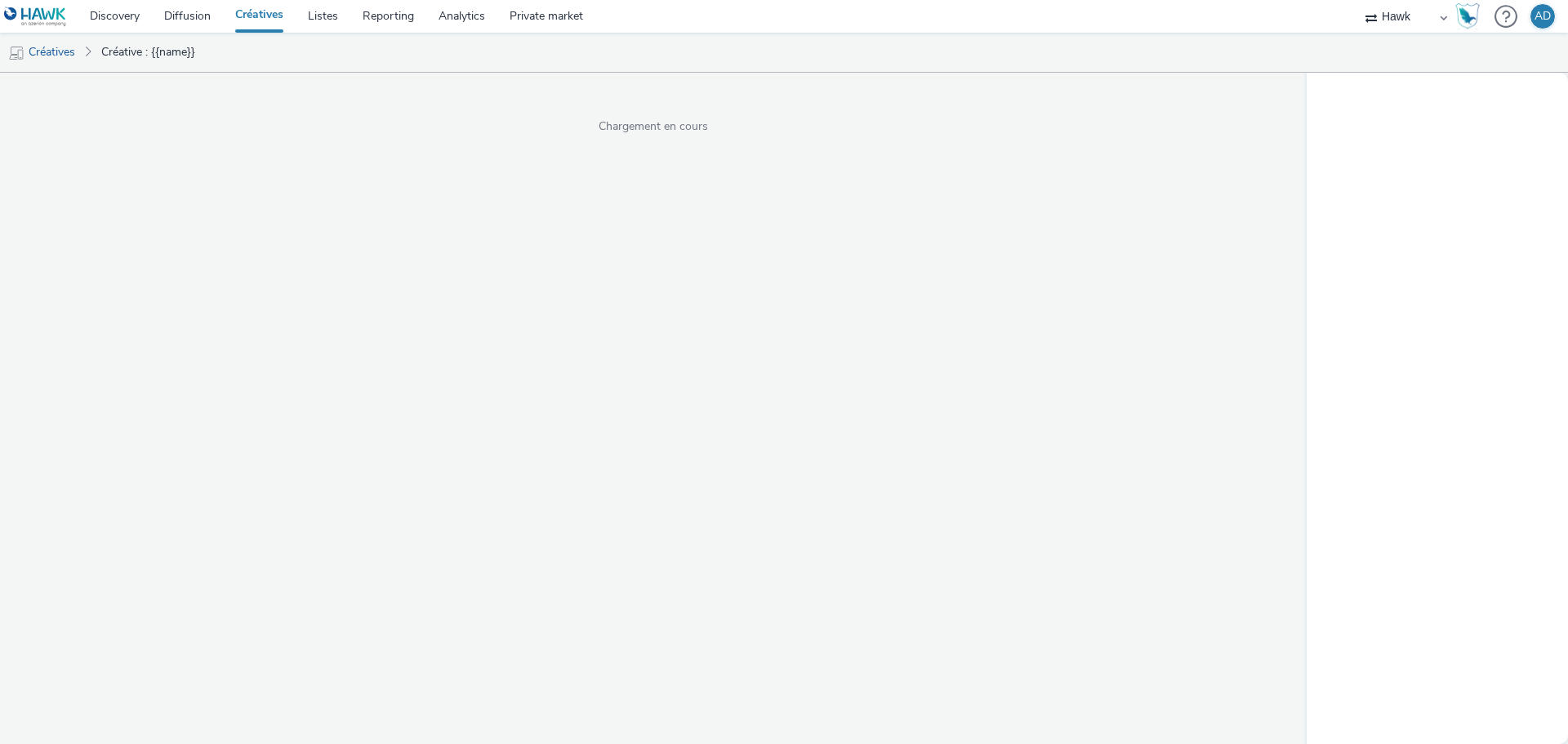
select select "11a7df10-284f-415c-b52a-427acf4c31ae"
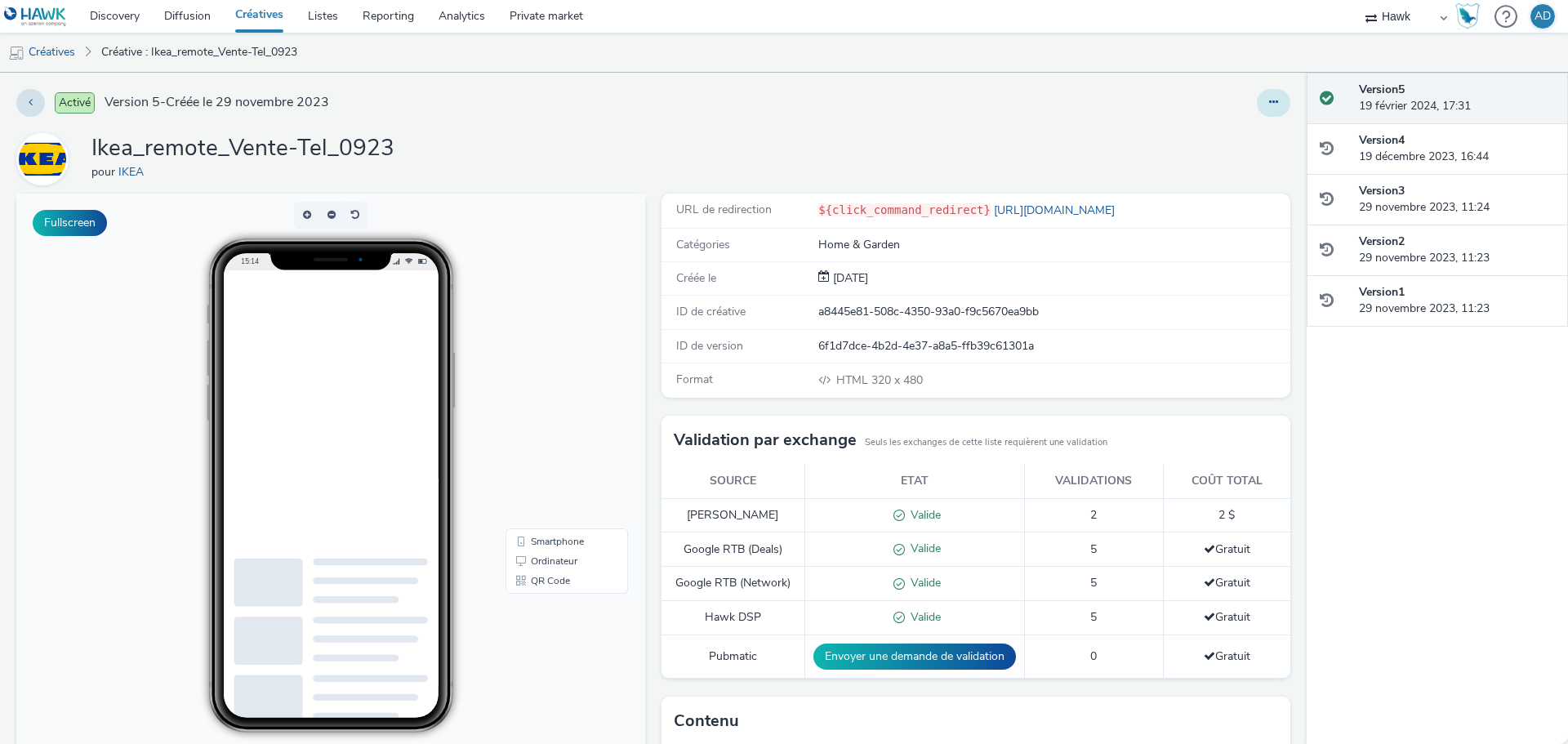
click at [1267, 109] on button at bounding box center [1274, 103] width 33 height 28
click at [1233, 127] on link "Modifier" at bounding box center [1229, 136] width 122 height 33
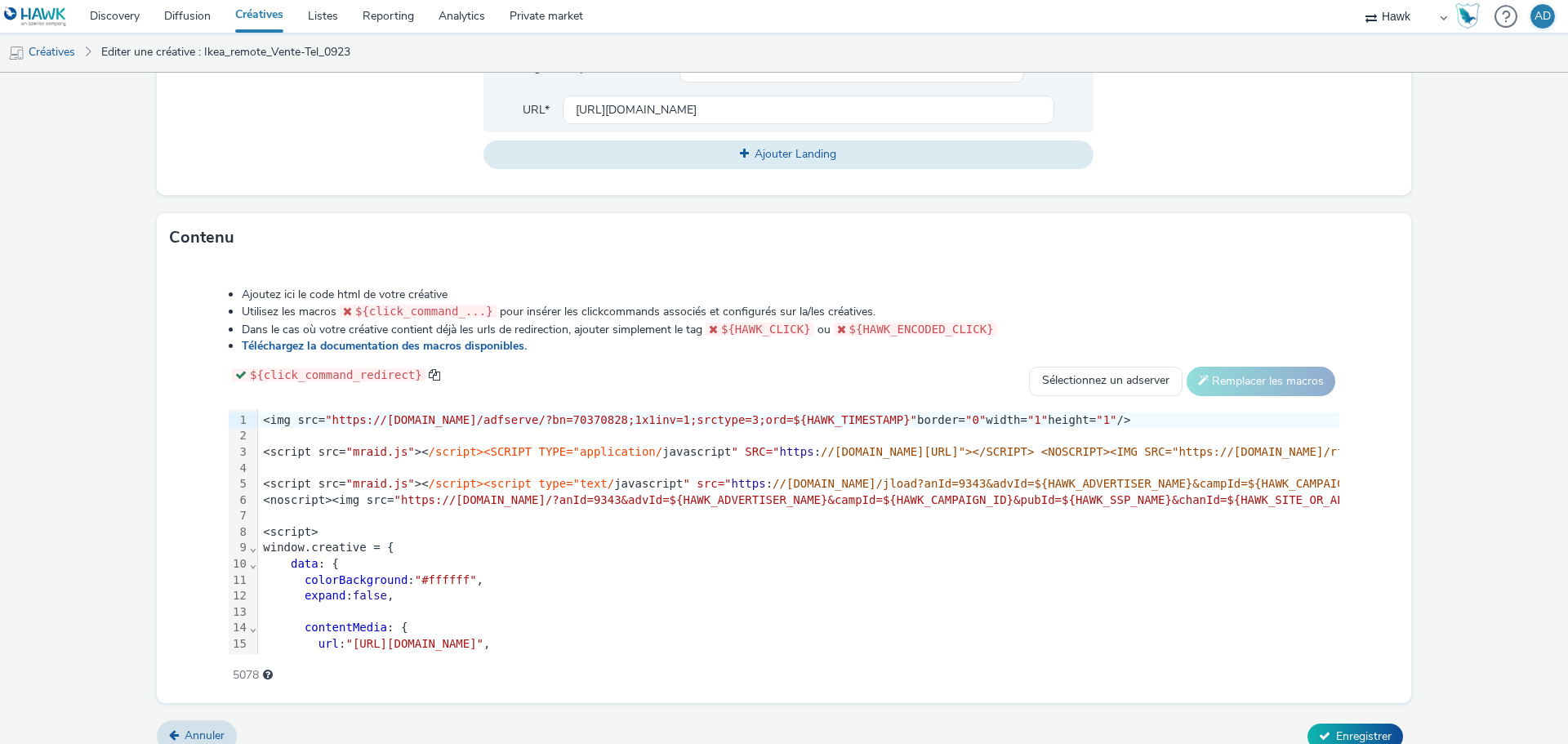
scroll to position [653, 0]
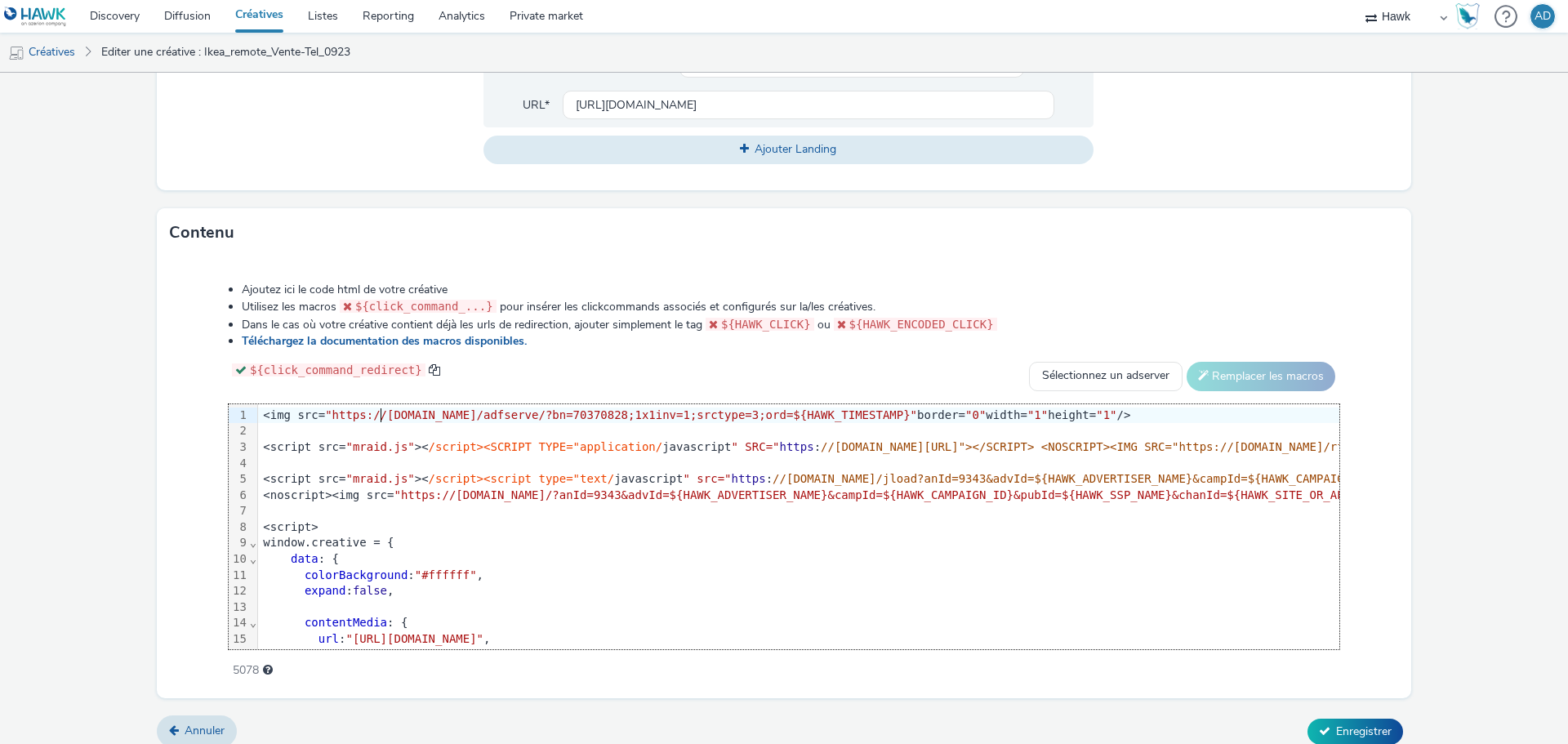
click at [379, 420] on span ""https://track.adform.net/adfserve/?bn=70370828;1x1inv=1;srctype=3;ord=${HAWK_T…" at bounding box center [621, 414] width 592 height 13
drag, startPoint x: 324, startPoint y: 412, endPoint x: 869, endPoint y: 415, distance: 545.0
click at [869, 415] on span ""https://track.adform.net/adfserve/?bn=70370828;1x1inv=1;srctype=3;ord=${HAWK_T…" at bounding box center [621, 414] width 592 height 13
click at [1503, 504] on form "Editer une créative Général Annonceur * IKEA Nom * Ikea_remote_Vente-Tel_0923 2…" at bounding box center [784, 88] width 1568 height 1339
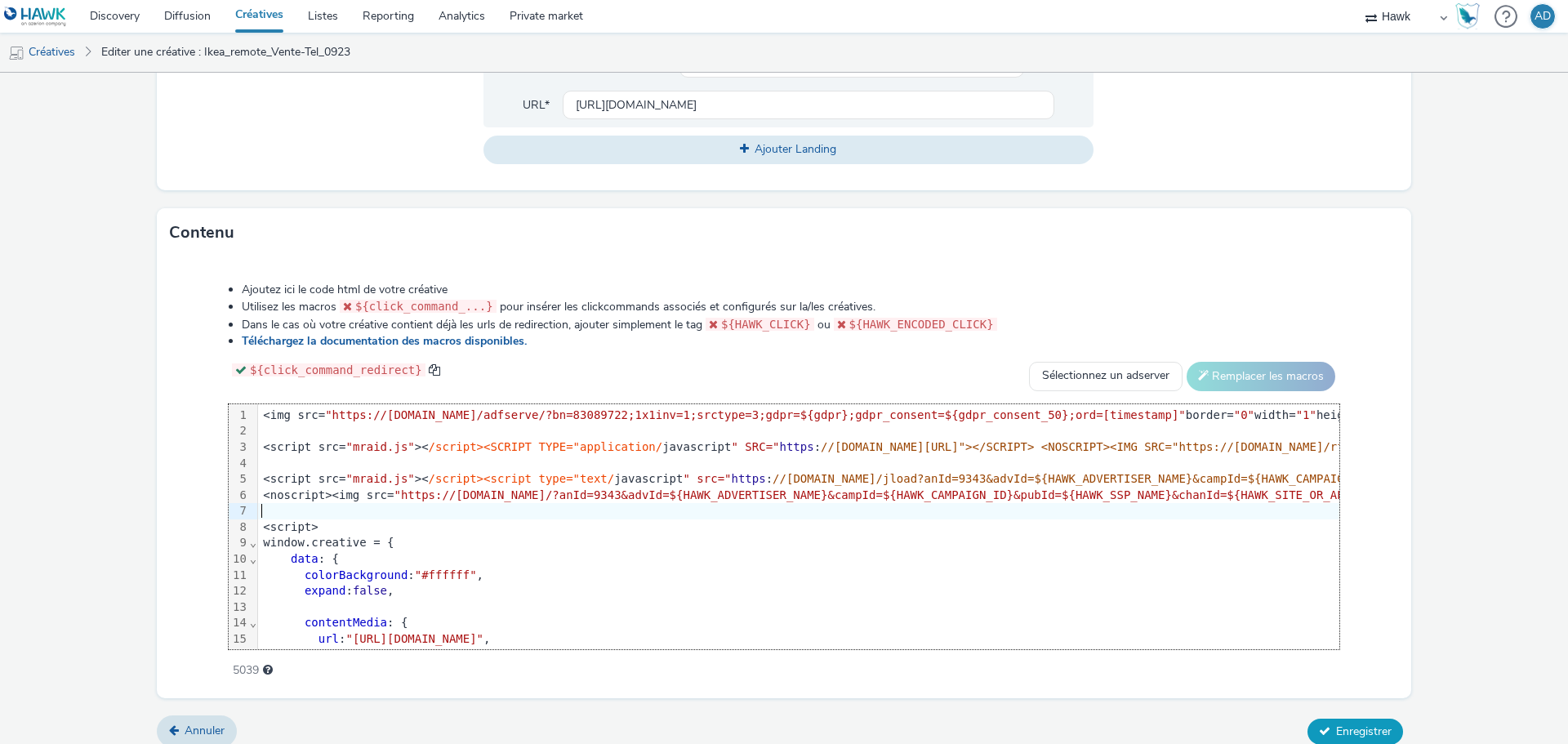
click at [1360, 724] on span "Enregistrer" at bounding box center [1363, 731] width 55 height 16
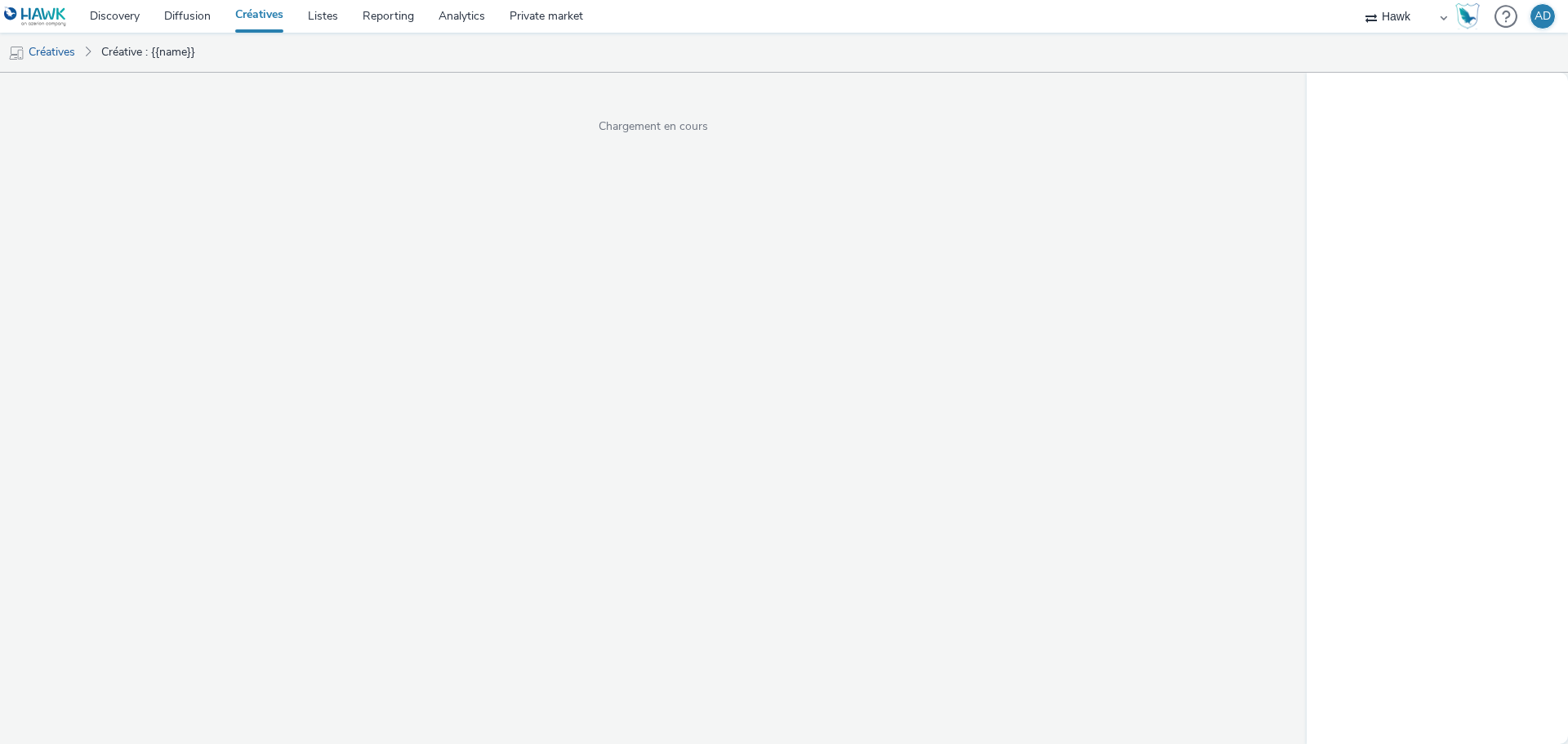
select select "11a7df10-284f-415c-b52a-427acf4c31ae"
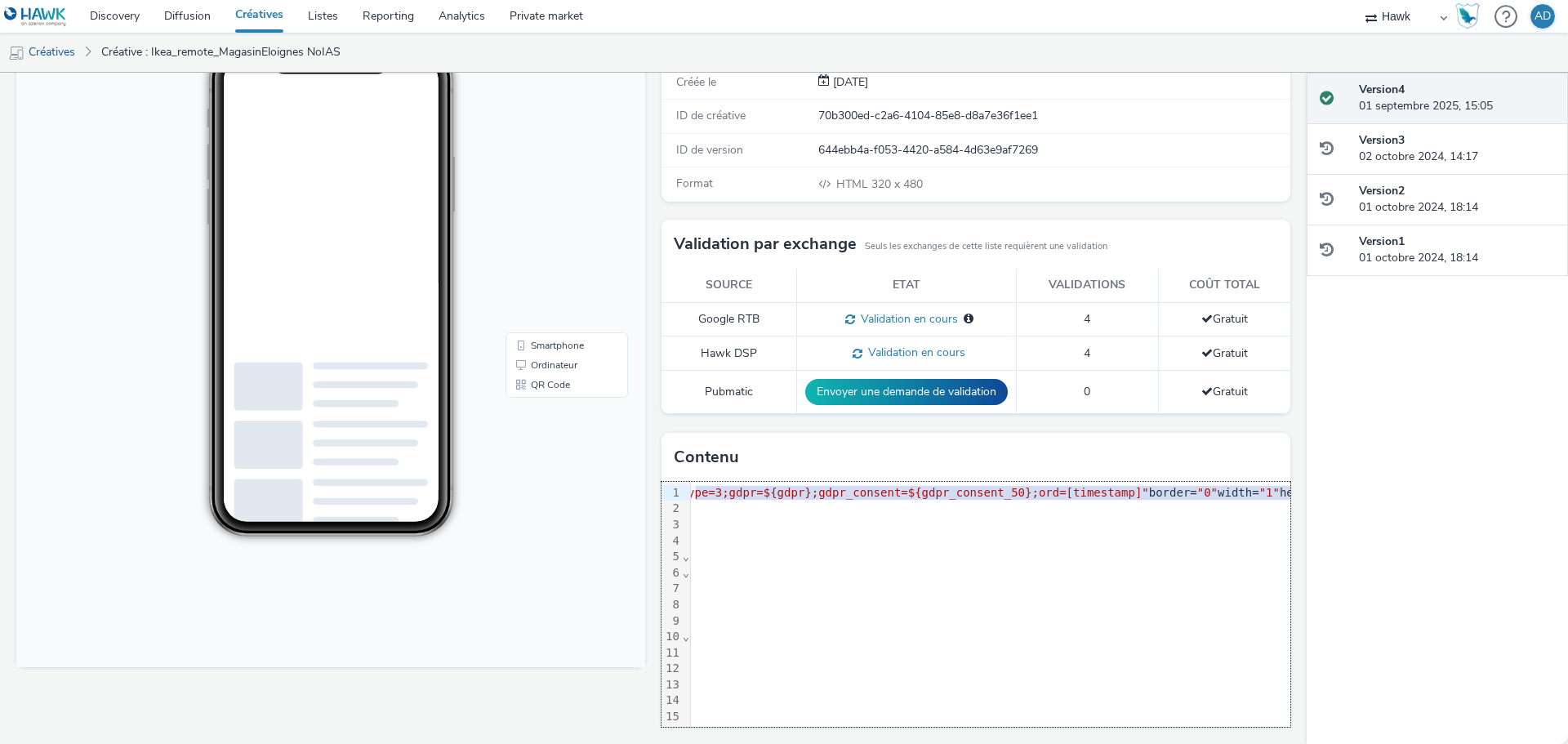
scroll to position [0, 498]
drag, startPoint x: 1162, startPoint y: 492, endPoint x: 1293, endPoint y: 490, distance: 131.0
click at [1293, 490] on div "Activé Version 4 - Créée le 01 octobre 2024 Ikea_remote_MagasinEloignes NoIAS p…" at bounding box center [653, 212] width 1307 height 671
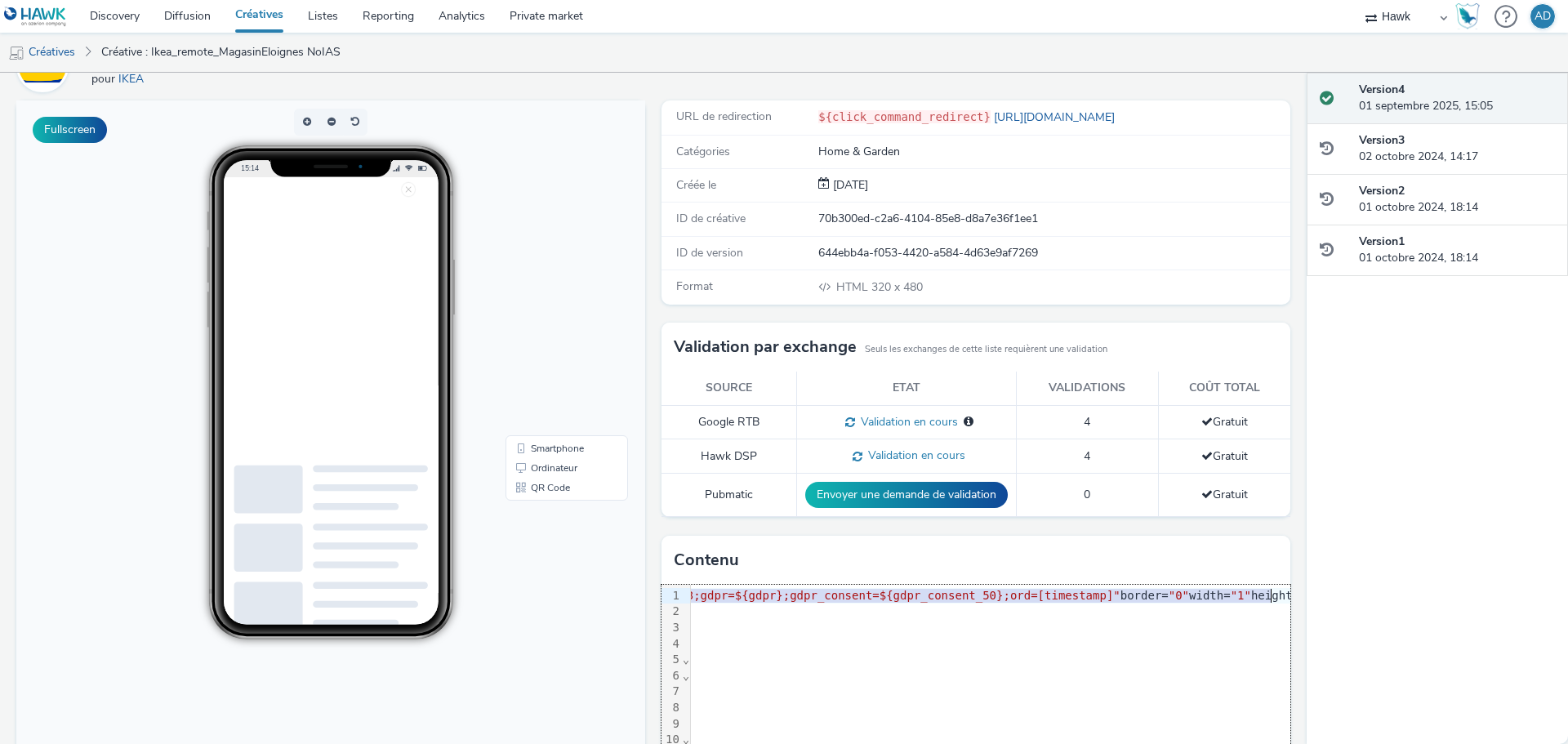
scroll to position [0, 0]
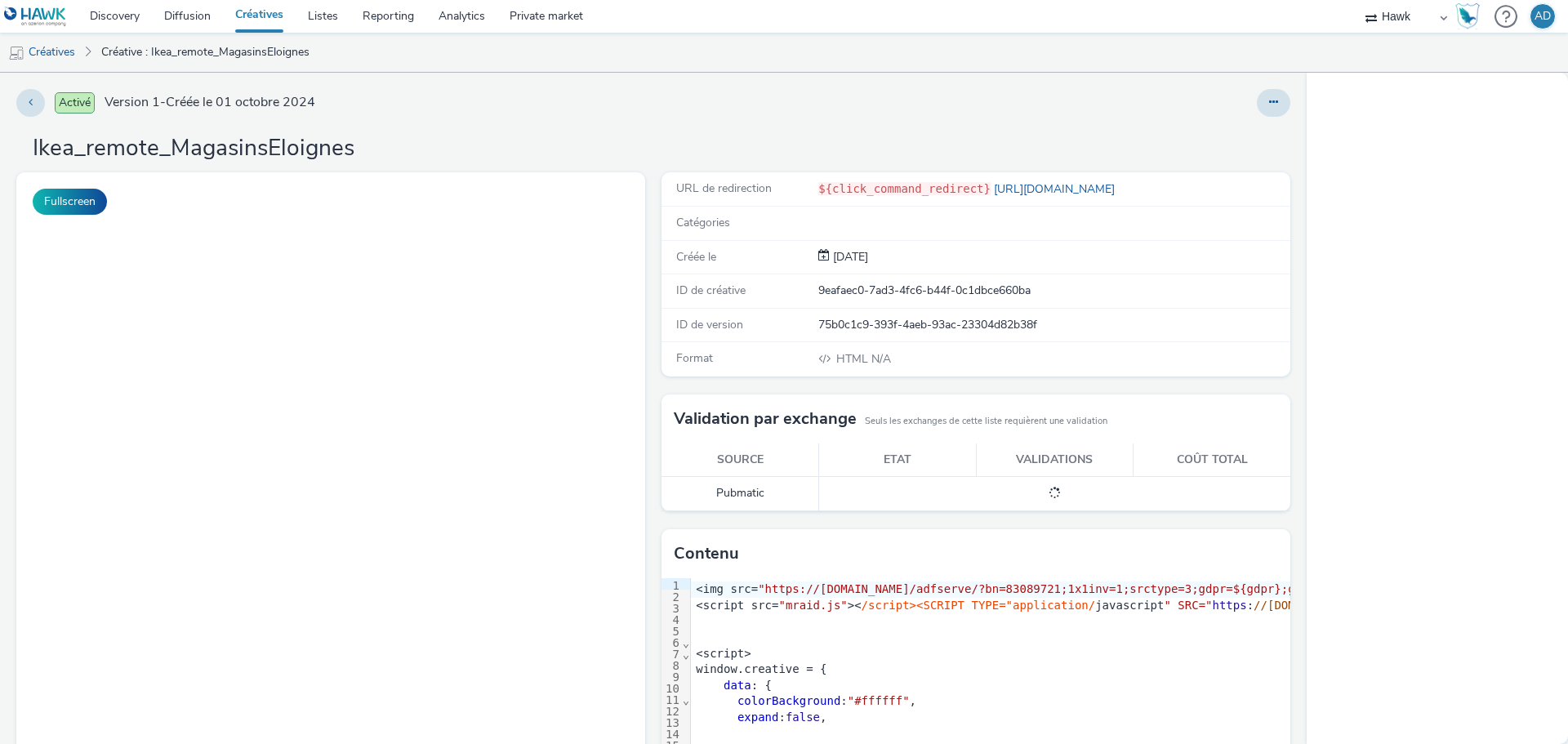
select select "11a7df10-284f-415c-b52a-427acf4c31ae"
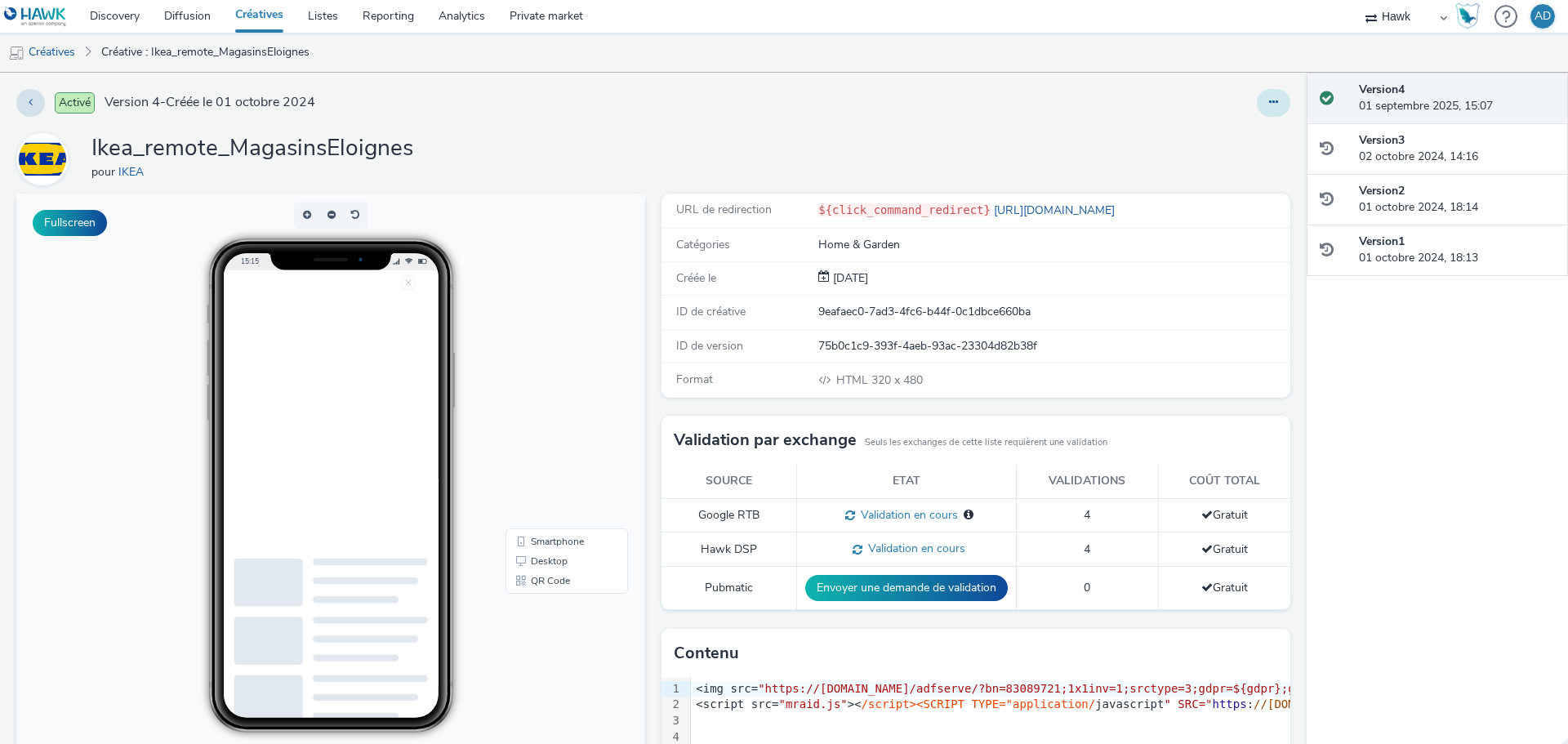
drag, startPoint x: 1270, startPoint y: 101, endPoint x: 1251, endPoint y: 114, distance: 23.0
click at [1270, 101] on button at bounding box center [1274, 103] width 33 height 28
click at [1235, 134] on link "Modifier" at bounding box center [1229, 136] width 122 height 33
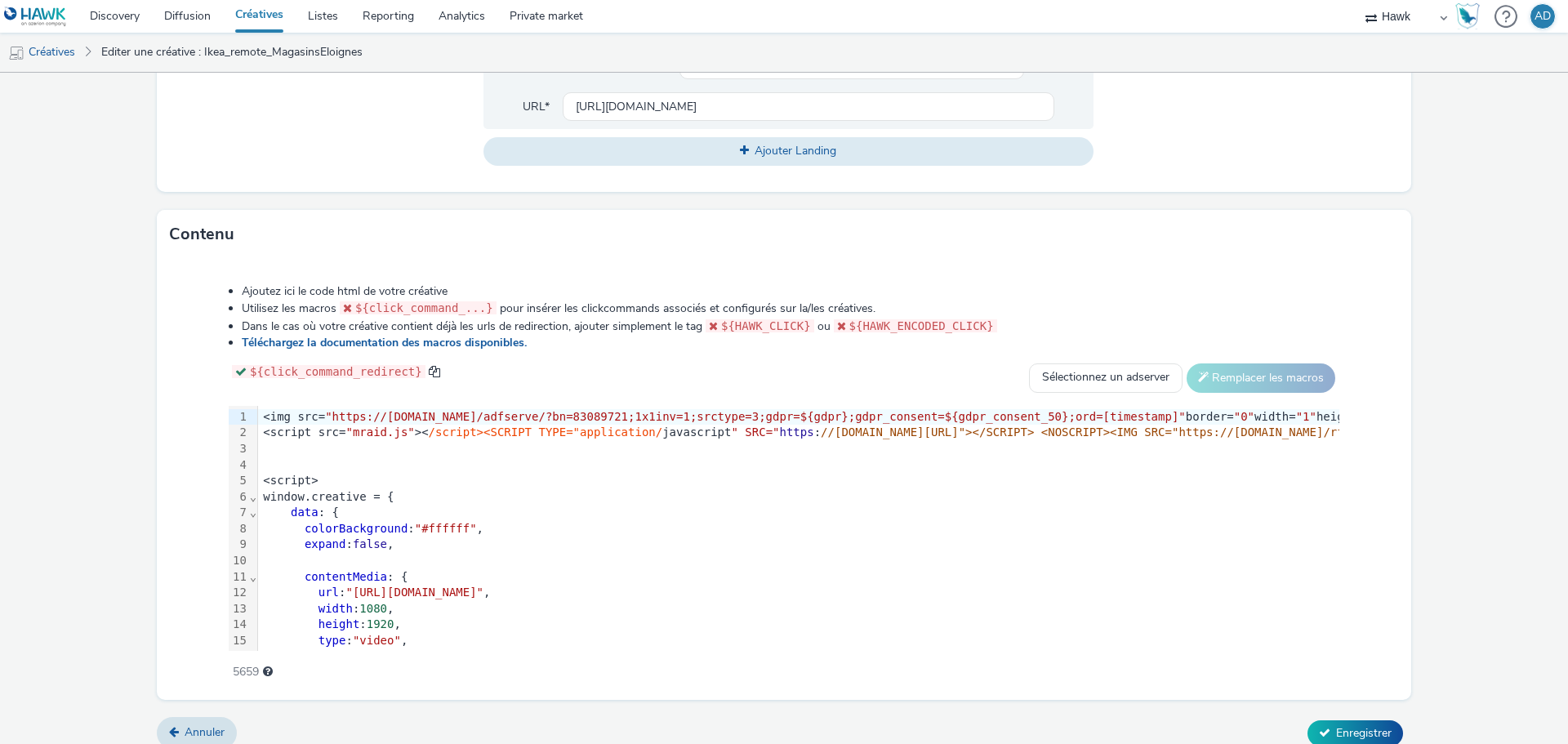
scroll to position [653, 0]
click at [1345, 727] on span "Enregistrer" at bounding box center [1363, 731] width 55 height 16
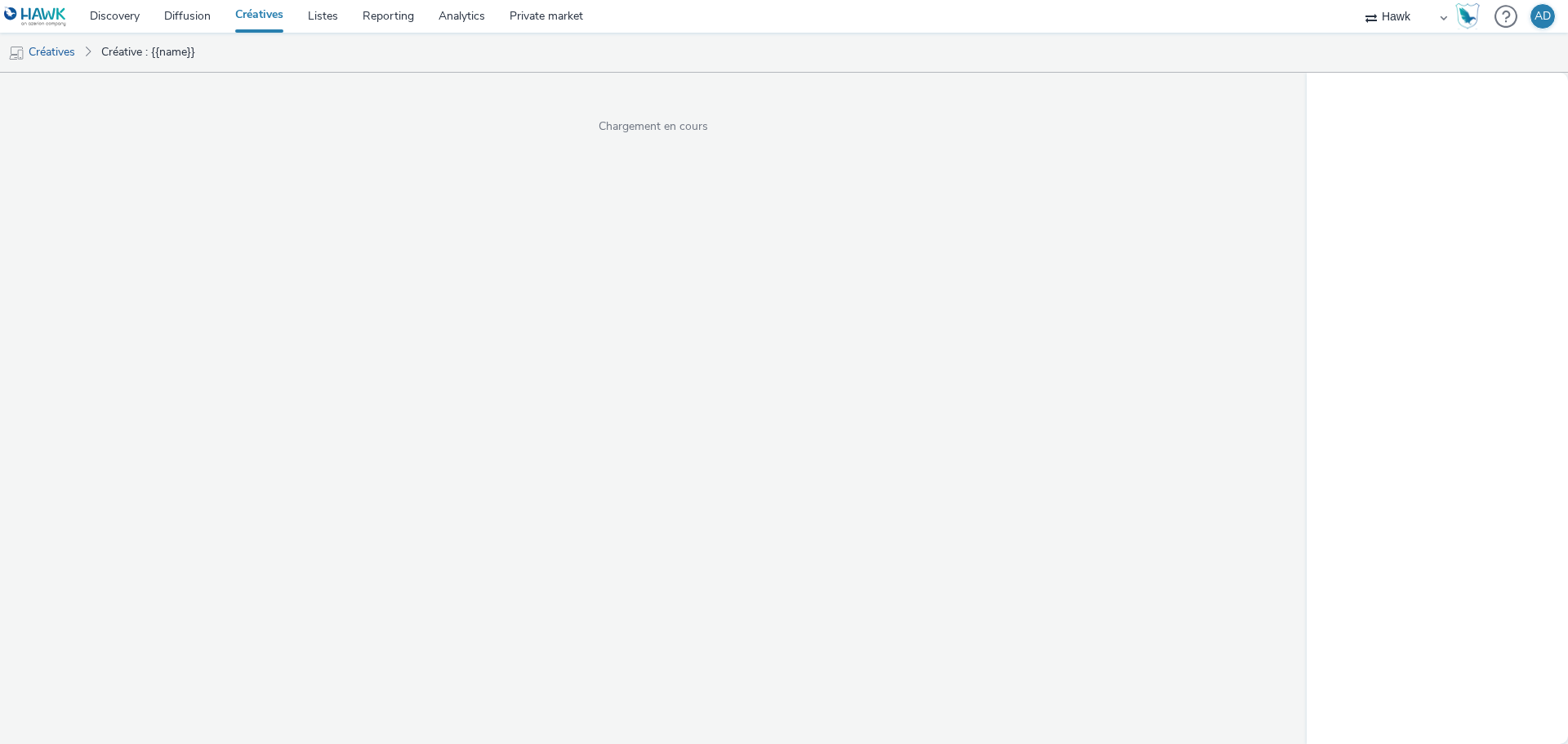
select select "11a7df10-284f-415c-b52a-427acf4c31ae"
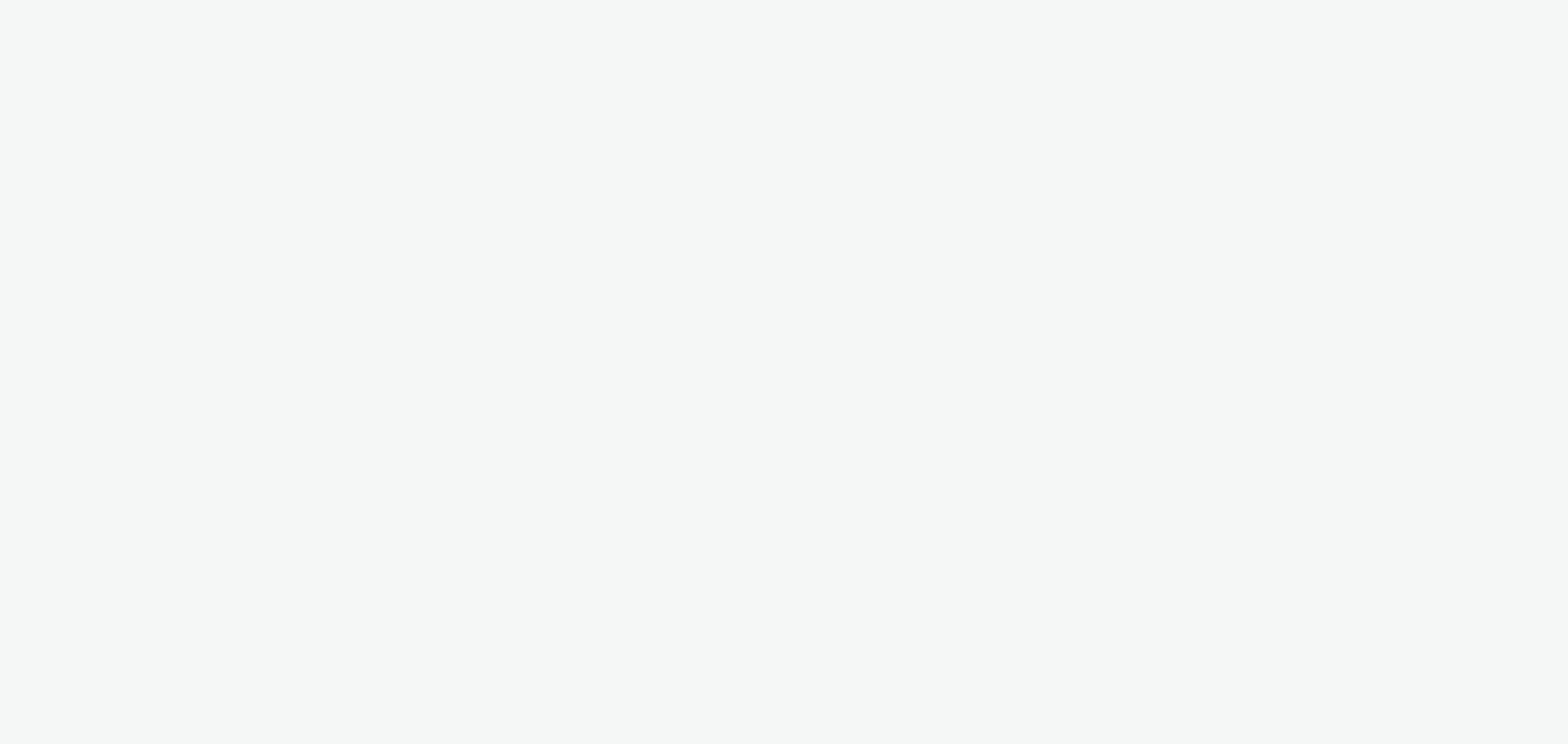
select select "11a7df10-284f-415c-b52a-427acf4c31ae"
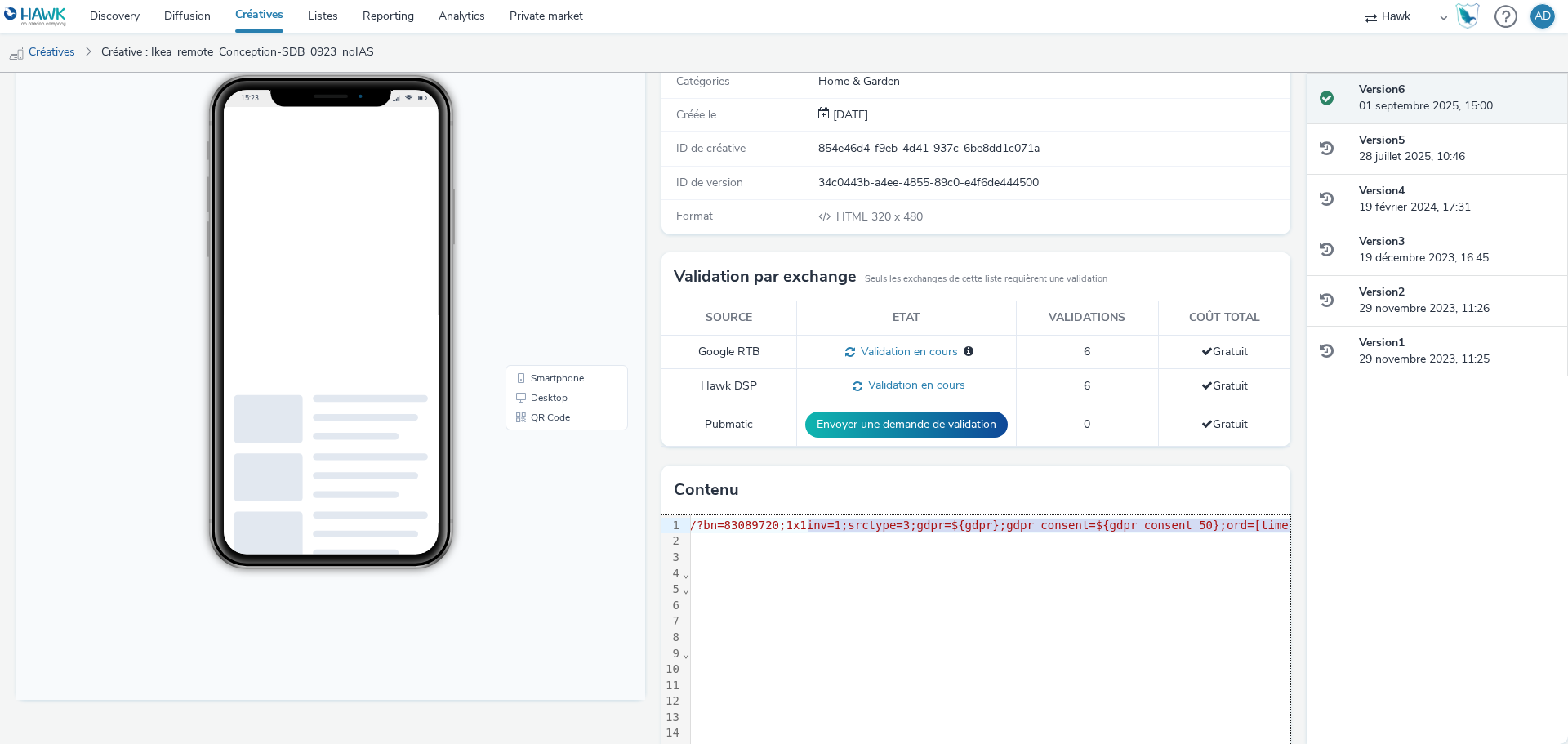
scroll to position [0, 296]
drag, startPoint x: 1085, startPoint y: 524, endPoint x: 1255, endPoint y: 524, distance: 170.0
click at [1255, 524] on div "<img src= "https://track.adform.net/adfserve/?bn=83089720;1x1inv=1;srctype=3;gd…" at bounding box center [966, 525] width 1142 height 17
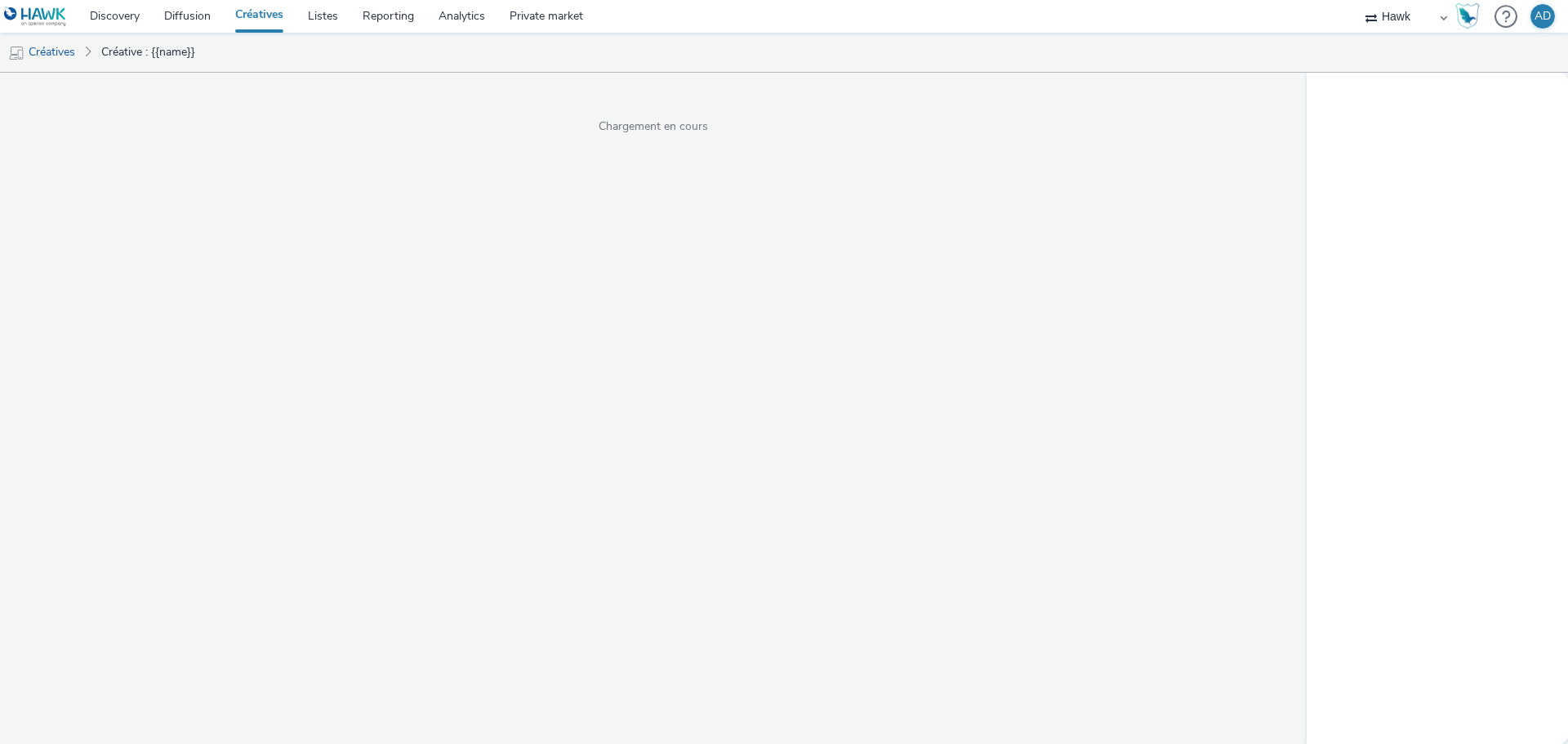
select select "11a7df10-284f-415c-b52a-427acf4c31ae"
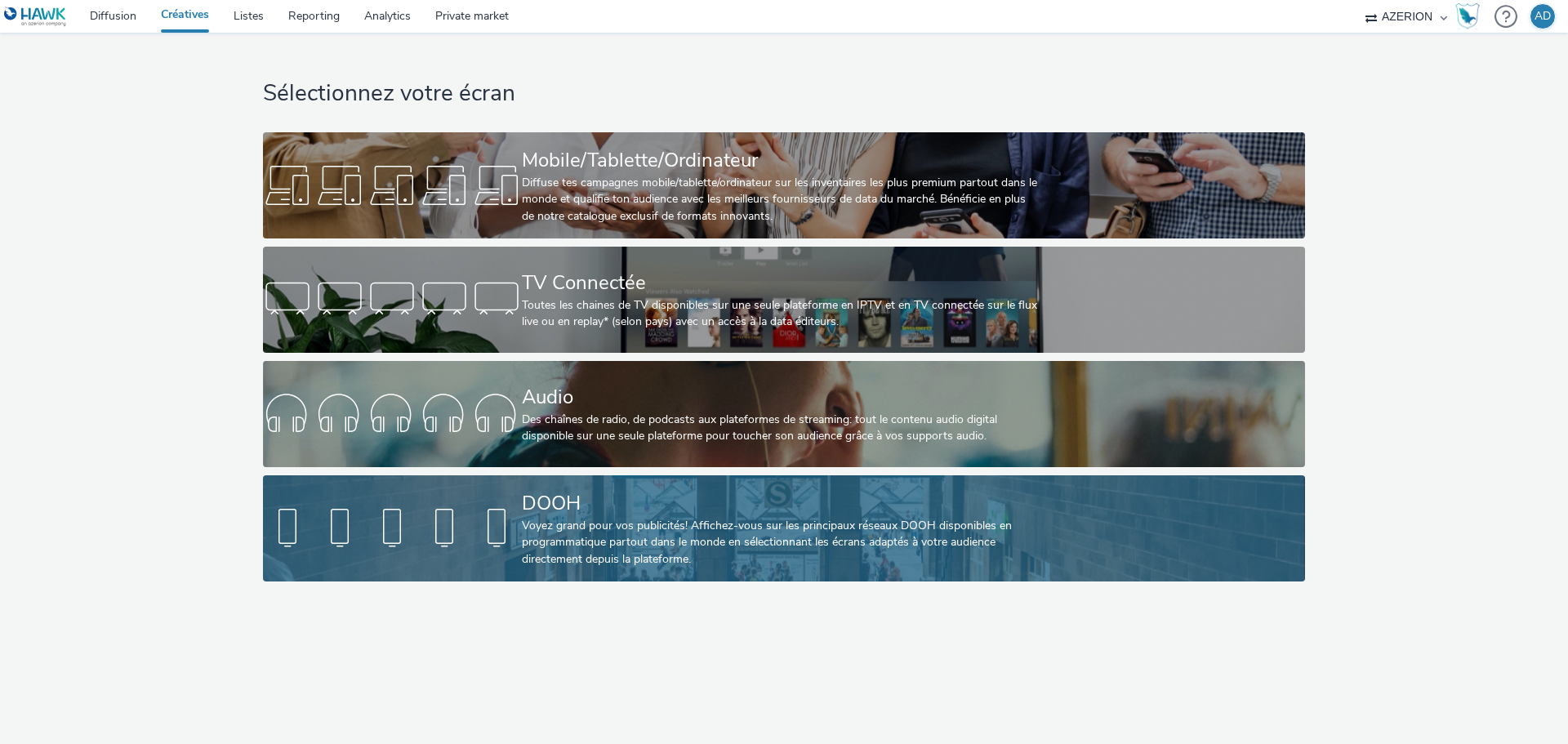
click at [633, 516] on div "DOOH" at bounding box center [780, 502] width 518 height 28
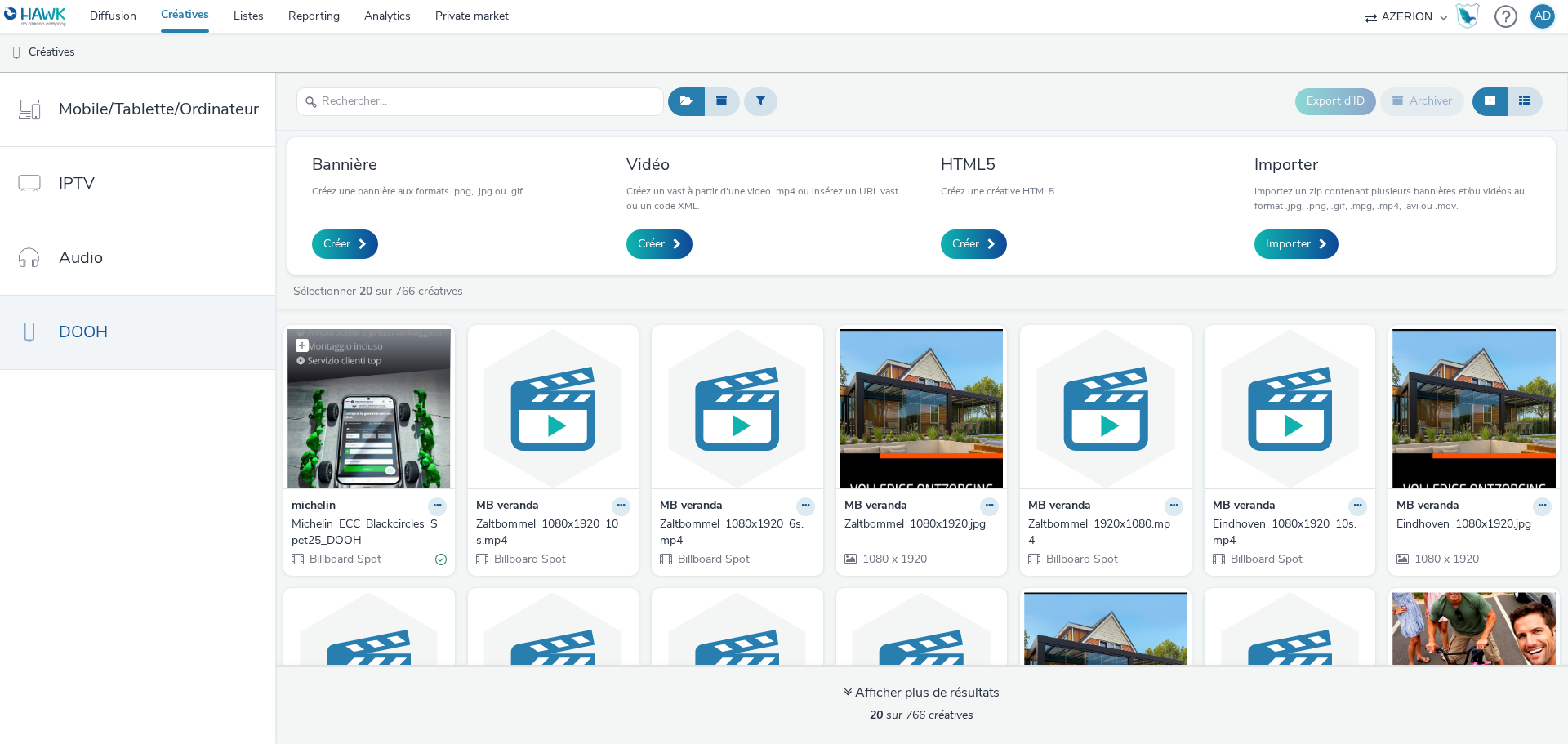
click at [392, 424] on img at bounding box center [369, 409] width 163 height 159
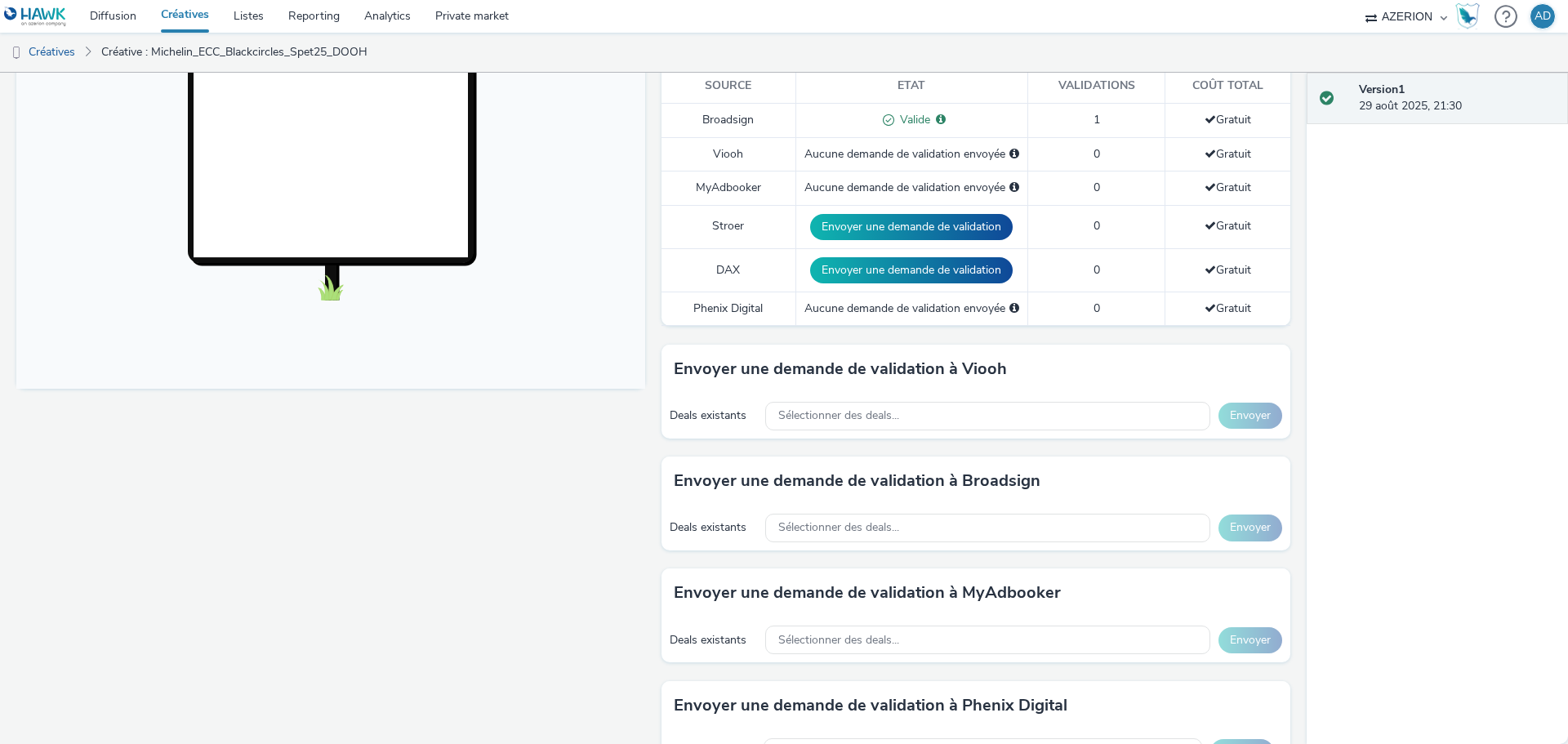
scroll to position [535, 0]
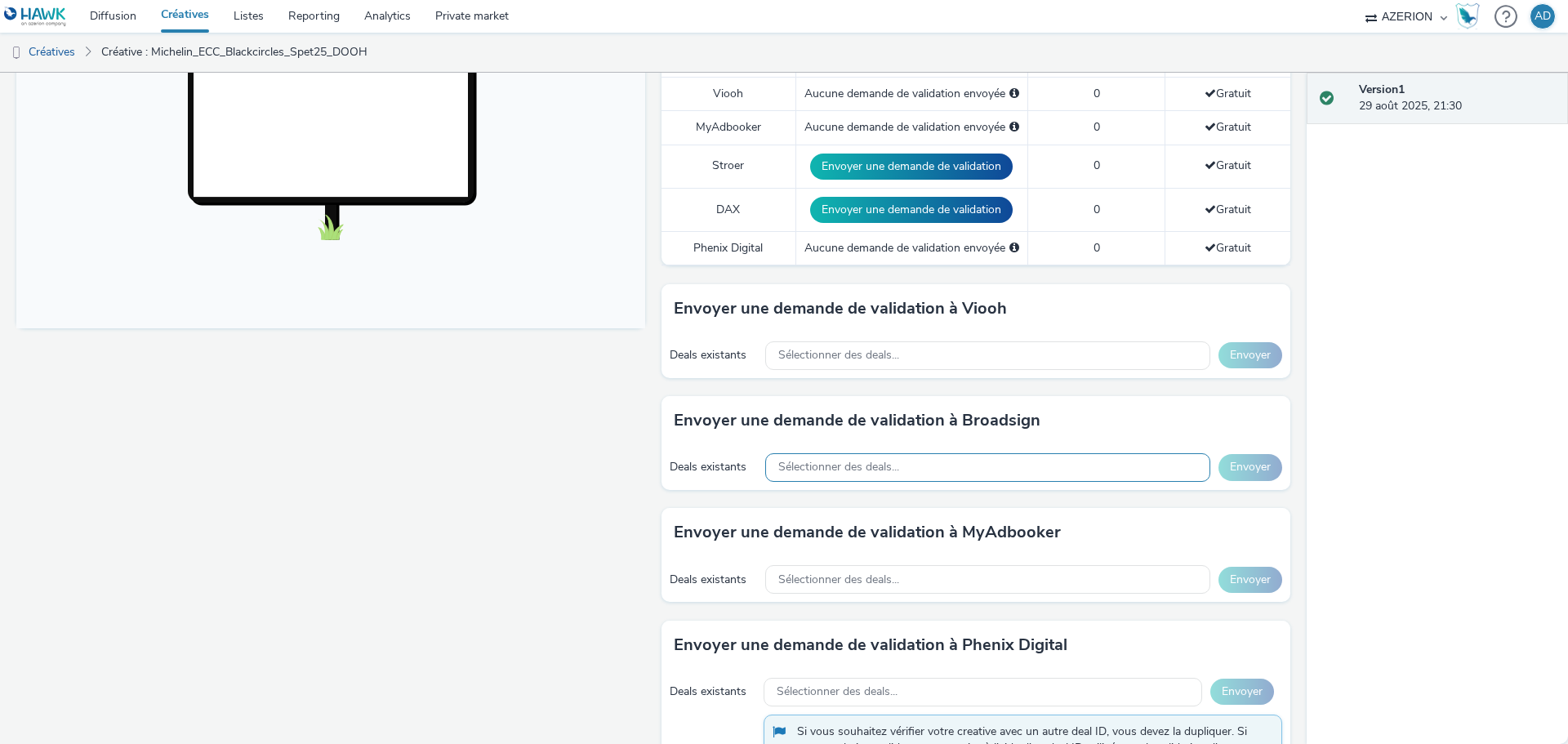
click at [827, 472] on span "Sélectionner des deals..." at bounding box center [838, 467] width 120 height 14
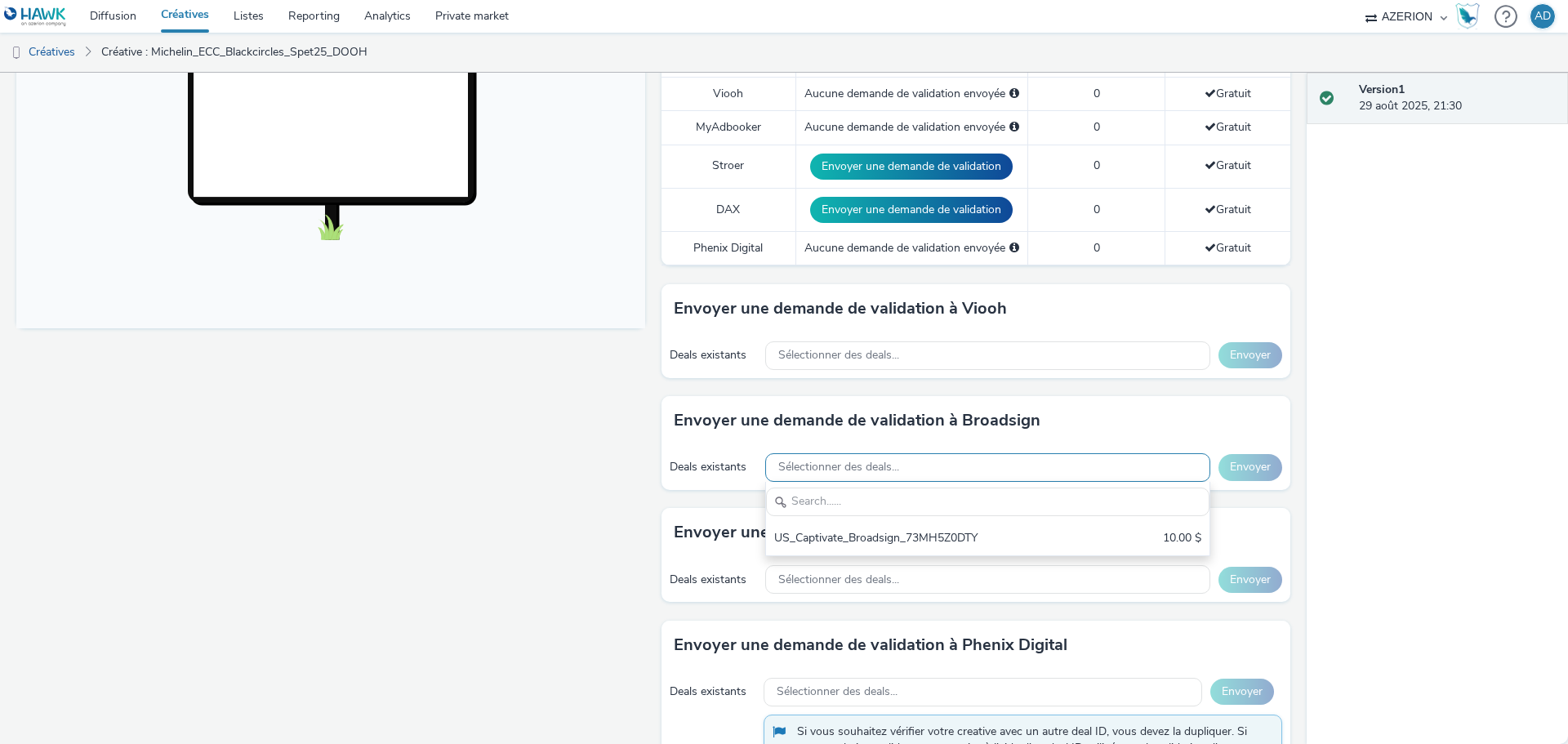
scroll to position [0, 0]
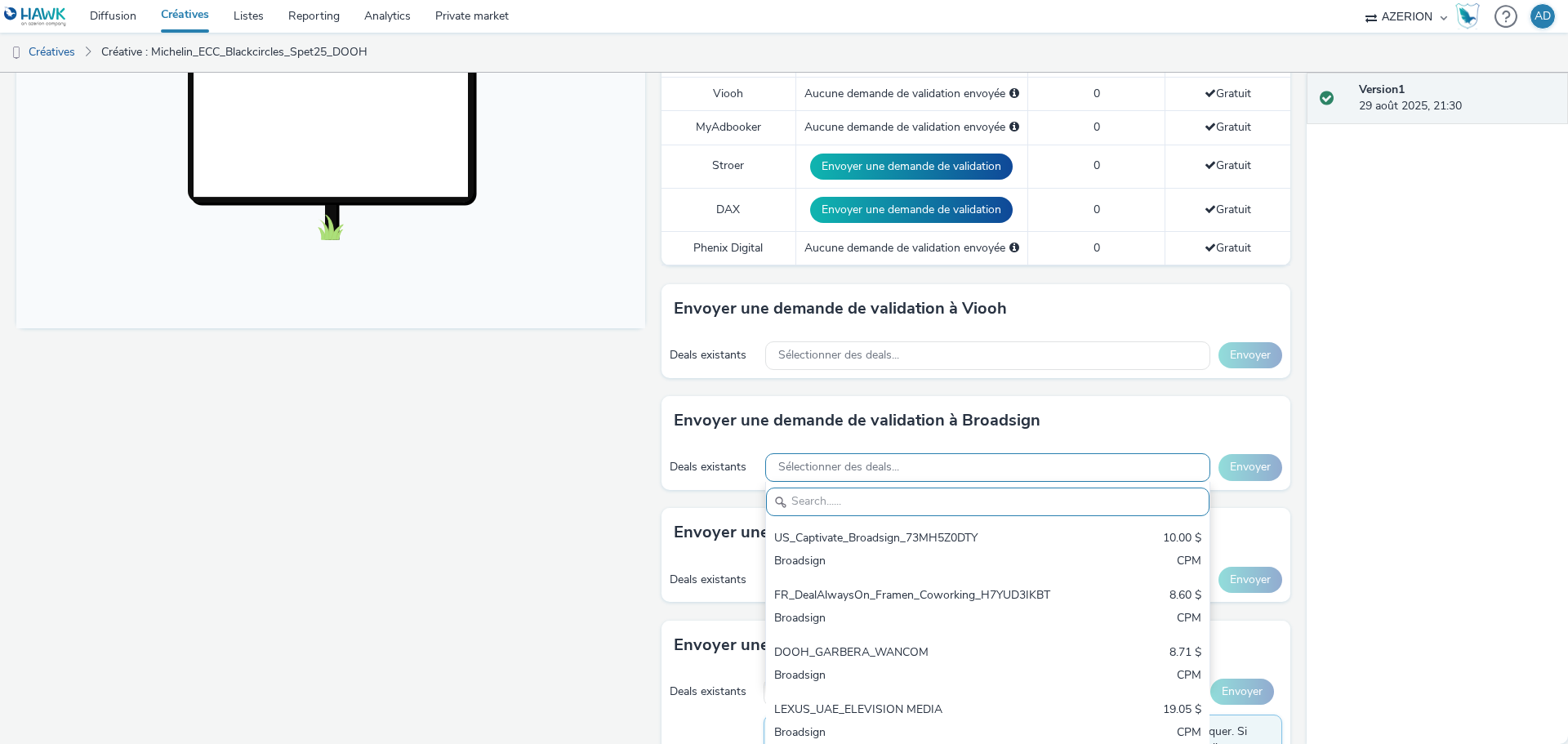
click at [827, 472] on span "Sélectionner des deals..." at bounding box center [838, 467] width 120 height 14
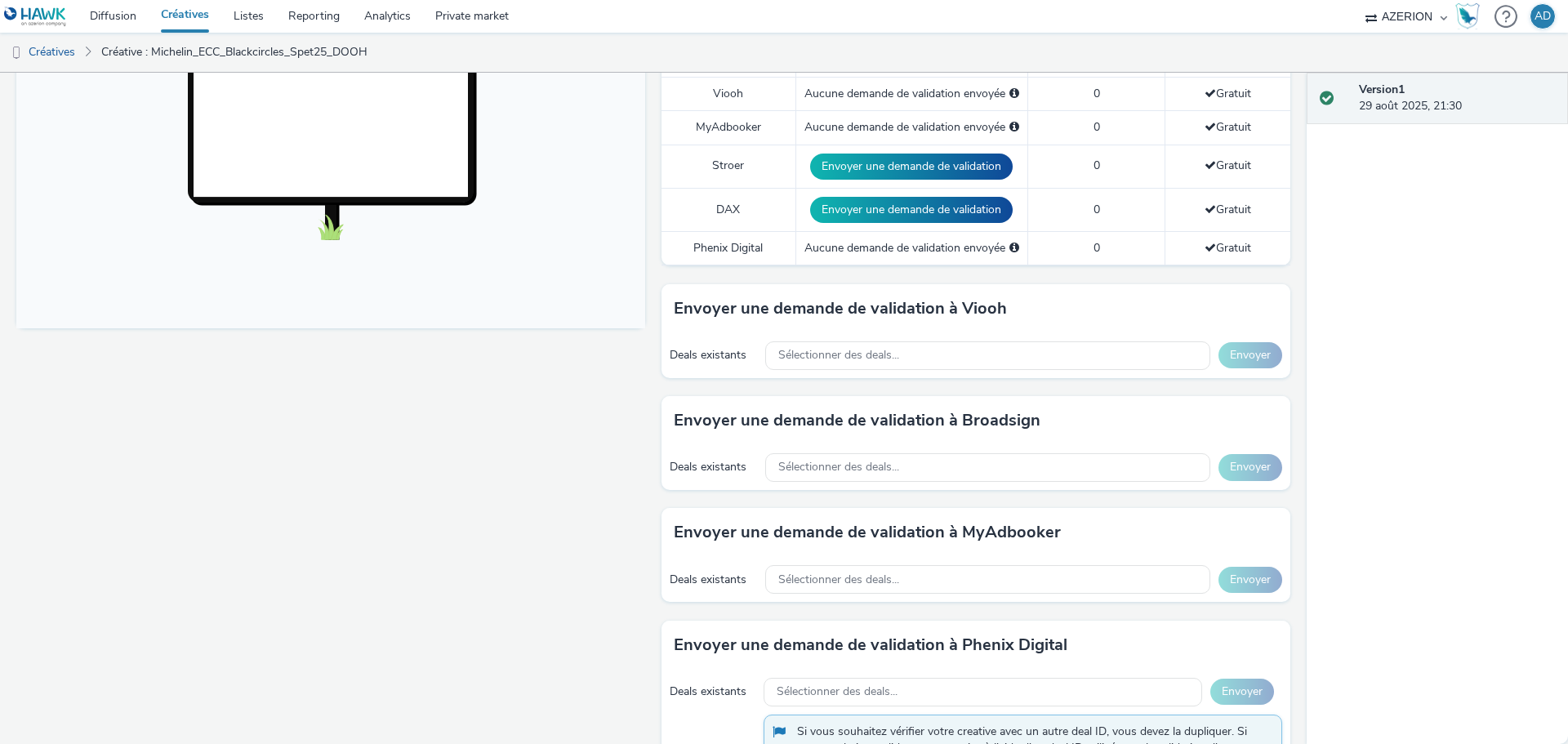
scroll to position [617, 0]
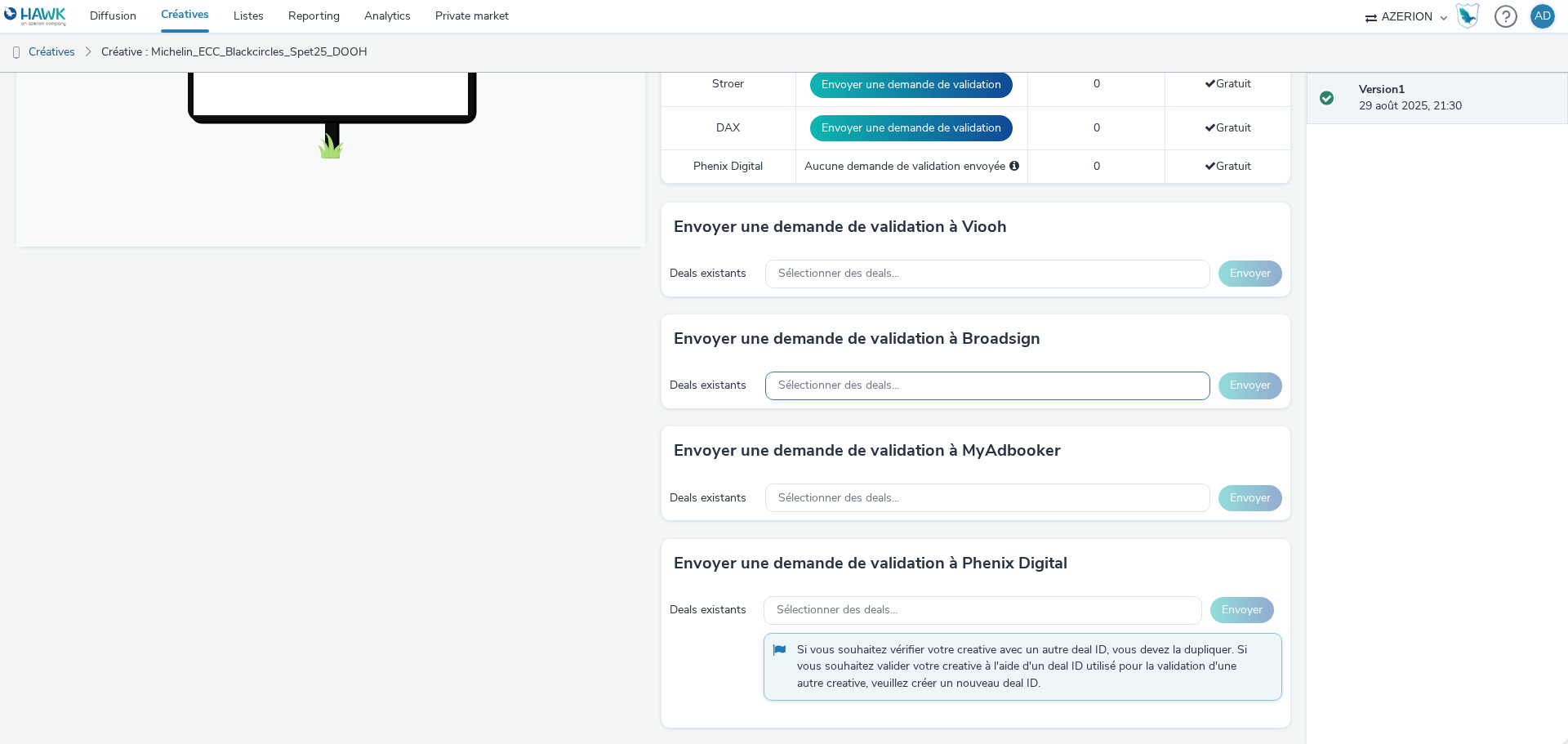
click at [889, 384] on span "Sélectionner des deals..." at bounding box center [838, 386] width 120 height 14
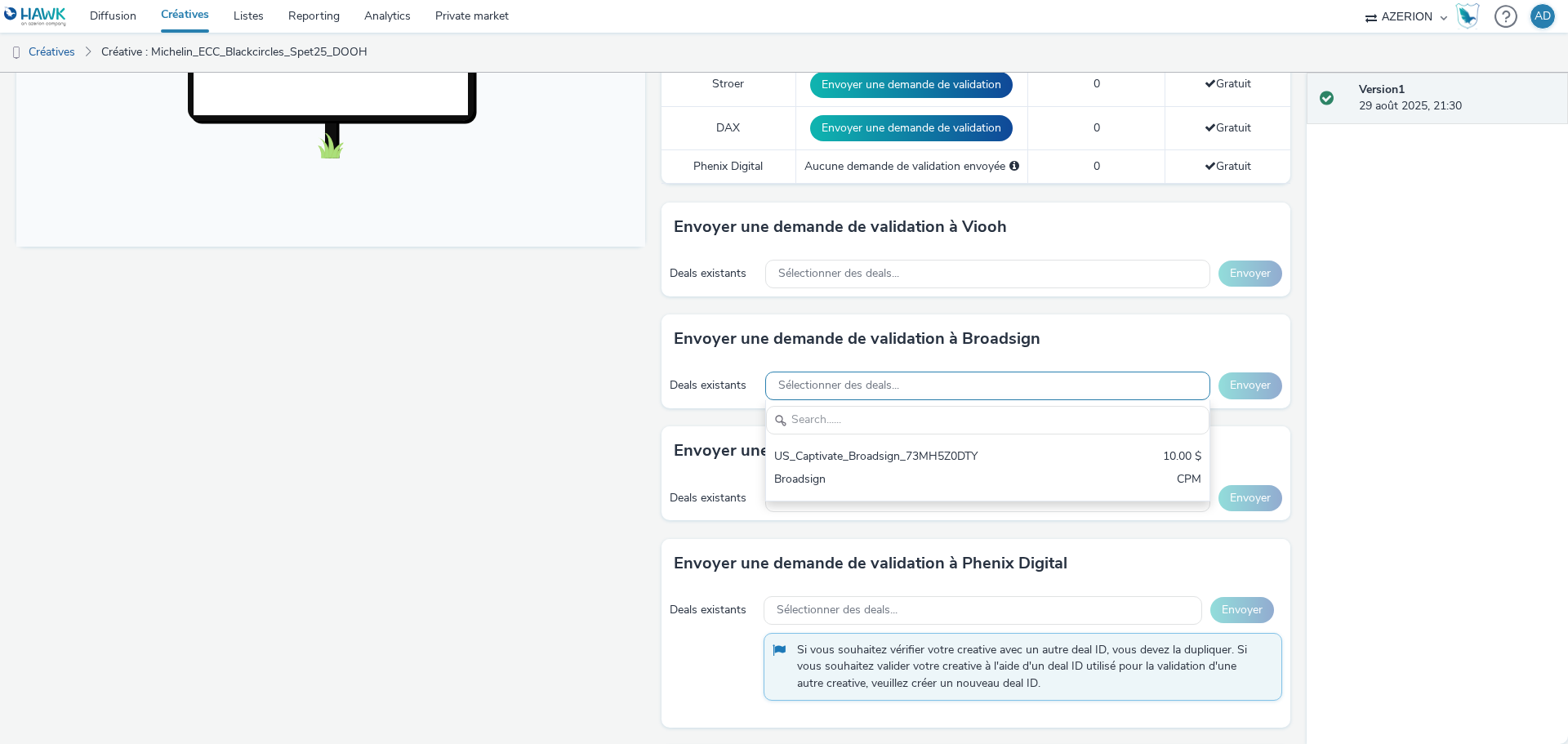
scroll to position [0, 0]
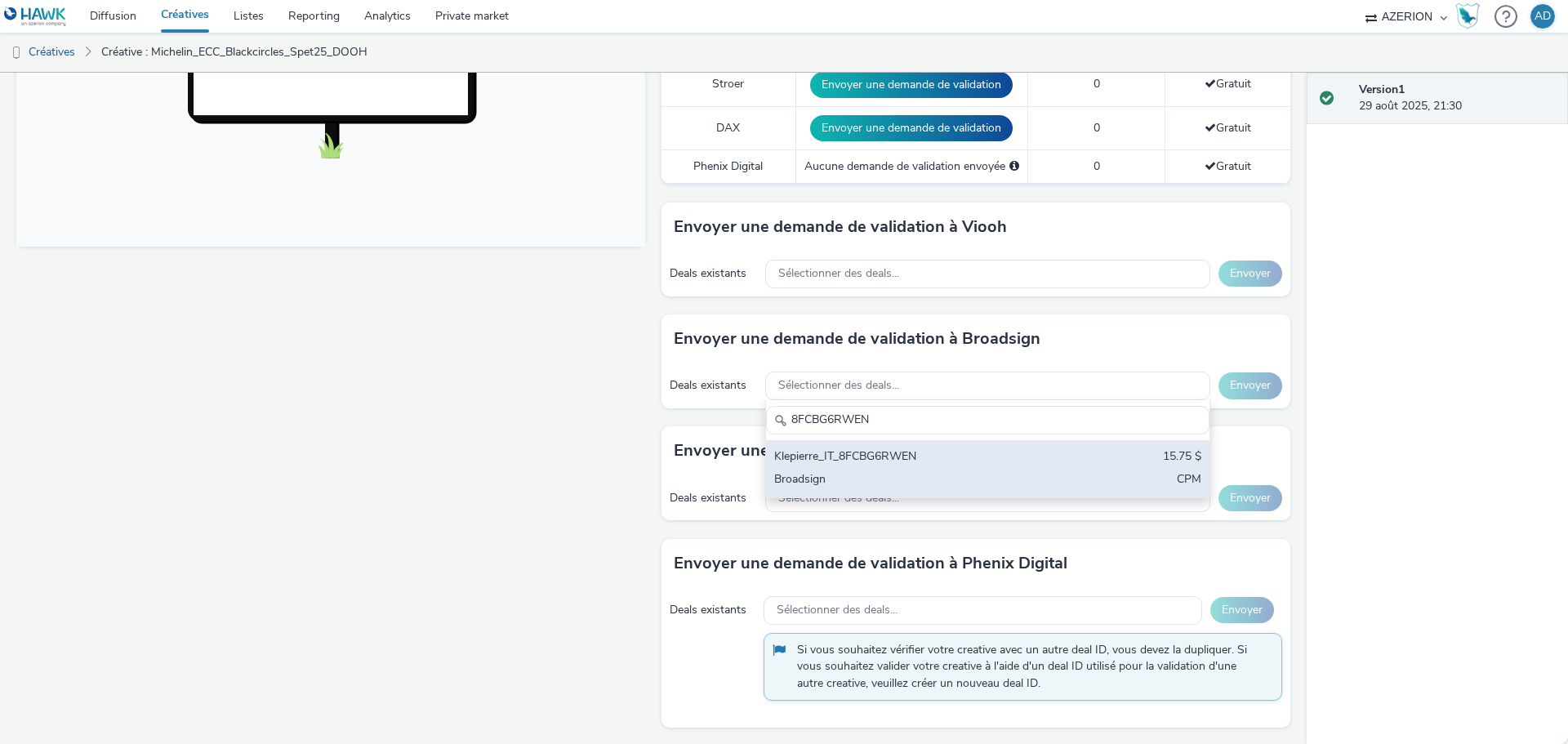
type input "8FCBG6RWEN"
click at [956, 457] on div "Klepierre_IT_8FCBG6RWEN" at bounding box center [915, 457] width 282 height 18
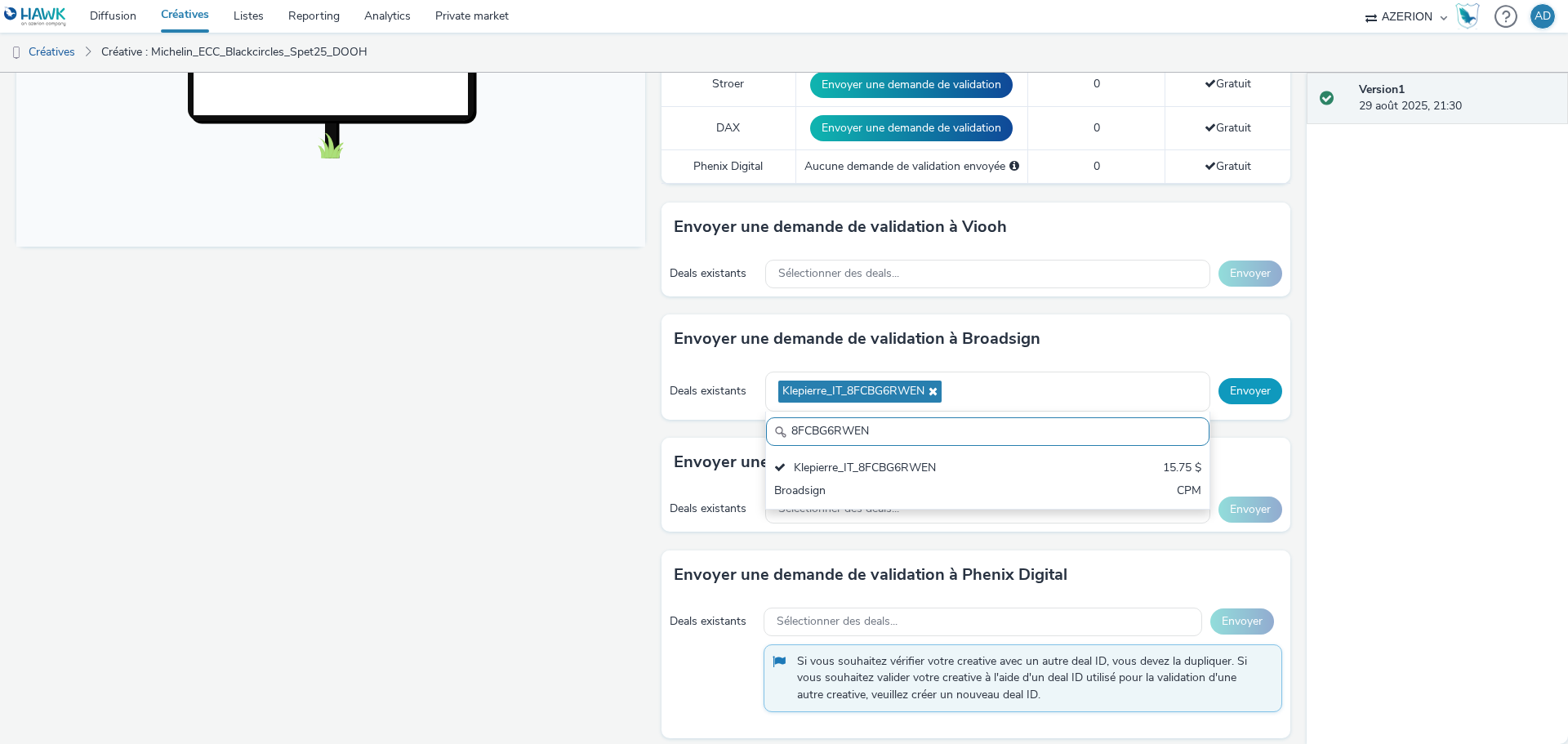
click at [1242, 394] on button "Envoyer" at bounding box center [1250, 390] width 64 height 26
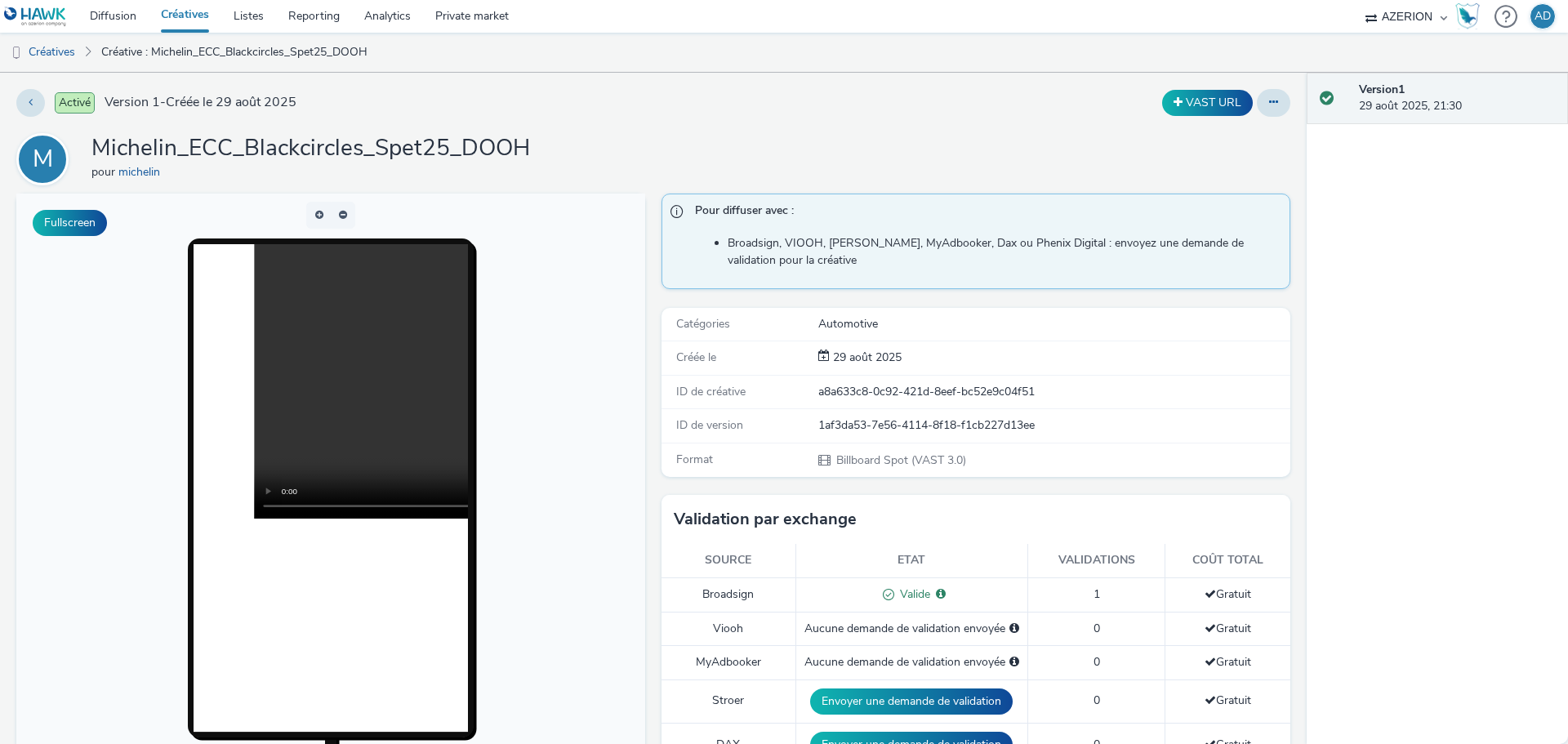
click at [849, 427] on div "1af3da53-7e56-4114-8f18-f1cb227d13ee" at bounding box center [1053, 424] width 470 height 17
click at [820, 423] on div "1af3da53-7e56-4114-8f18-f1cb227d13ee" at bounding box center [1053, 424] width 470 height 17
drag, startPoint x: 811, startPoint y: 423, endPoint x: 1046, endPoint y: 427, distance: 235.0
click at [1046, 427] on div "1af3da53-7e56-4114-8f18-f1cb227d13ee" at bounding box center [1053, 424] width 470 height 17
copy div "1af3da53-7e56-4114-8f18-f1cb227d13ee"
